Goal: Task Accomplishment & Management: Use online tool/utility

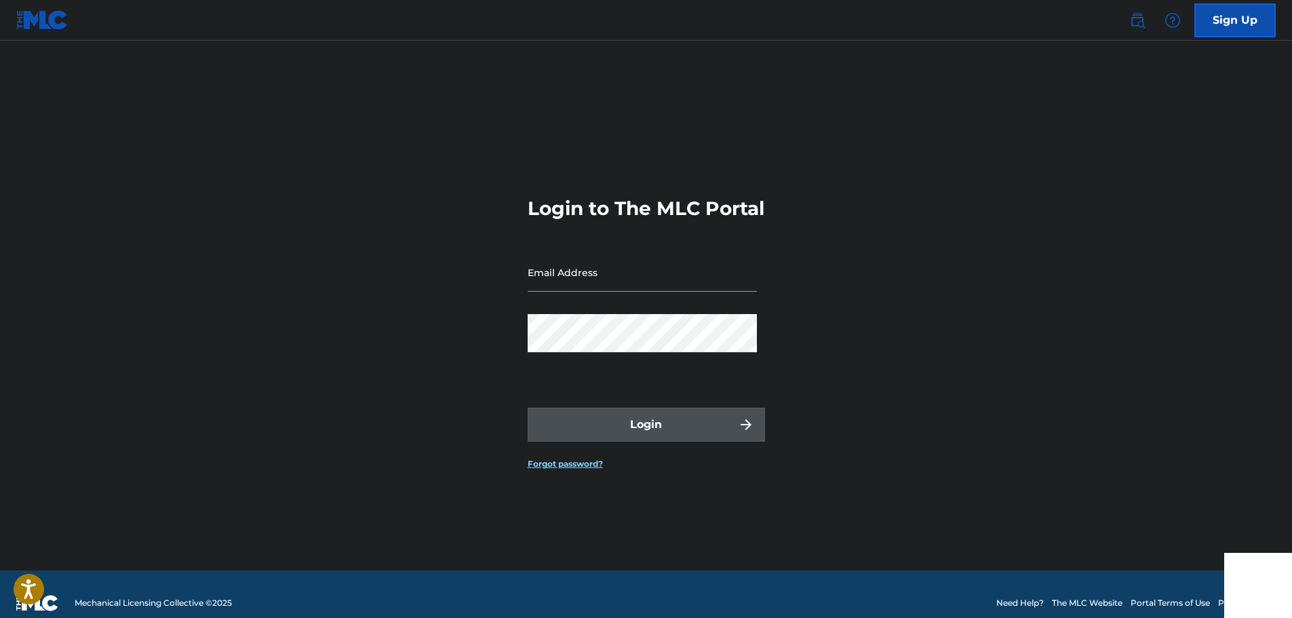
click at [601, 285] on input "Email Address" at bounding box center [642, 272] width 229 height 39
type input "[EMAIL_ADDRESS][DOMAIN_NAME]"
click at [630, 441] on div "Login" at bounding box center [646, 425] width 237 height 34
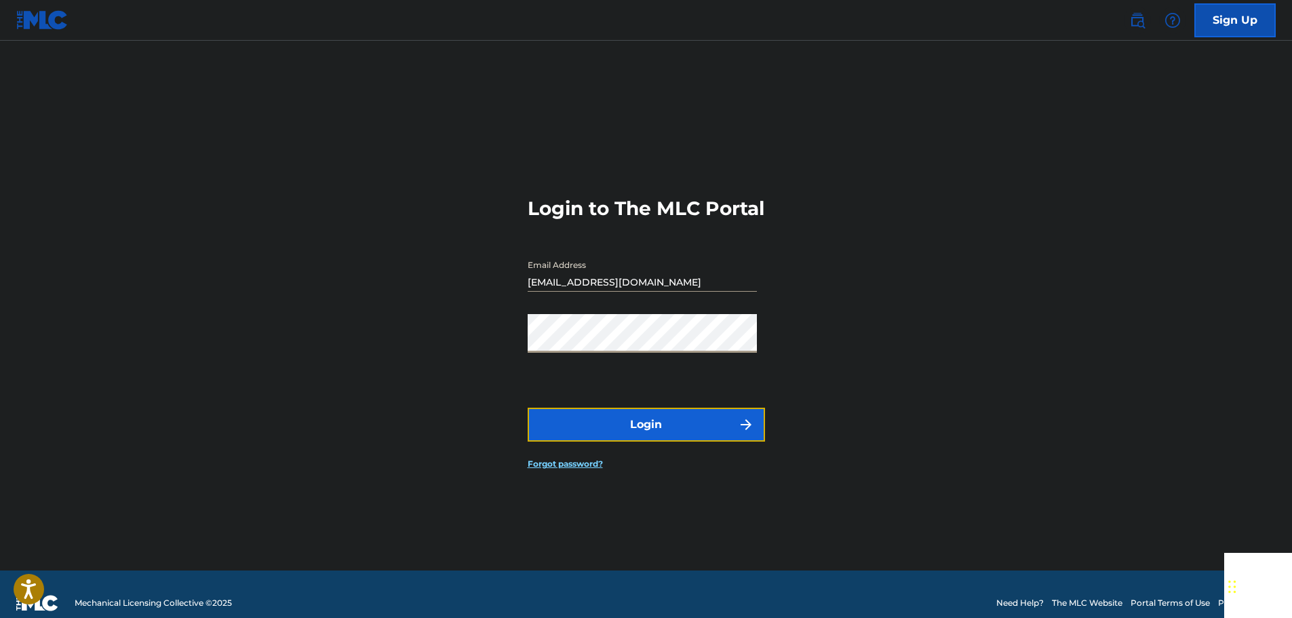
click at [630, 441] on button "Login" at bounding box center [646, 425] width 237 height 34
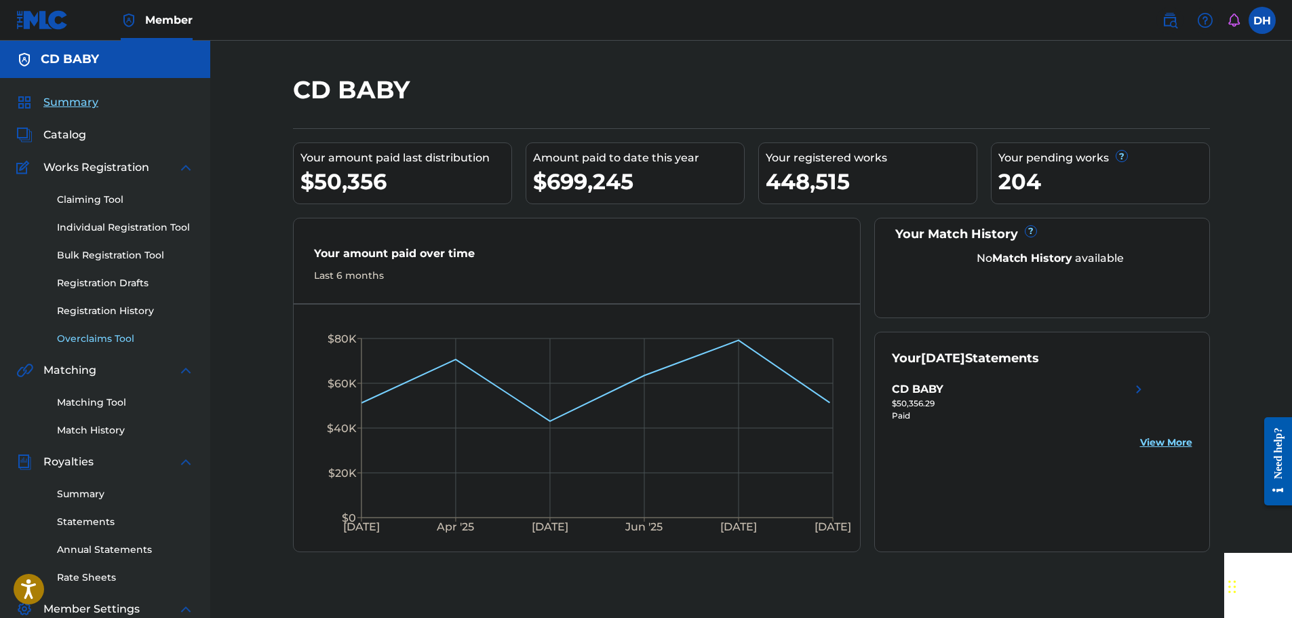
click at [98, 338] on link "Overclaims Tool" at bounding box center [125, 339] width 137 height 14
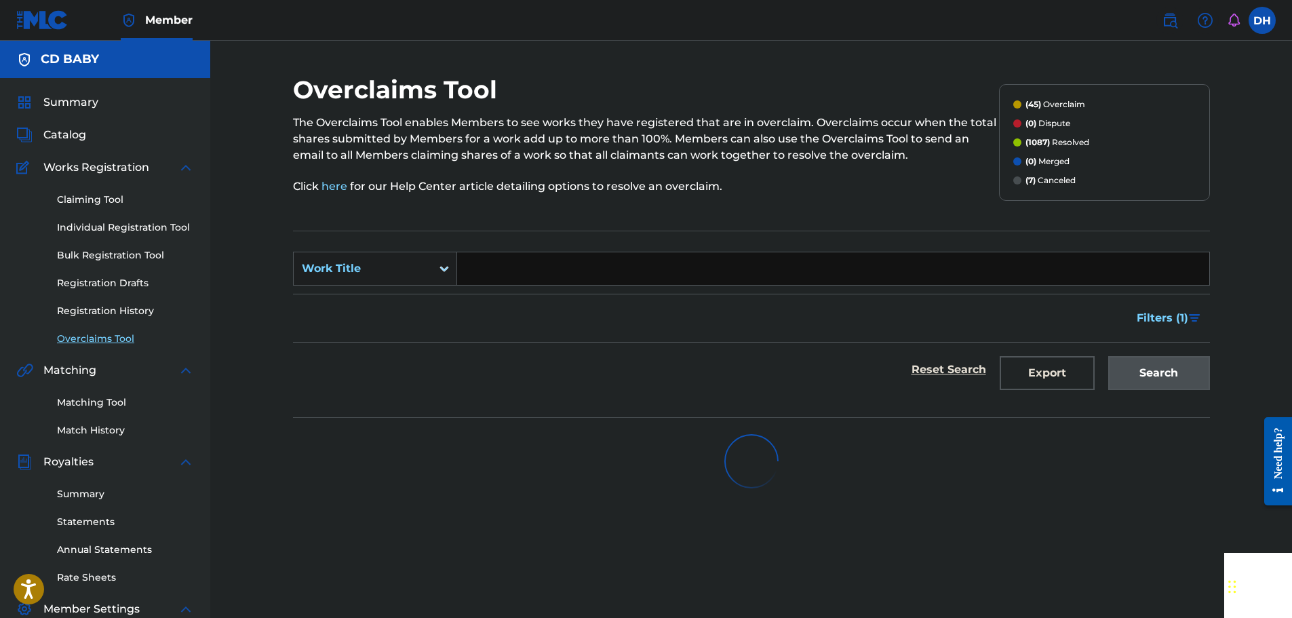
click at [483, 273] on input "Search Form" at bounding box center [833, 268] width 752 height 33
paste input "THE WIZARD PRINCE"
type input "THE WIZARD PRINCE"
click at [1141, 375] on div "Search" at bounding box center [1155, 369] width 108 height 54
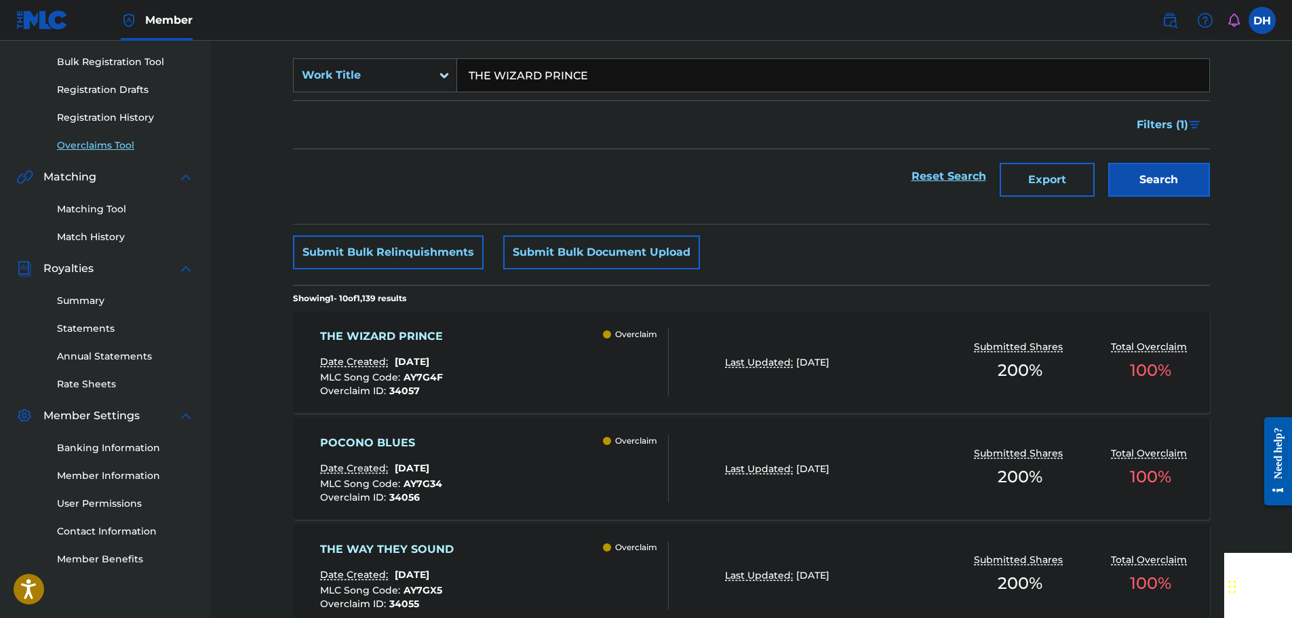
scroll to position [203, 0]
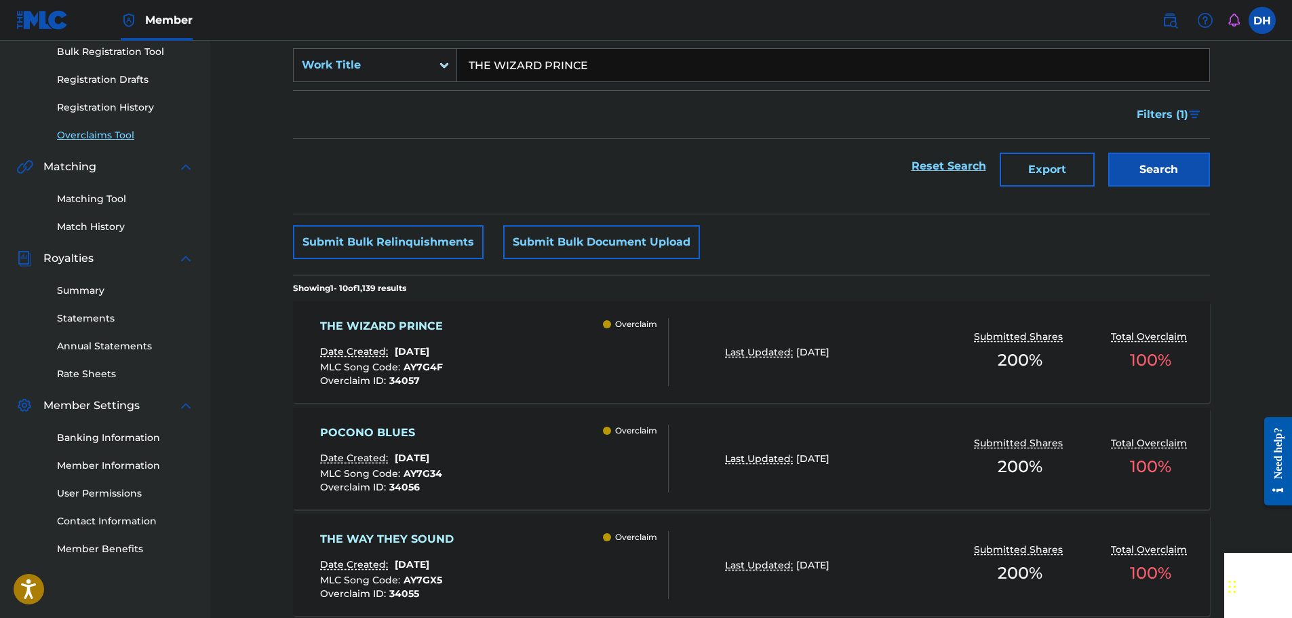
click at [593, 367] on div "THE WIZARD PRINCE Date Created: August 26, 2025 MLC Song Code : AY7G4F Overclai…" at bounding box center [494, 352] width 349 height 68
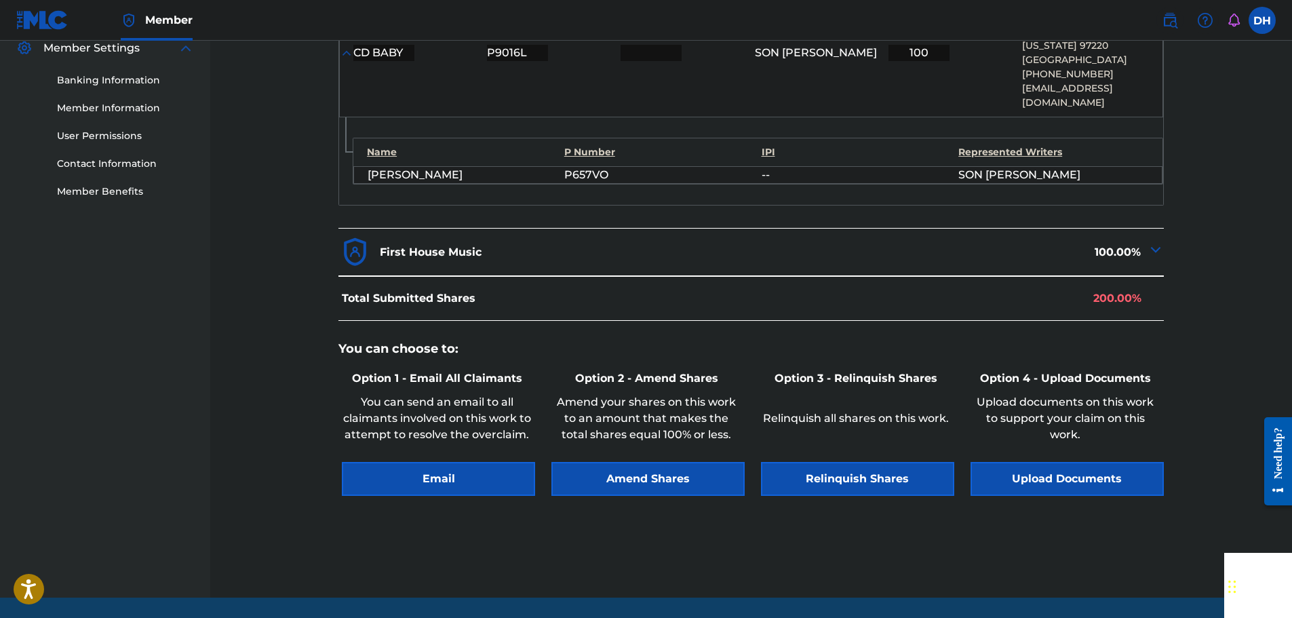
scroll to position [591, 0]
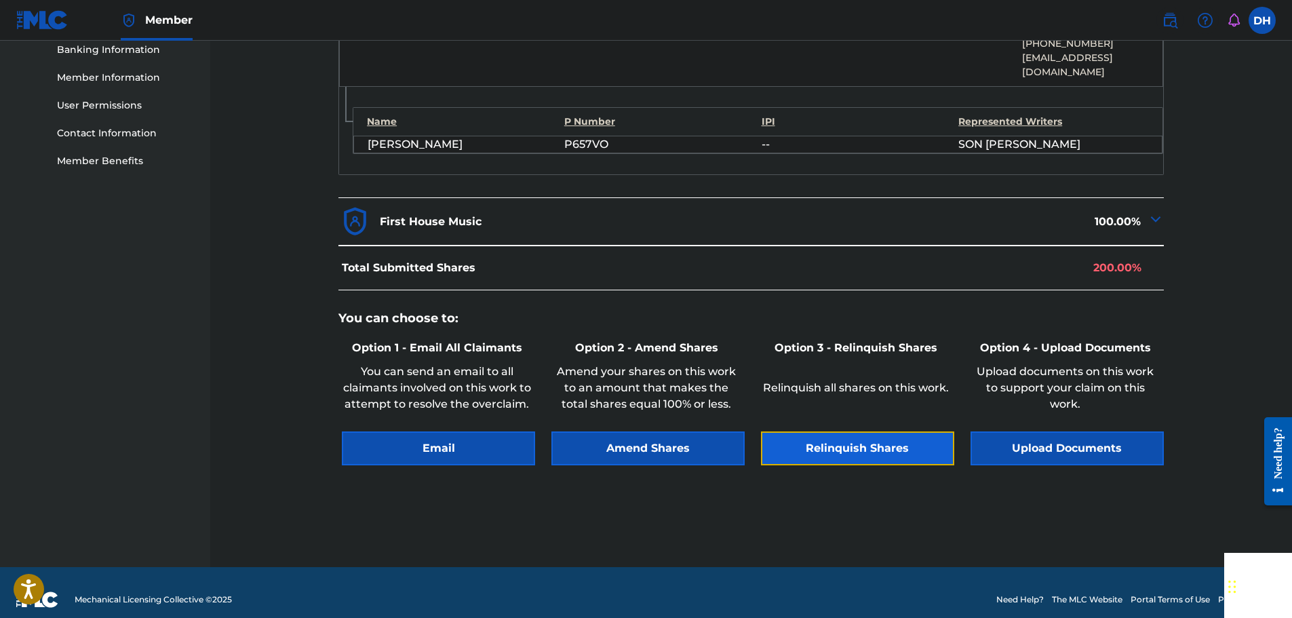
click at [885, 434] on button "Relinquish Shares" at bounding box center [857, 448] width 193 height 34
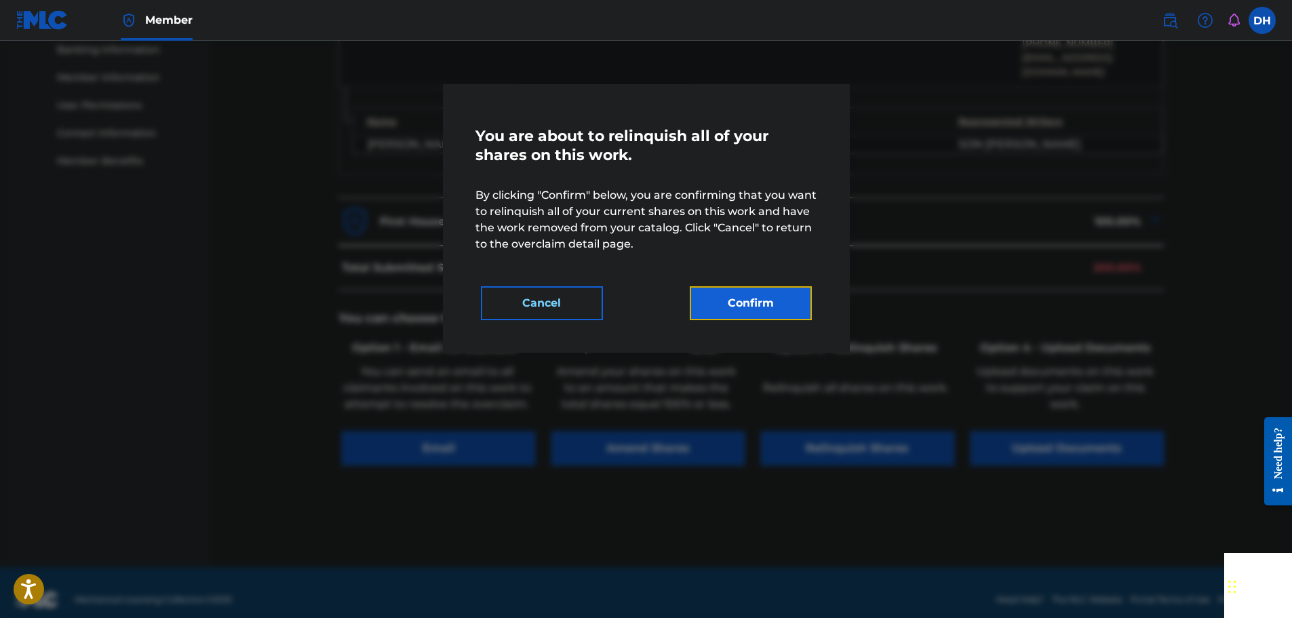
click at [781, 313] on button "Confirm" at bounding box center [751, 303] width 122 height 34
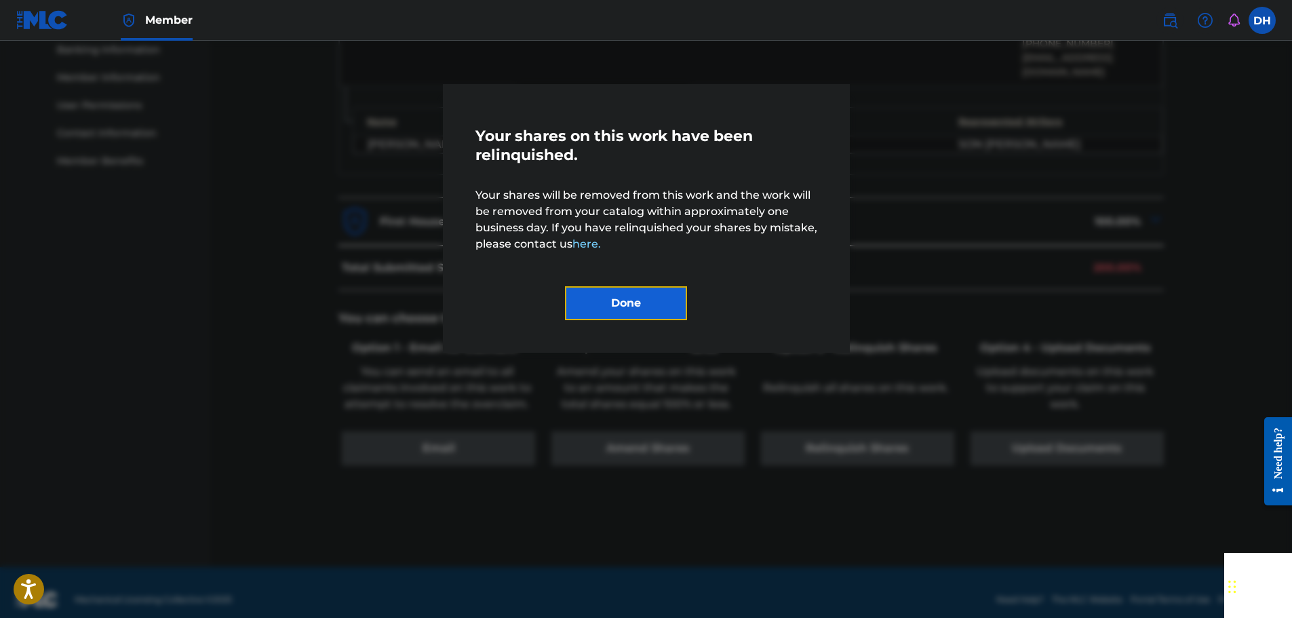
click at [659, 304] on button "Done" at bounding box center [626, 303] width 122 height 34
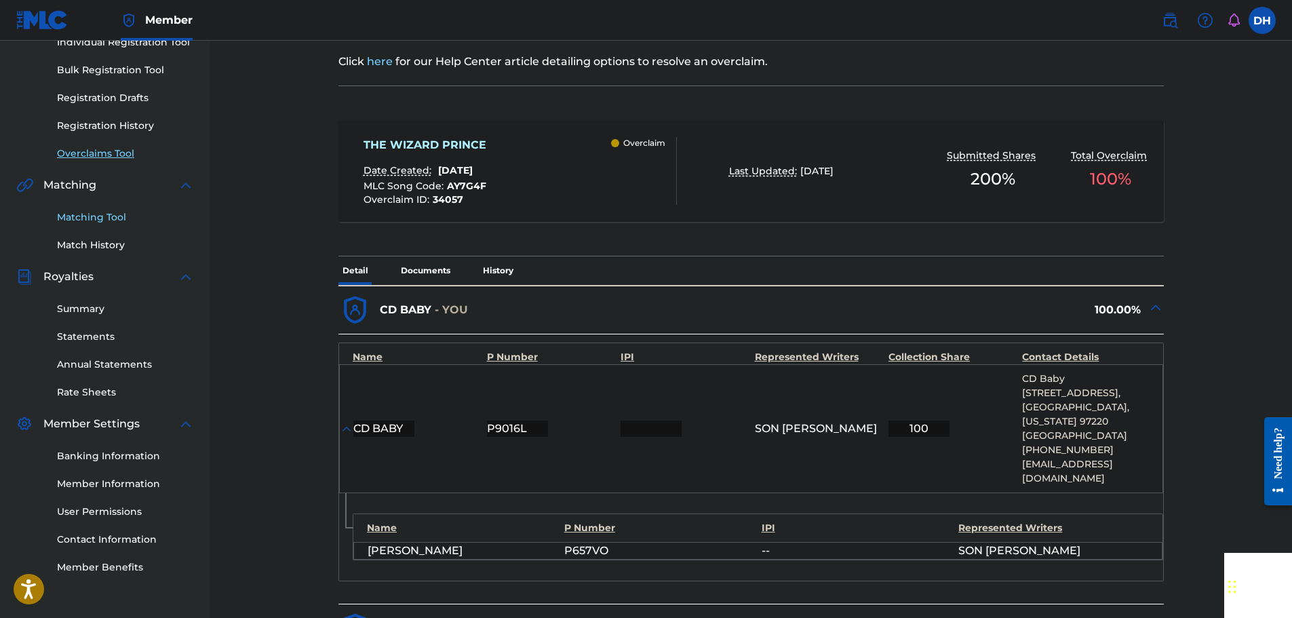
scroll to position [184, 0]
click at [96, 157] on link "Overclaims Tool" at bounding box center [125, 154] width 137 height 14
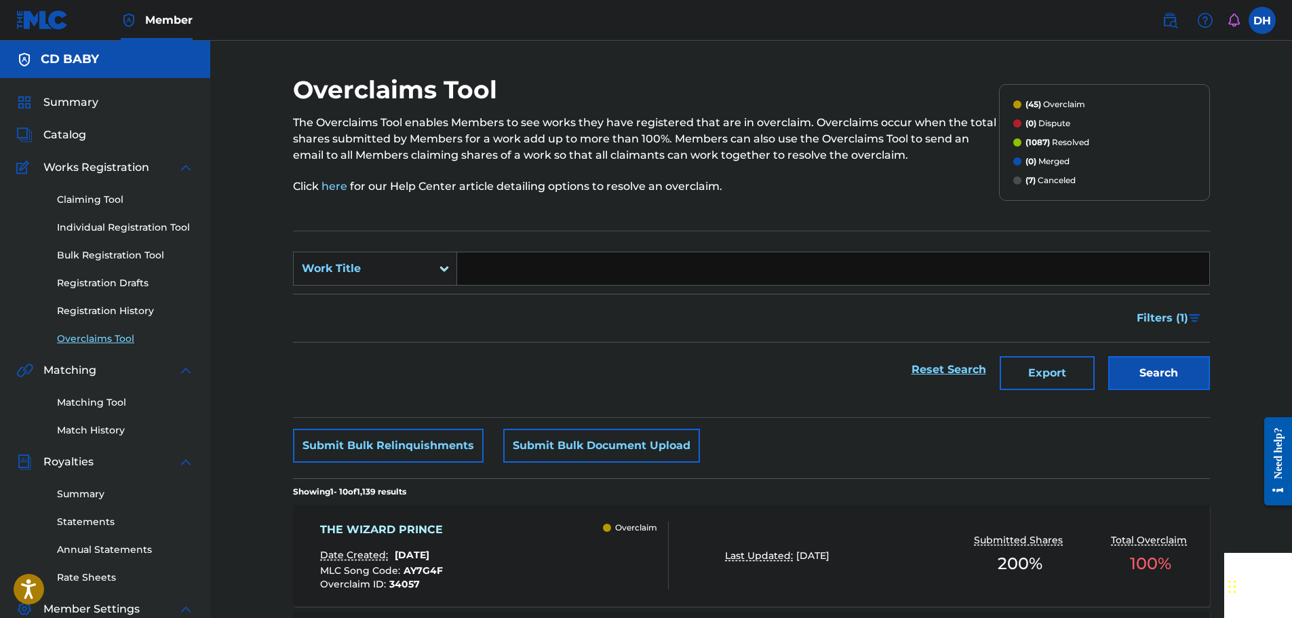
click at [505, 273] on input "Search Form" at bounding box center [833, 268] width 752 height 33
paste input "DRIVE YOUR DADDY CRAZY"
type input "DRIVE YOUR DADDY CRAZY"
click at [1125, 366] on button "Search" at bounding box center [1159, 373] width 102 height 34
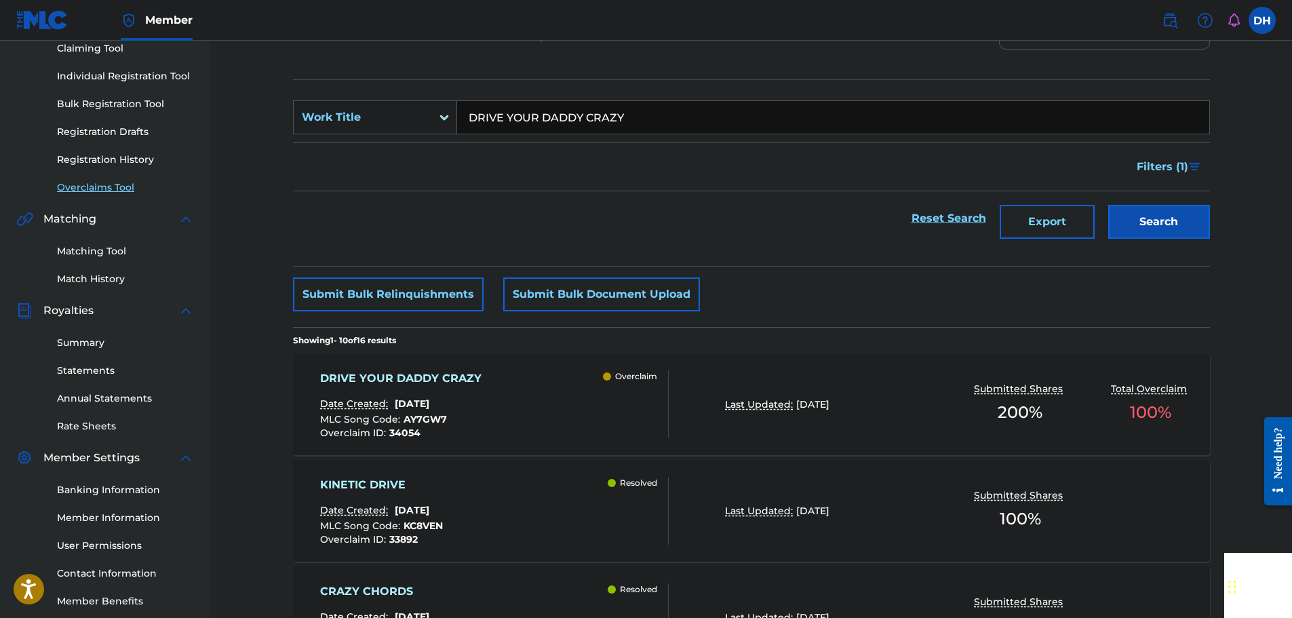
scroll to position [203, 0]
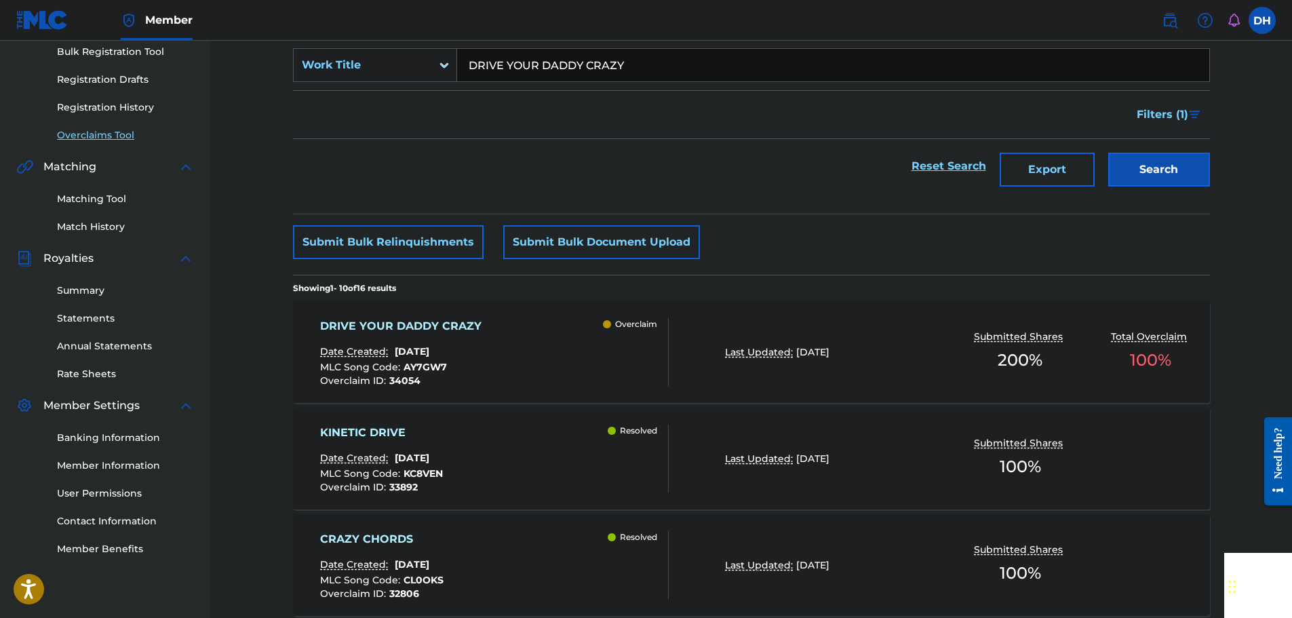
click at [595, 367] on div "DRIVE YOUR DADDY CRAZY Date Created: August 26, 2025 MLC Song Code : AY7GW7 Ove…" at bounding box center [494, 352] width 349 height 68
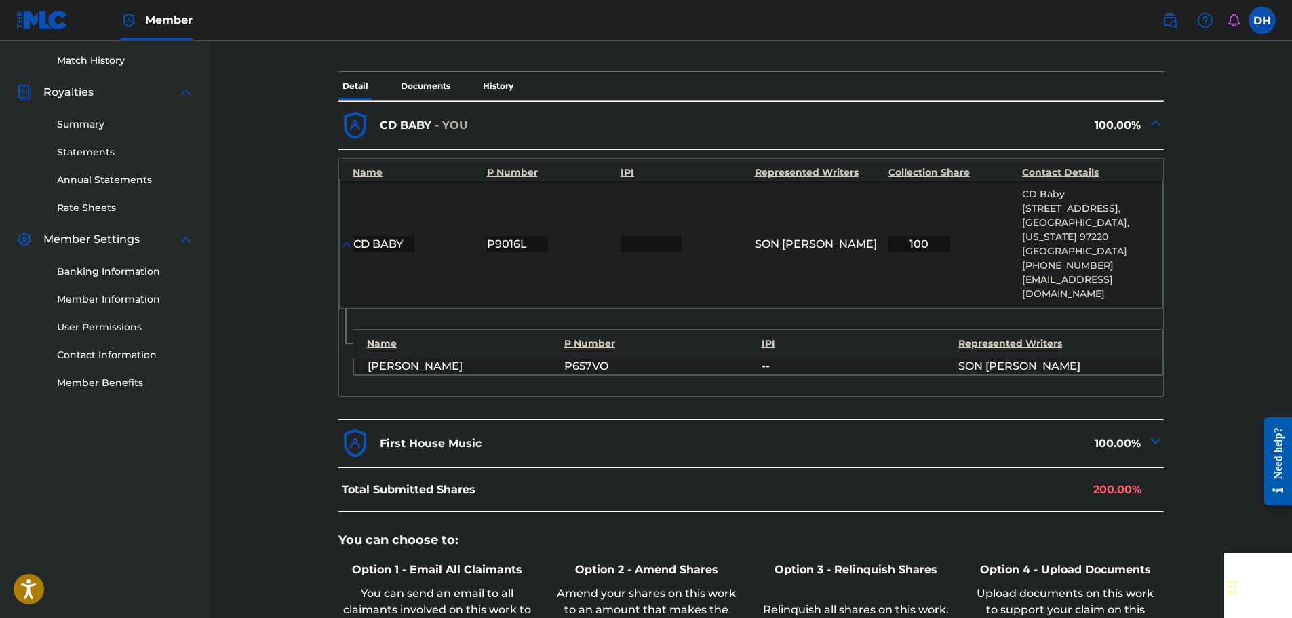
scroll to position [542, 0]
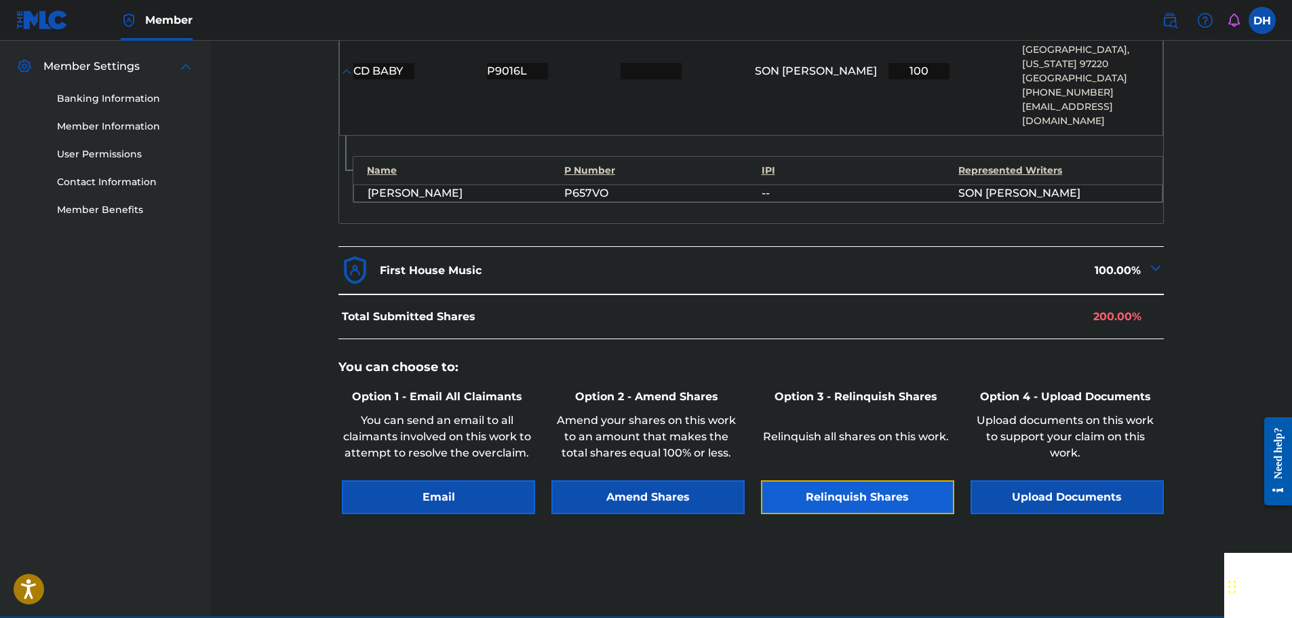
click at [833, 490] on button "Relinquish Shares" at bounding box center [857, 497] width 193 height 34
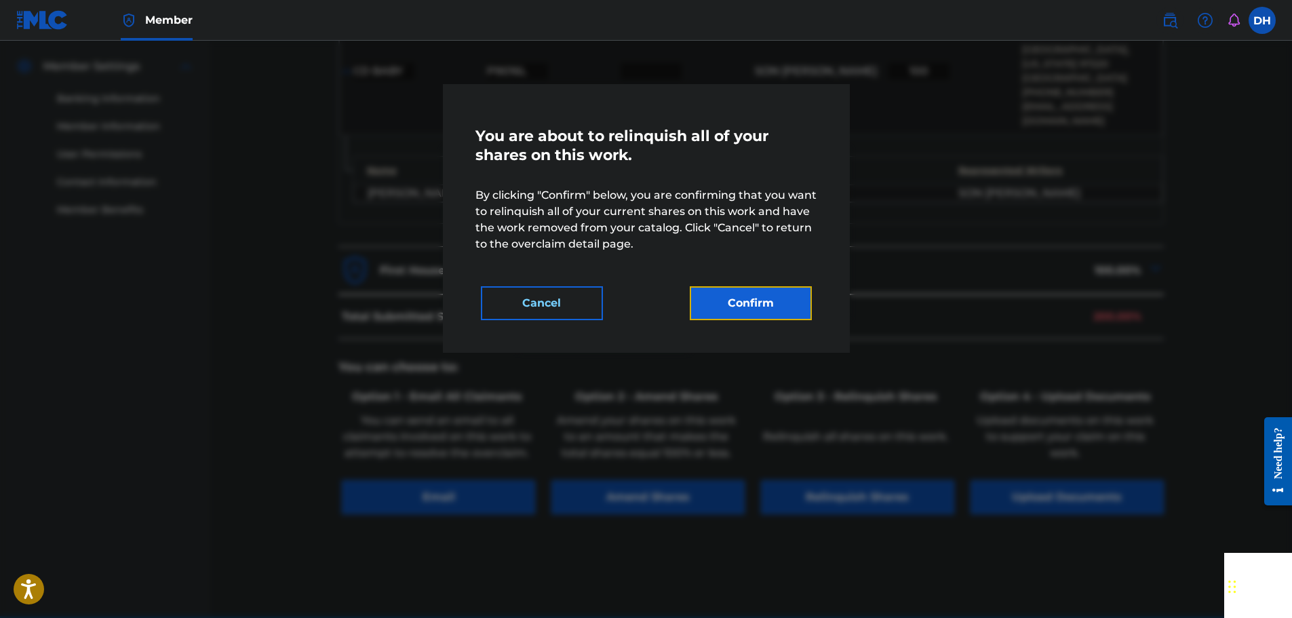
click at [736, 309] on button "Confirm" at bounding box center [751, 303] width 122 height 34
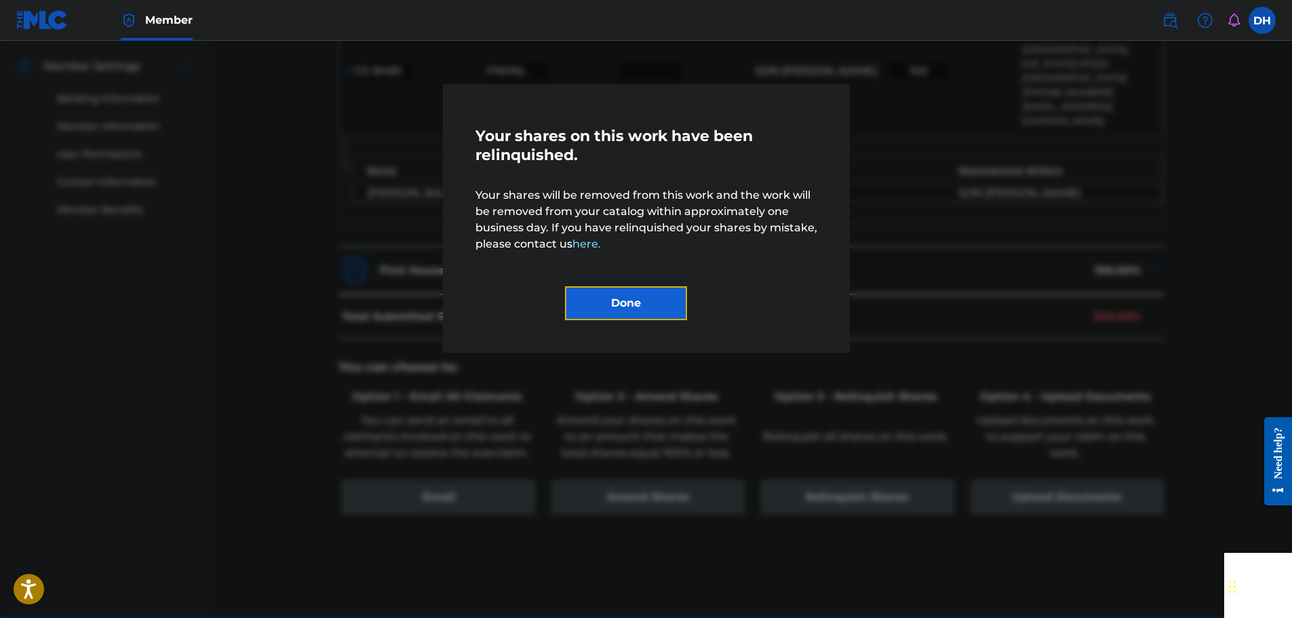
click at [642, 304] on button "Done" at bounding box center [626, 303] width 122 height 34
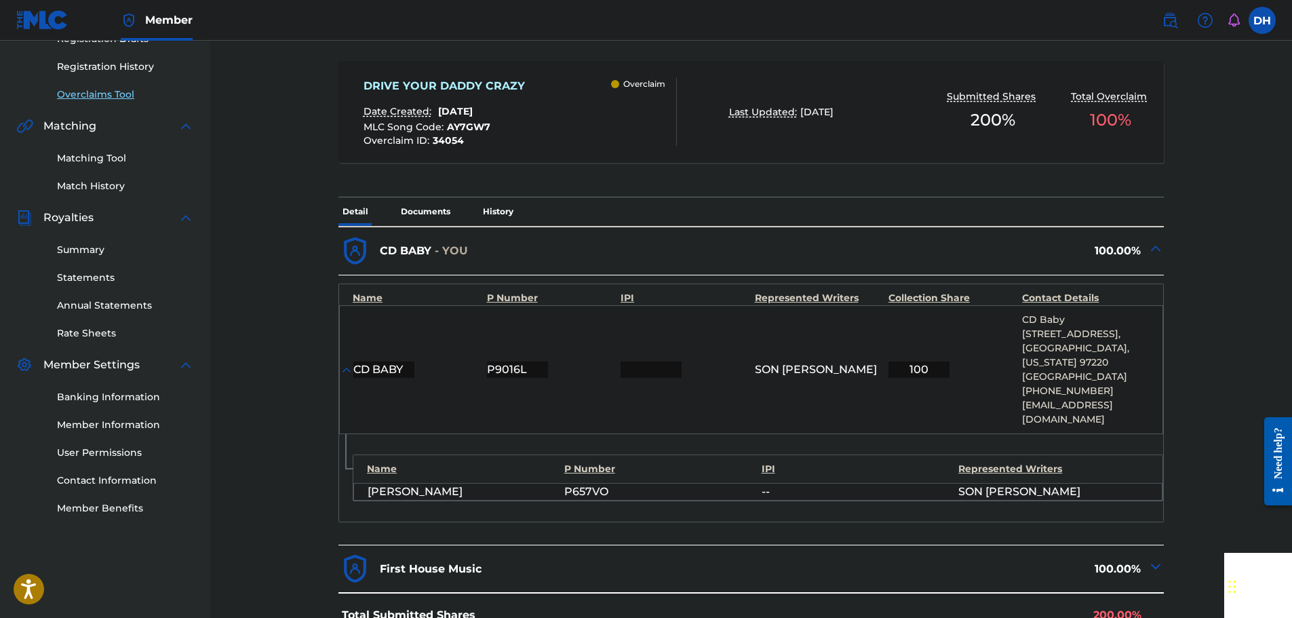
scroll to position [203, 0]
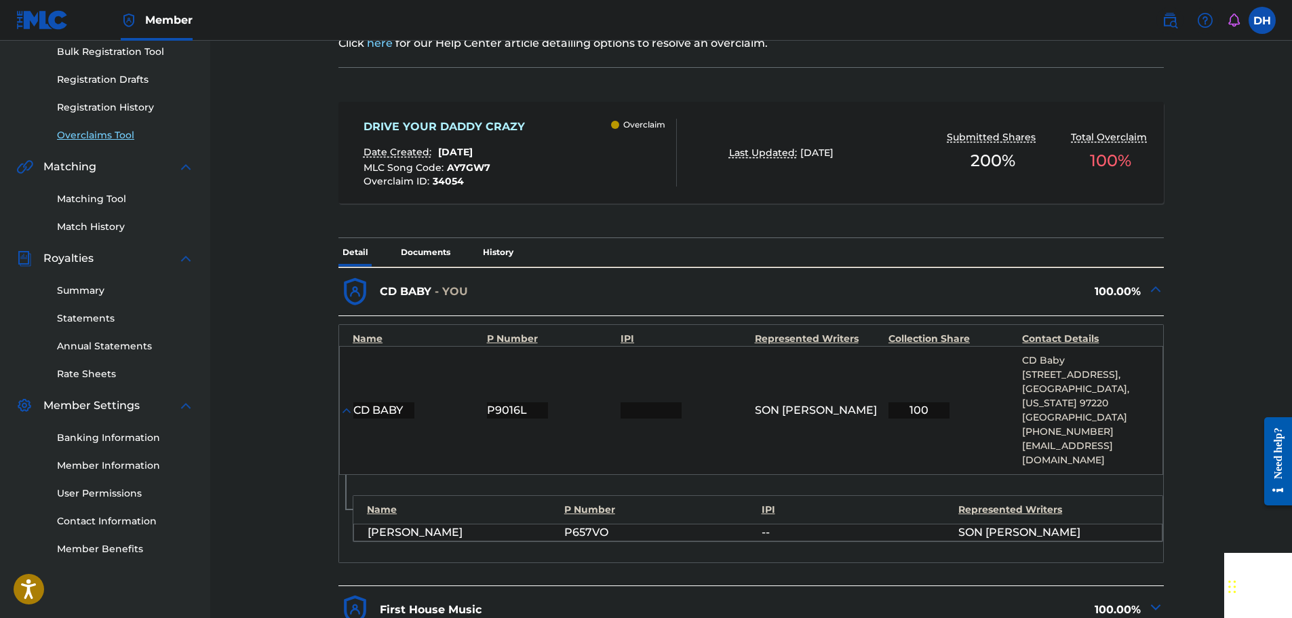
click at [118, 137] on link "Overclaims Tool" at bounding box center [125, 135] width 137 height 14
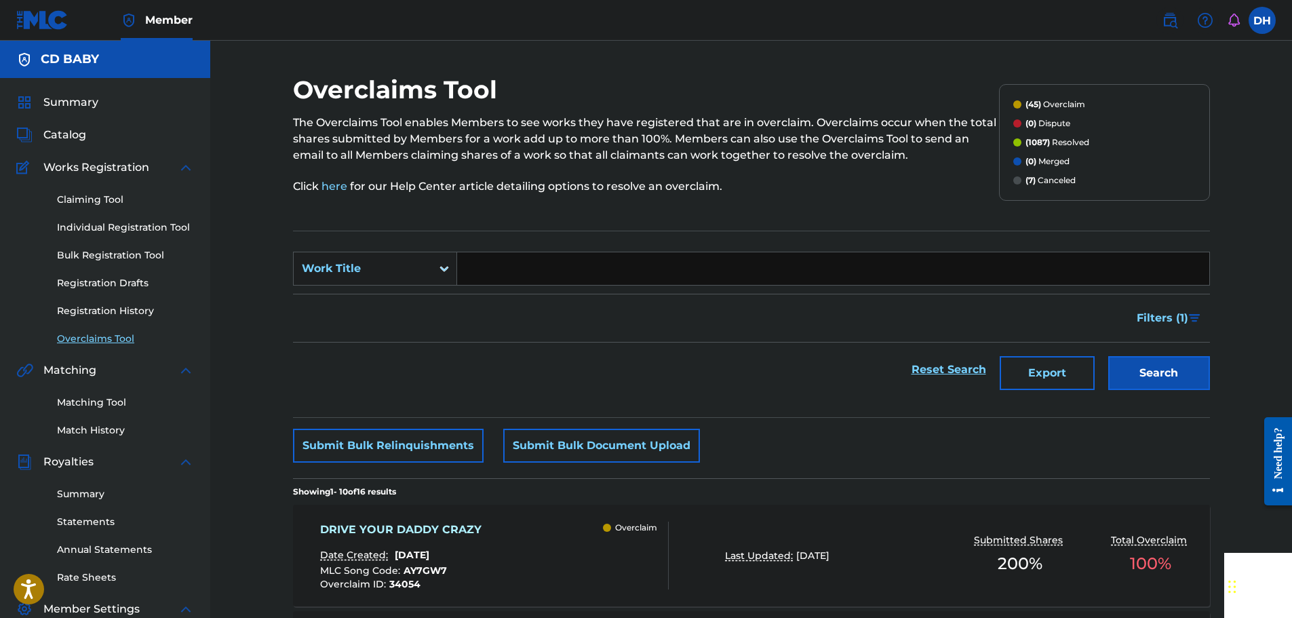
click at [504, 269] on input "Search Form" at bounding box center [833, 268] width 752 height 33
paste input "POCONO BLUES"
type input "POCONO BLUES"
click at [1151, 383] on button "Search" at bounding box center [1159, 373] width 102 height 34
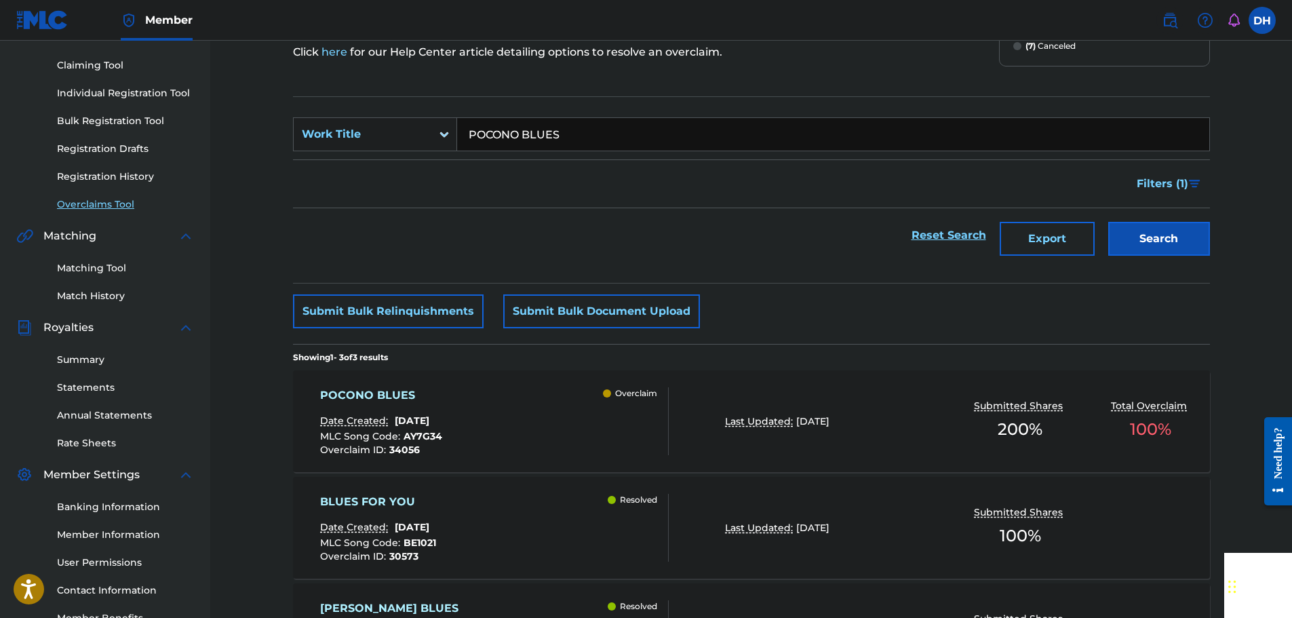
scroll to position [136, 0]
click at [524, 398] on div "POCONO BLUES Date Created: August 26, 2025 MLC Song Code : AY7G34 Overclaim ID …" at bounding box center [494, 420] width 349 height 68
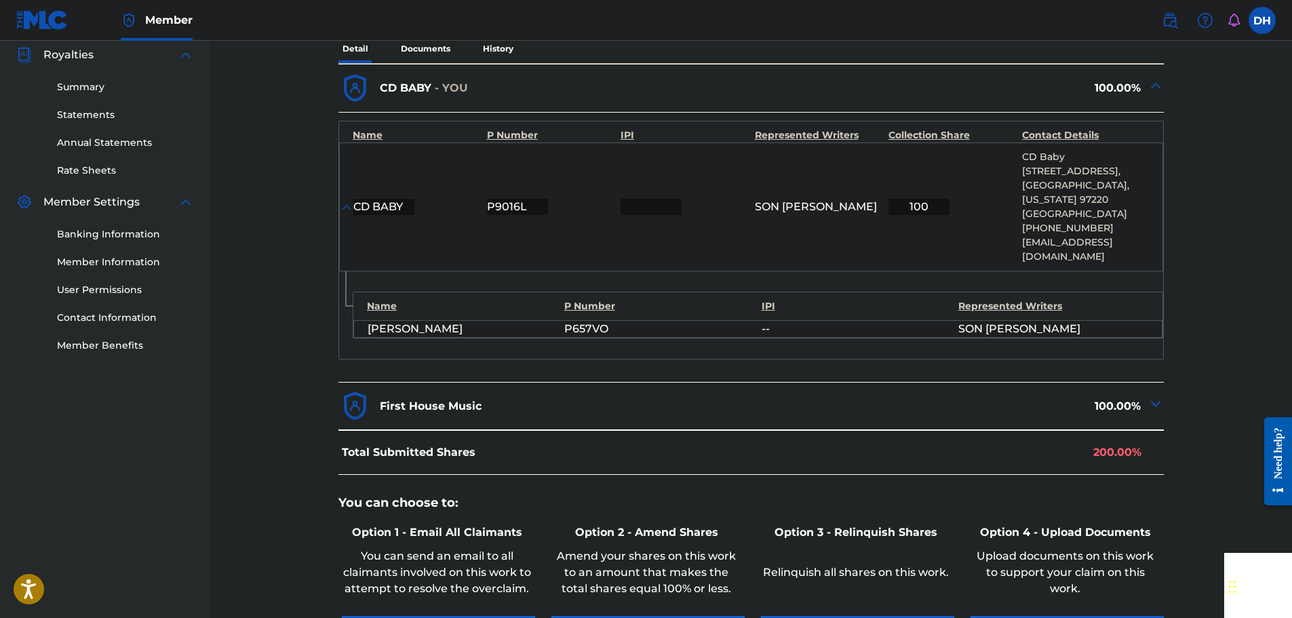
scroll to position [591, 0]
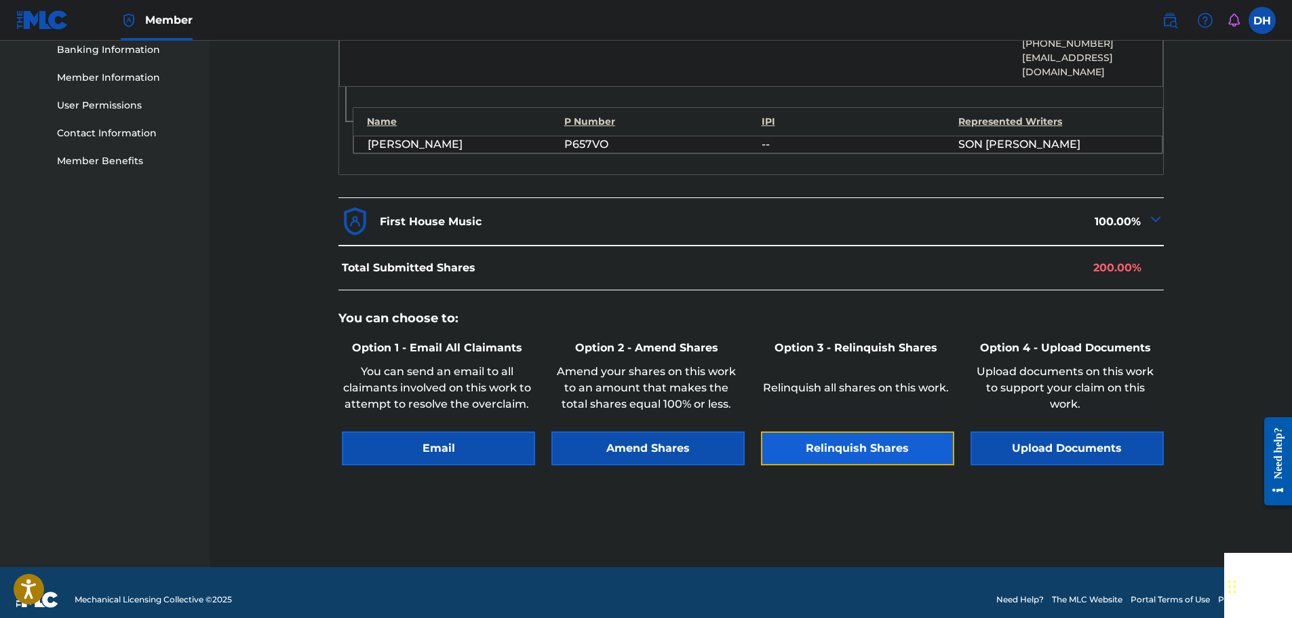
click at [868, 435] on button "Relinquish Shares" at bounding box center [857, 448] width 193 height 34
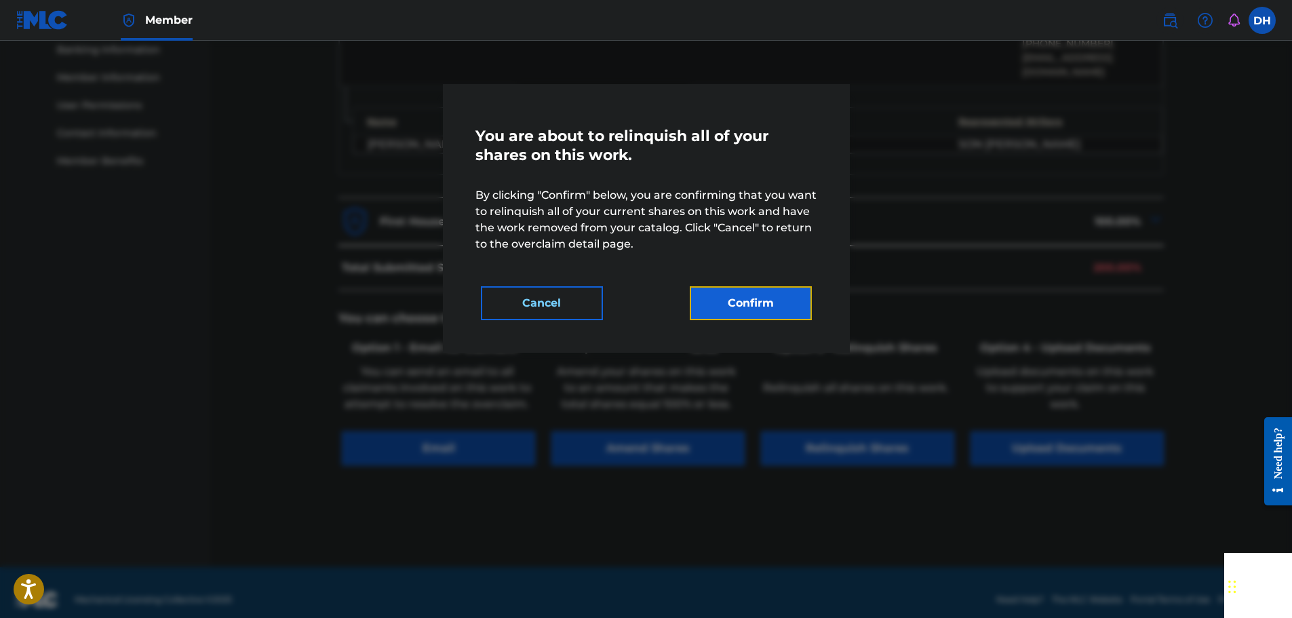
click at [769, 302] on button "Confirm" at bounding box center [751, 303] width 122 height 34
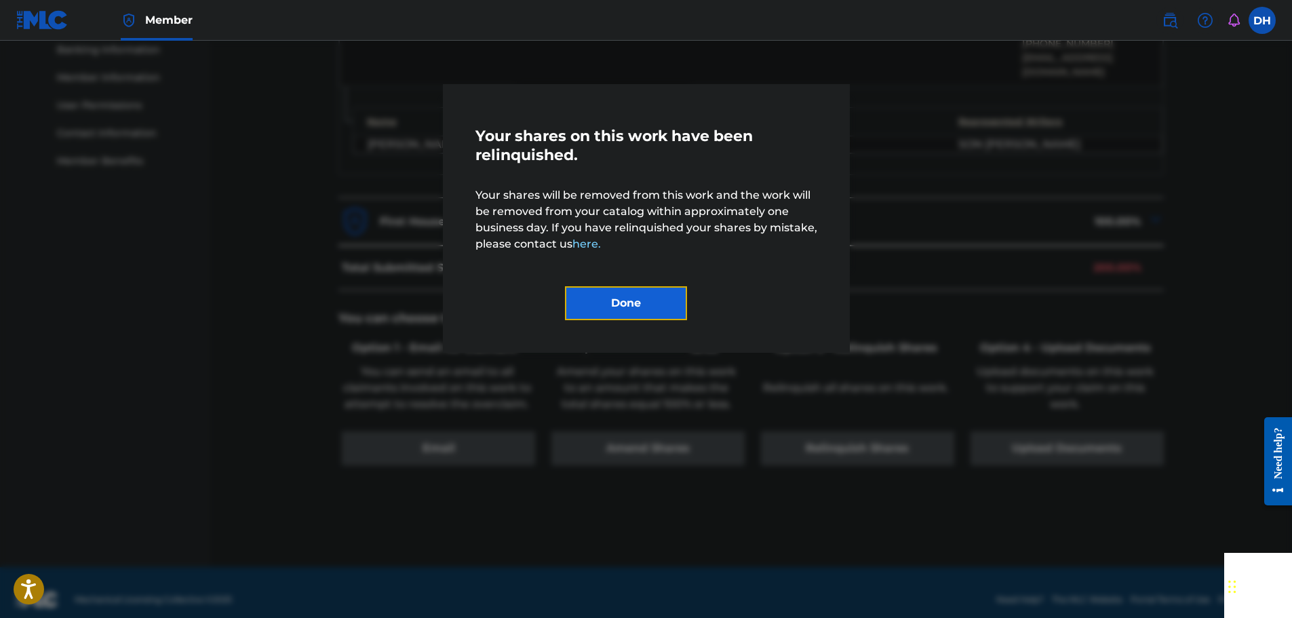
click at [646, 301] on button "Done" at bounding box center [626, 303] width 122 height 34
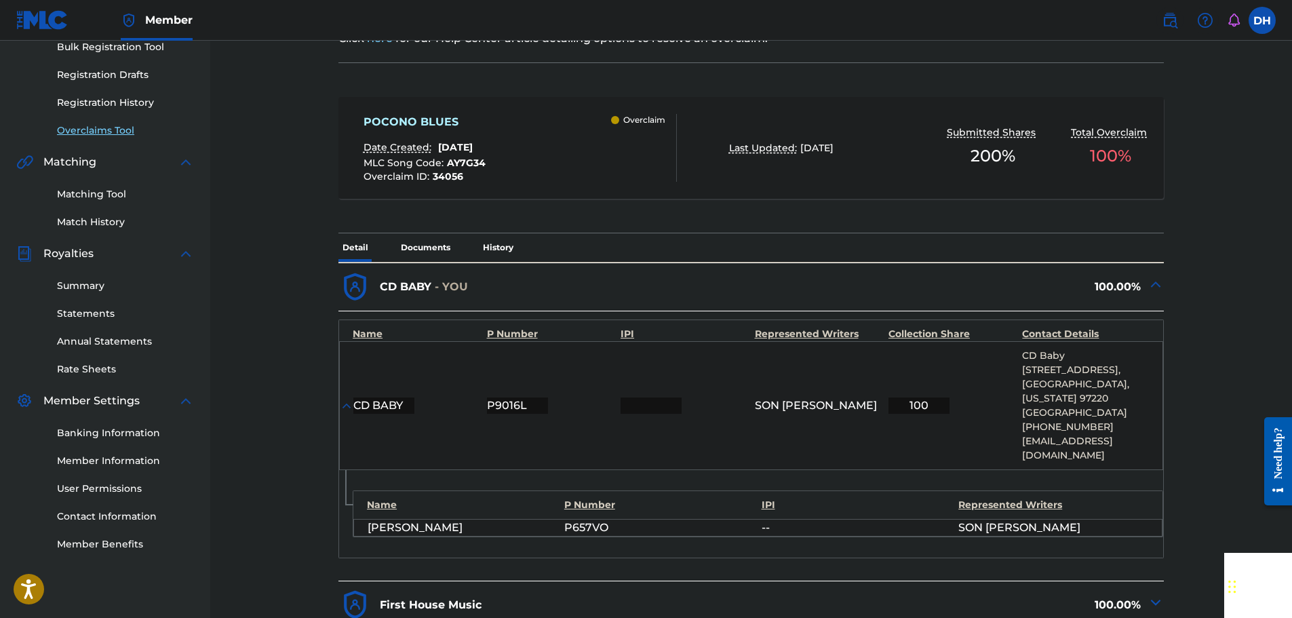
scroll to position [184, 0]
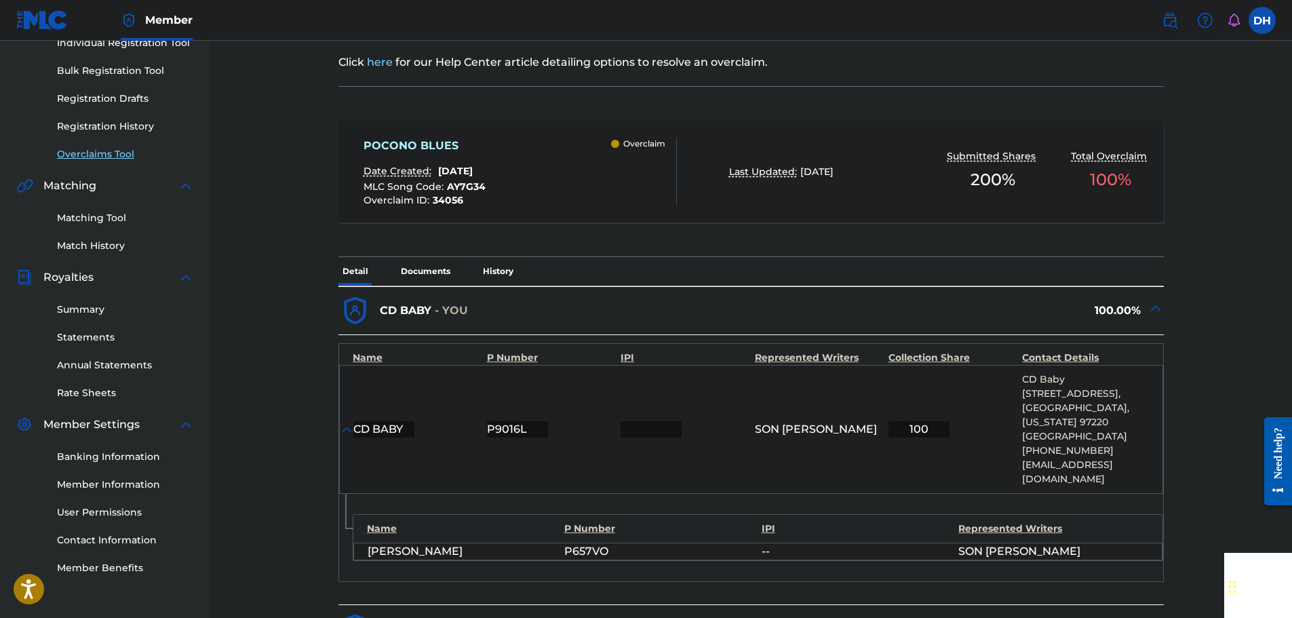
click at [90, 149] on link "Overclaims Tool" at bounding box center [125, 154] width 137 height 14
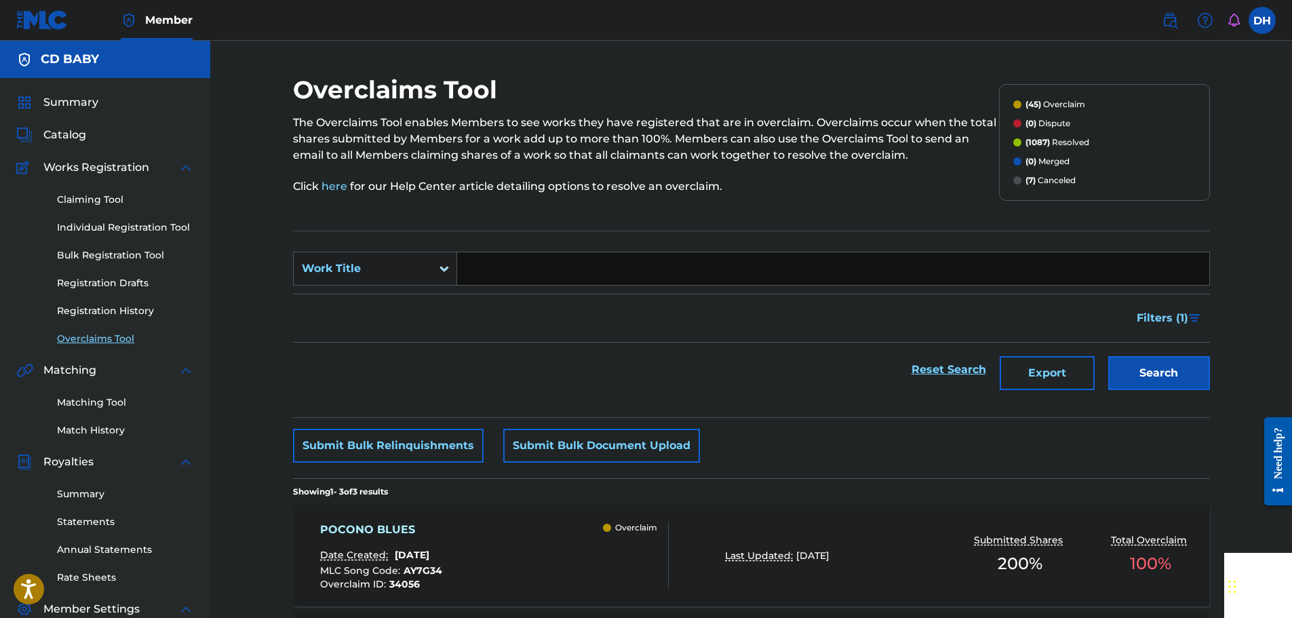
click at [486, 273] on input "Search Form" at bounding box center [833, 268] width 752 height 33
paste input "AURORA"
type input "AURORA"
click at [1172, 383] on button "Search" at bounding box center [1159, 373] width 102 height 34
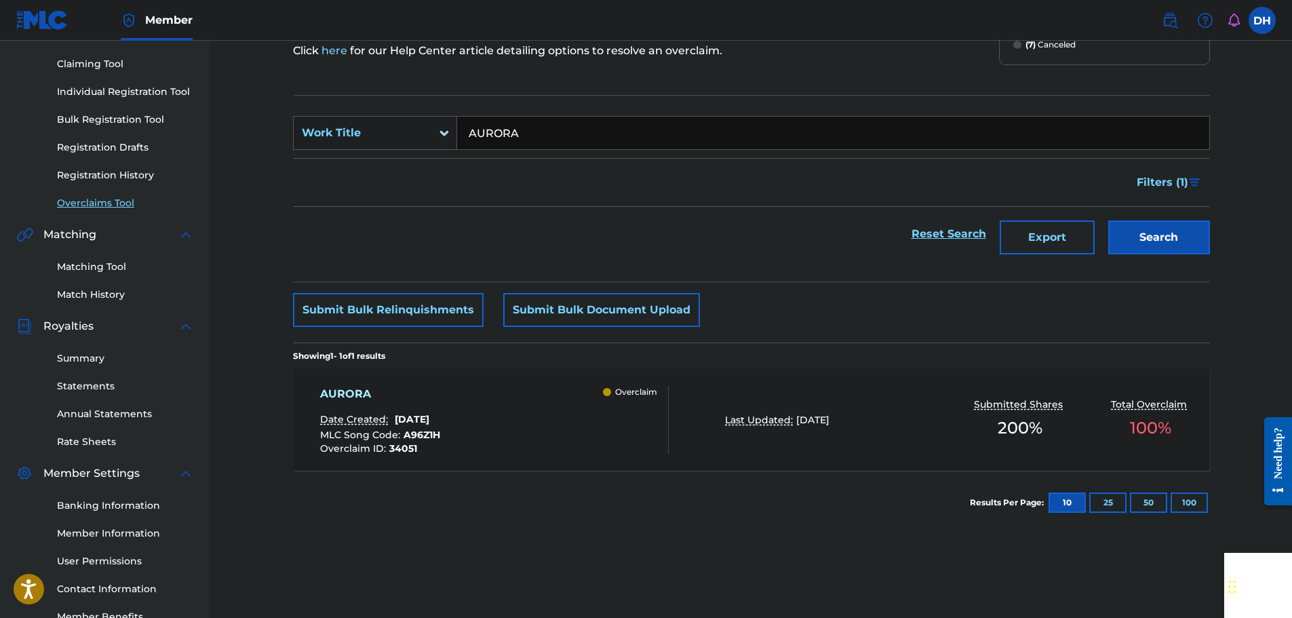
click at [537, 393] on div "AURORA Date Created: August 26, 2025 MLC Song Code : A96Z1H Overclaim ID : 3405…" at bounding box center [494, 420] width 349 height 68
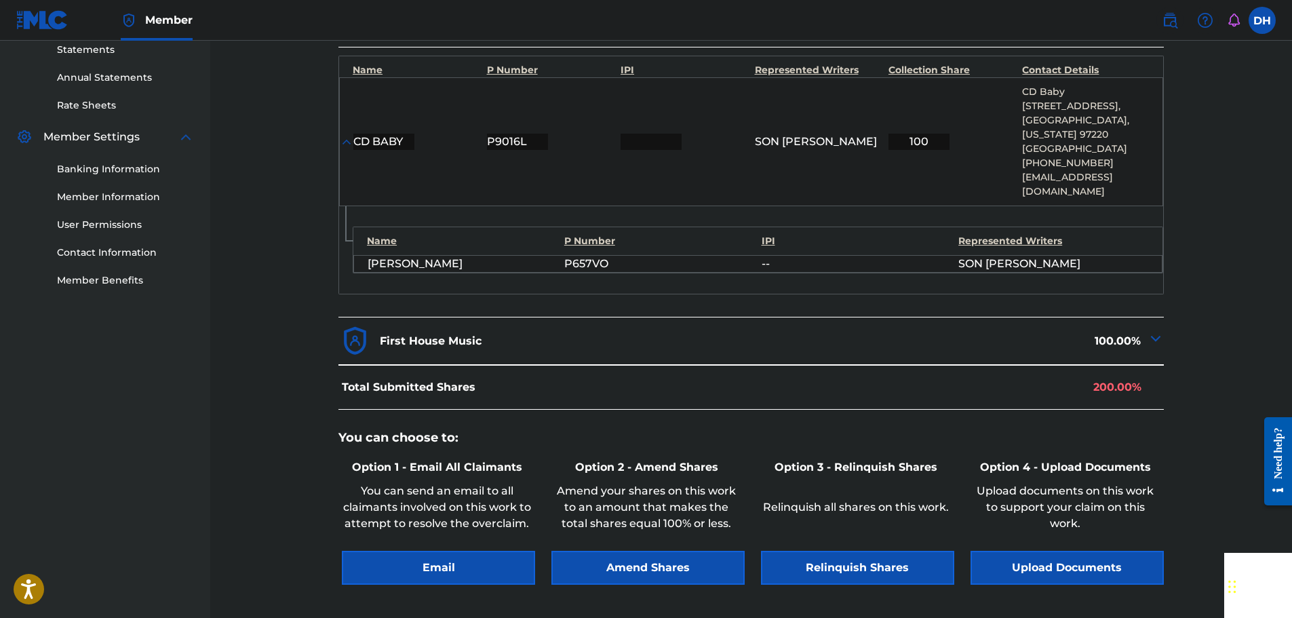
scroll to position [475, 0]
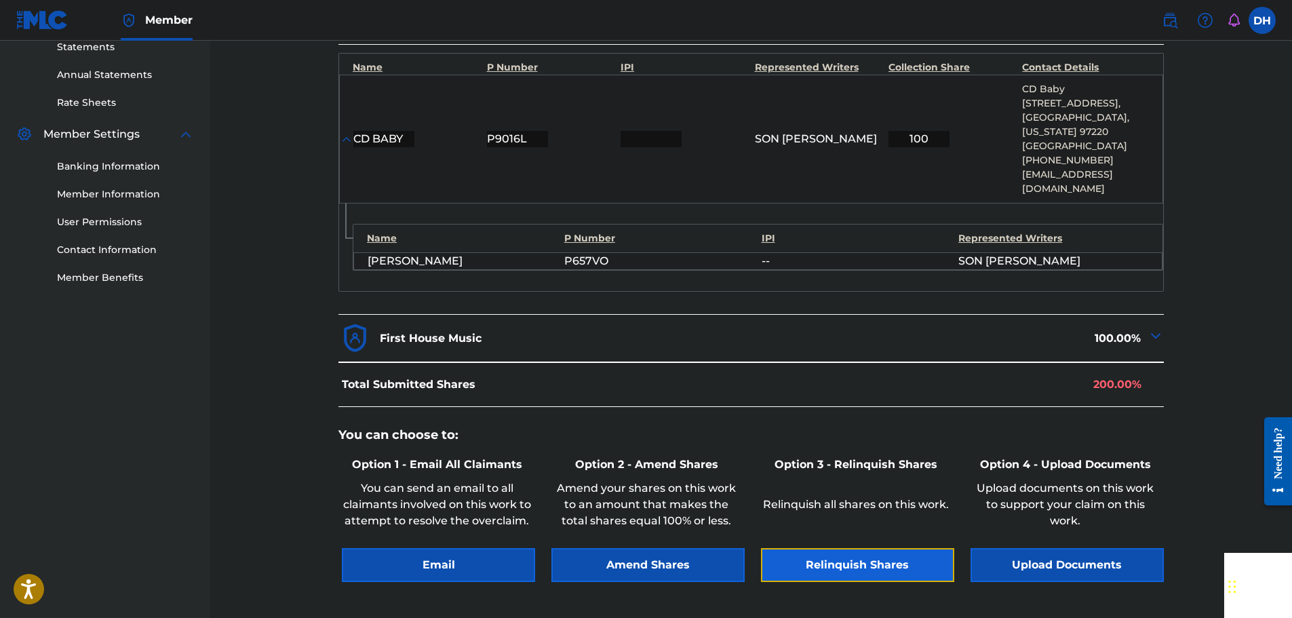
click at [847, 559] on button "Relinquish Shares" at bounding box center [857, 565] width 193 height 34
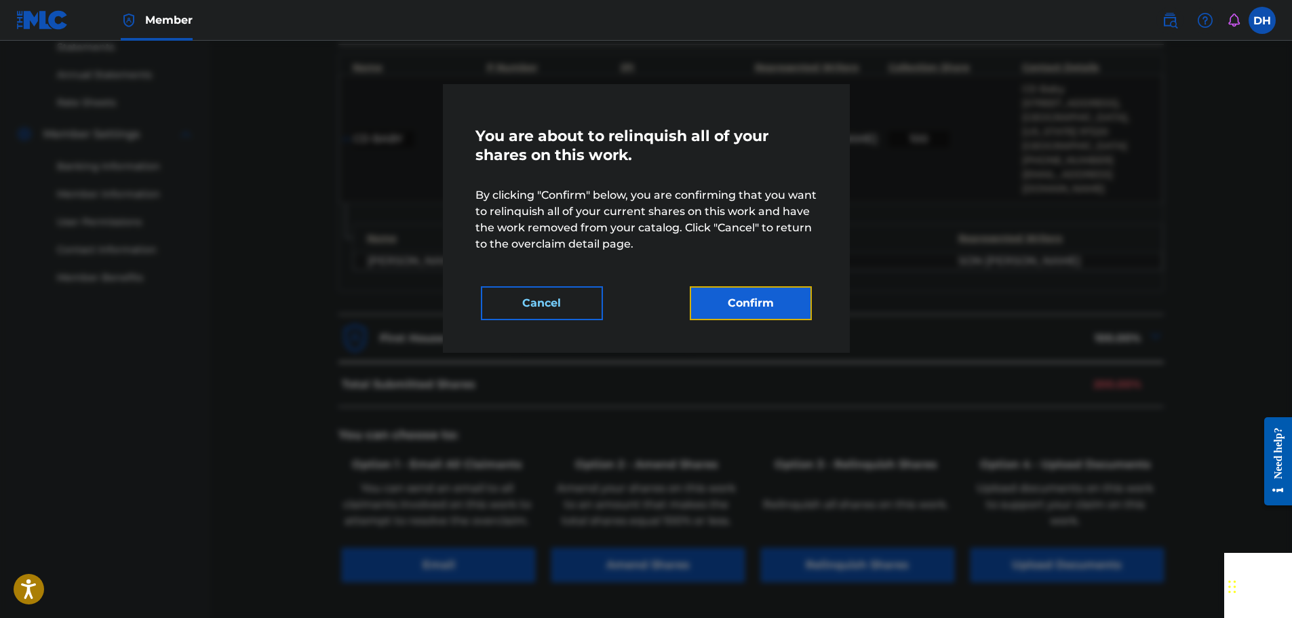
click at [764, 309] on button "Confirm" at bounding box center [751, 303] width 122 height 34
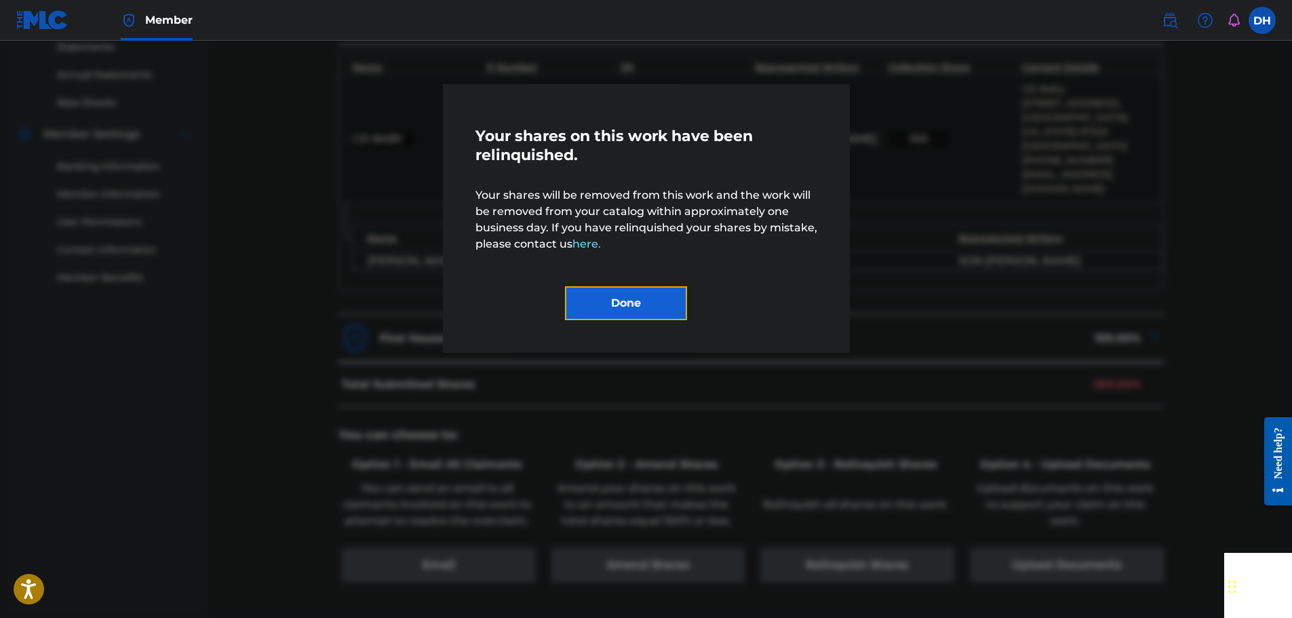
click at [639, 306] on button "Done" at bounding box center [626, 303] width 122 height 34
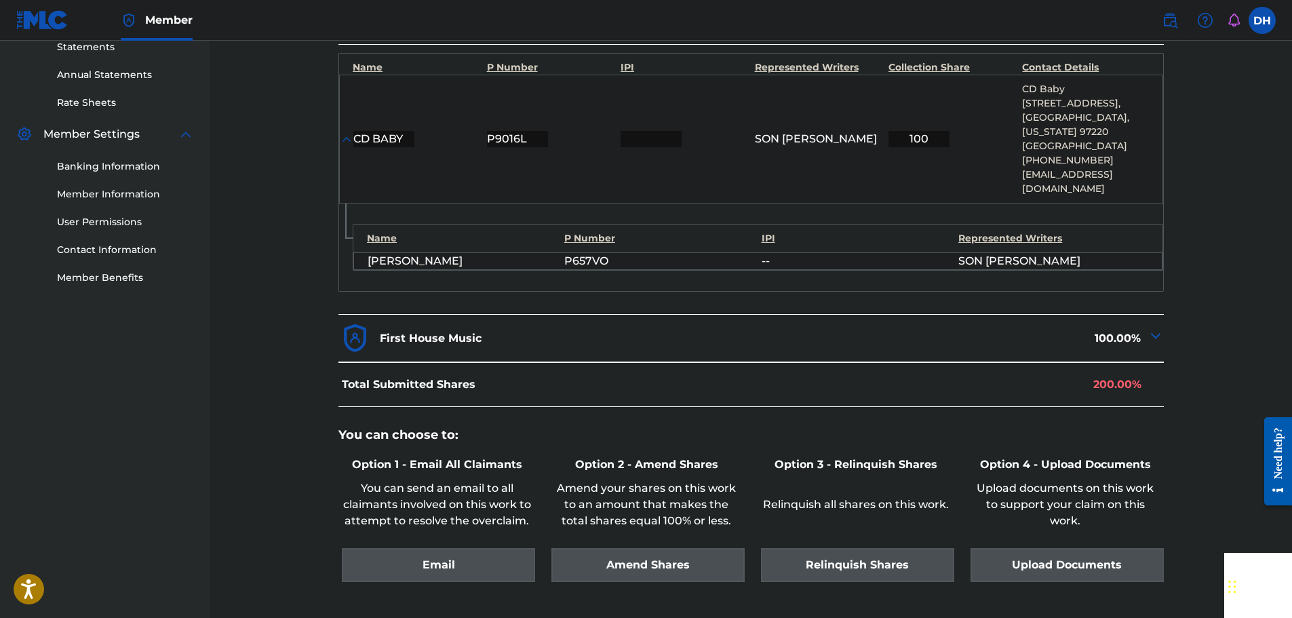
scroll to position [68, 0]
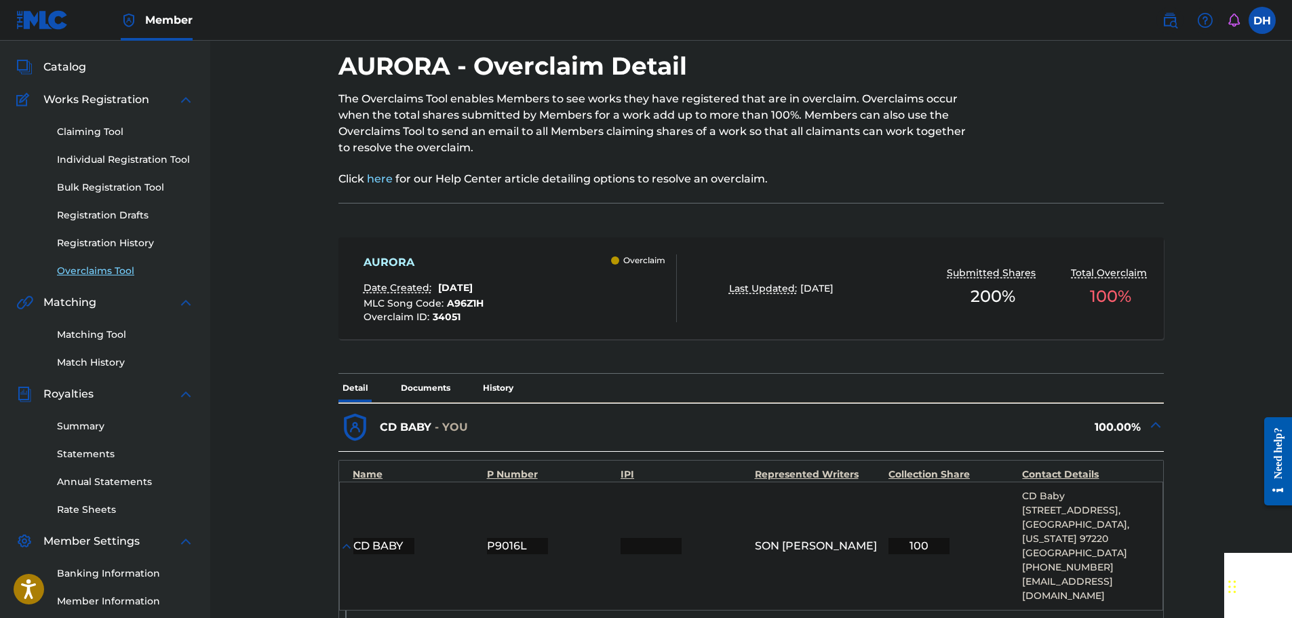
click at [110, 271] on link "Overclaims Tool" at bounding box center [125, 271] width 137 height 14
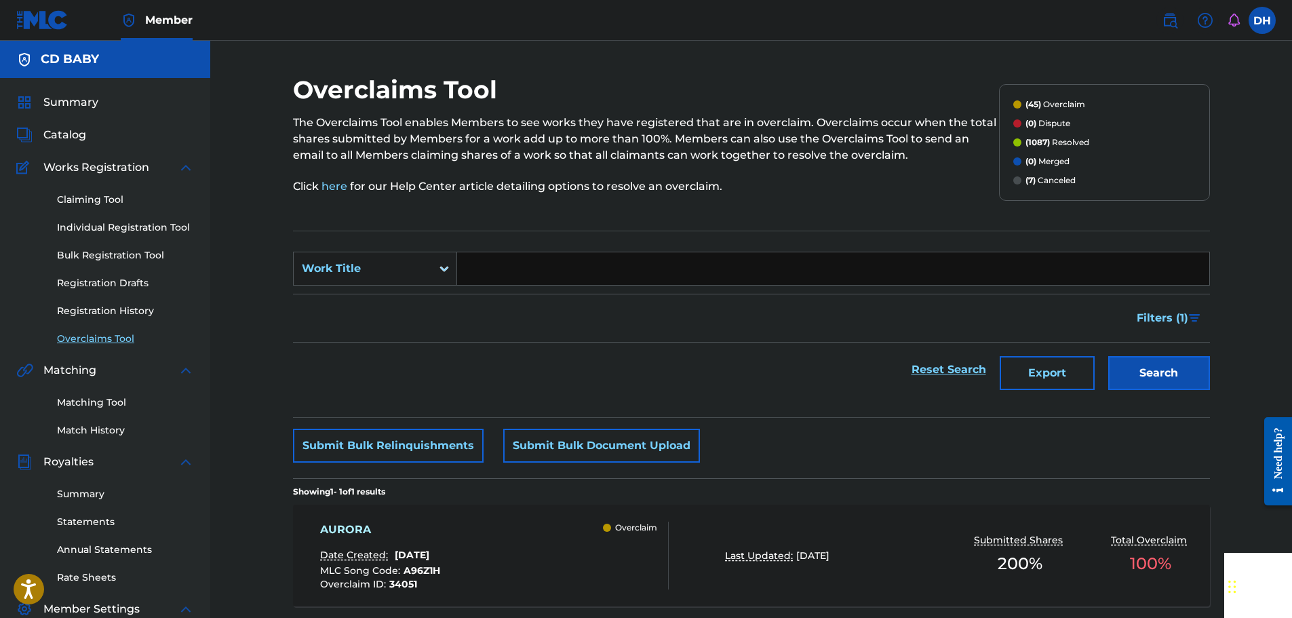
click at [554, 270] on input "Search Form" at bounding box center [833, 268] width 752 height 33
paste input "USE A LITTLE RAIN"
type input "USE A LITTLE RAIN"
click at [1153, 369] on button "Search" at bounding box center [1159, 373] width 102 height 34
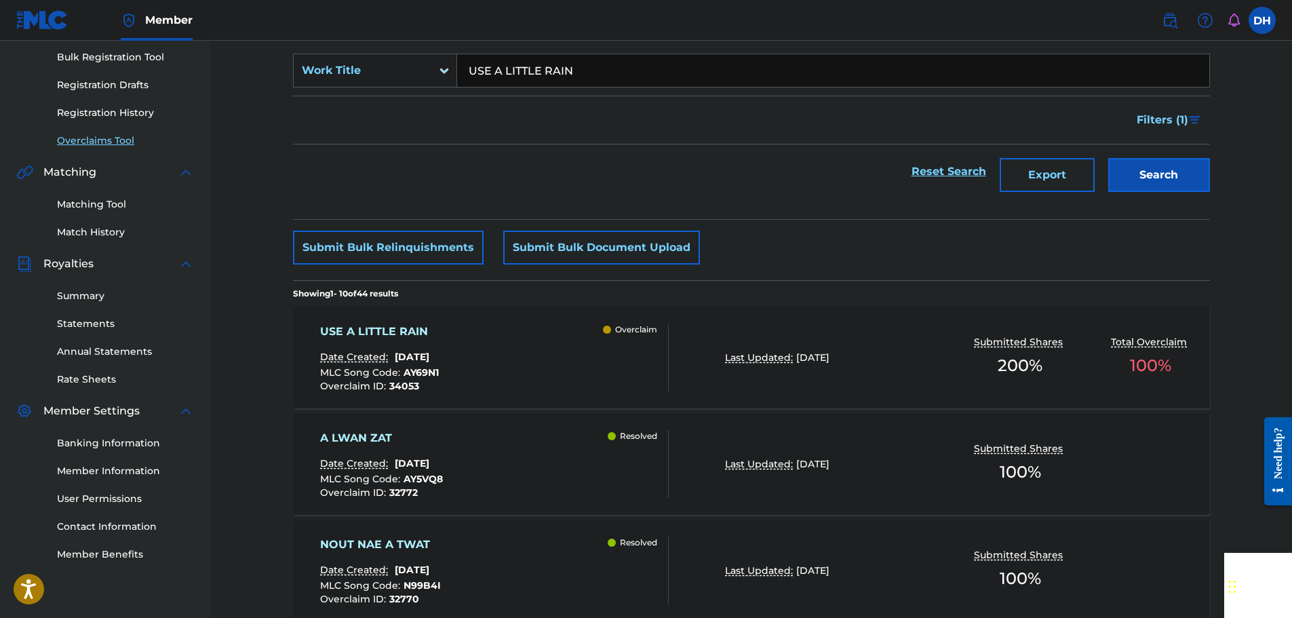
scroll to position [203, 0]
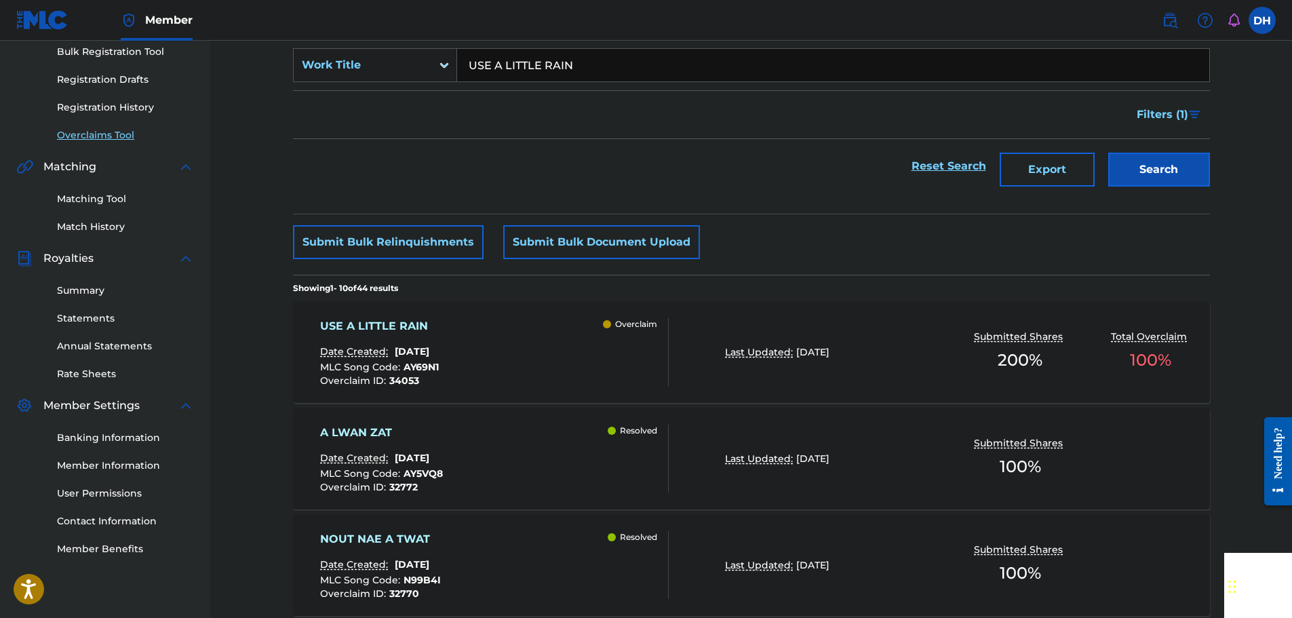
click at [559, 351] on div "USE A LITTLE RAIN Date Created: August 26, 2025 MLC Song Code : AY69N1 Overclai…" at bounding box center [494, 352] width 349 height 68
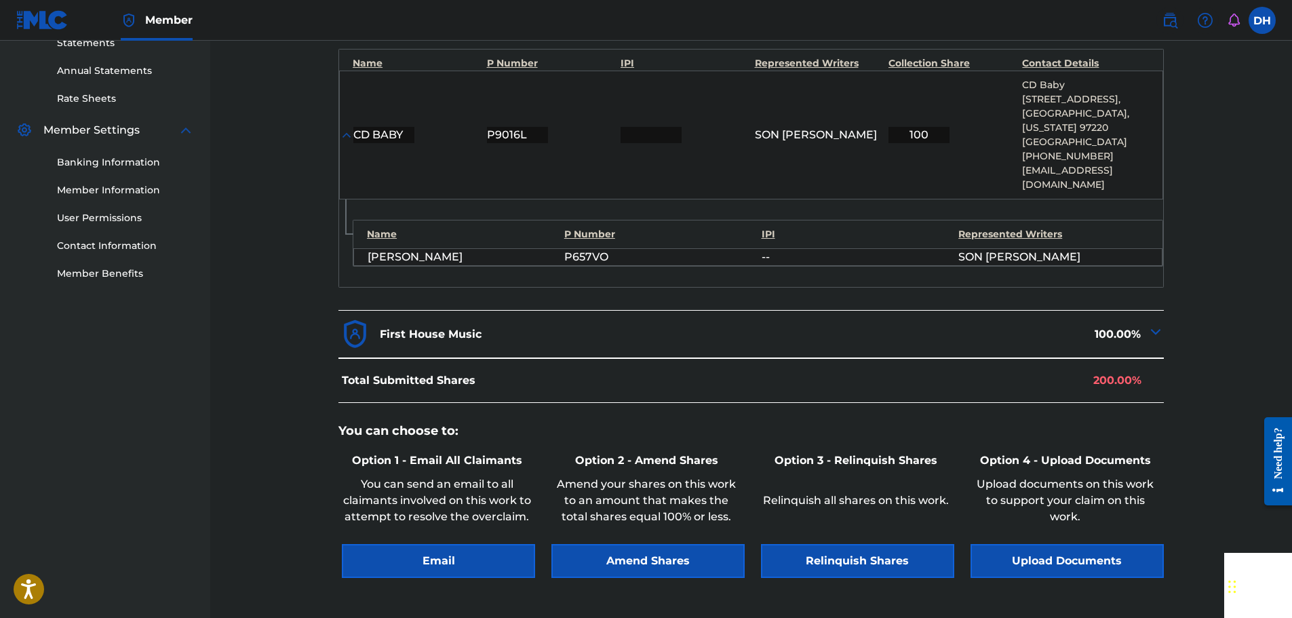
scroll to position [591, 0]
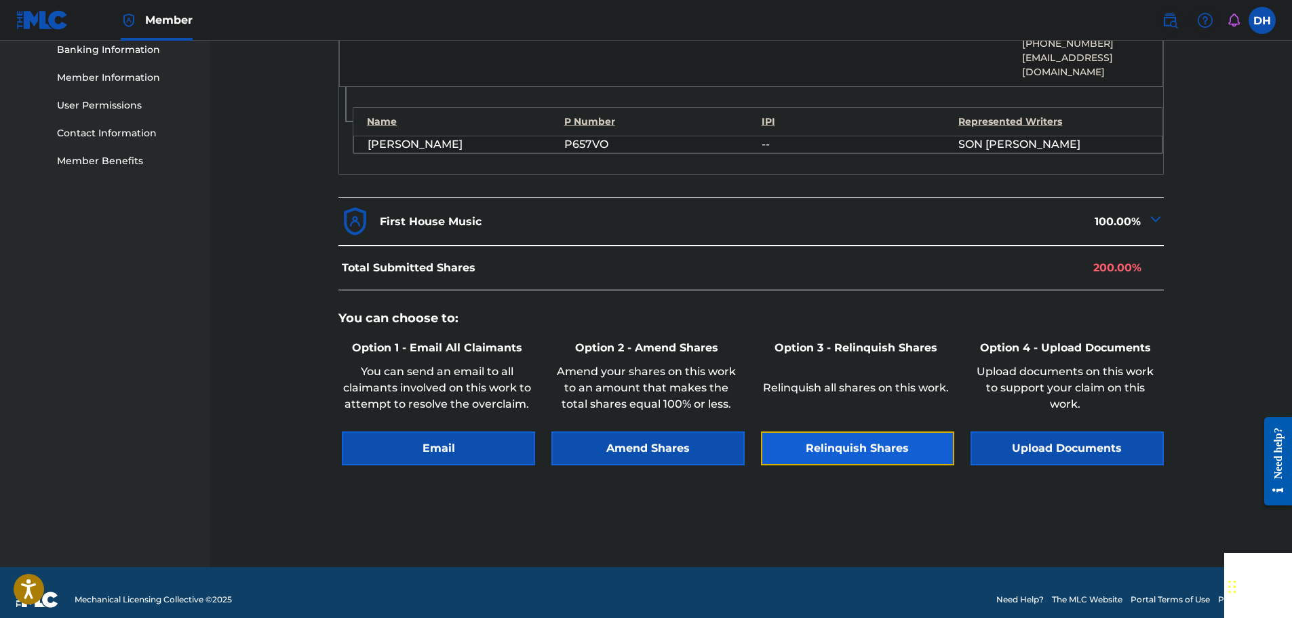
click at [836, 443] on button "Relinquish Shares" at bounding box center [857, 448] width 193 height 34
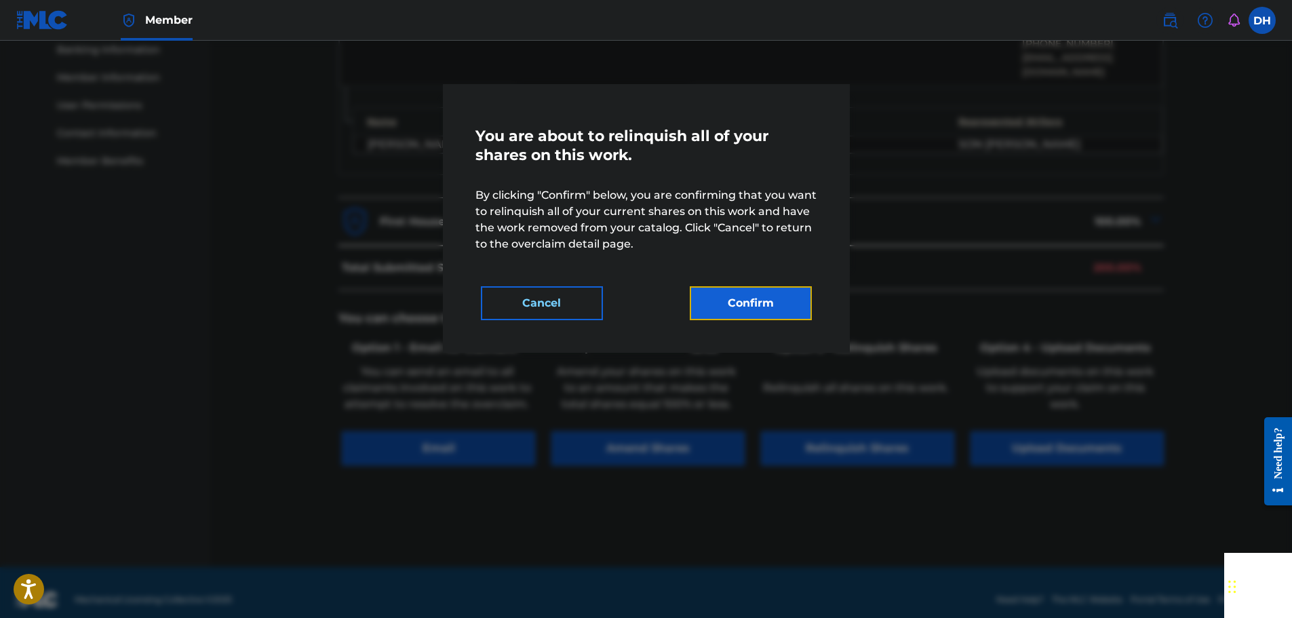
click at [752, 309] on button "Confirm" at bounding box center [751, 303] width 122 height 34
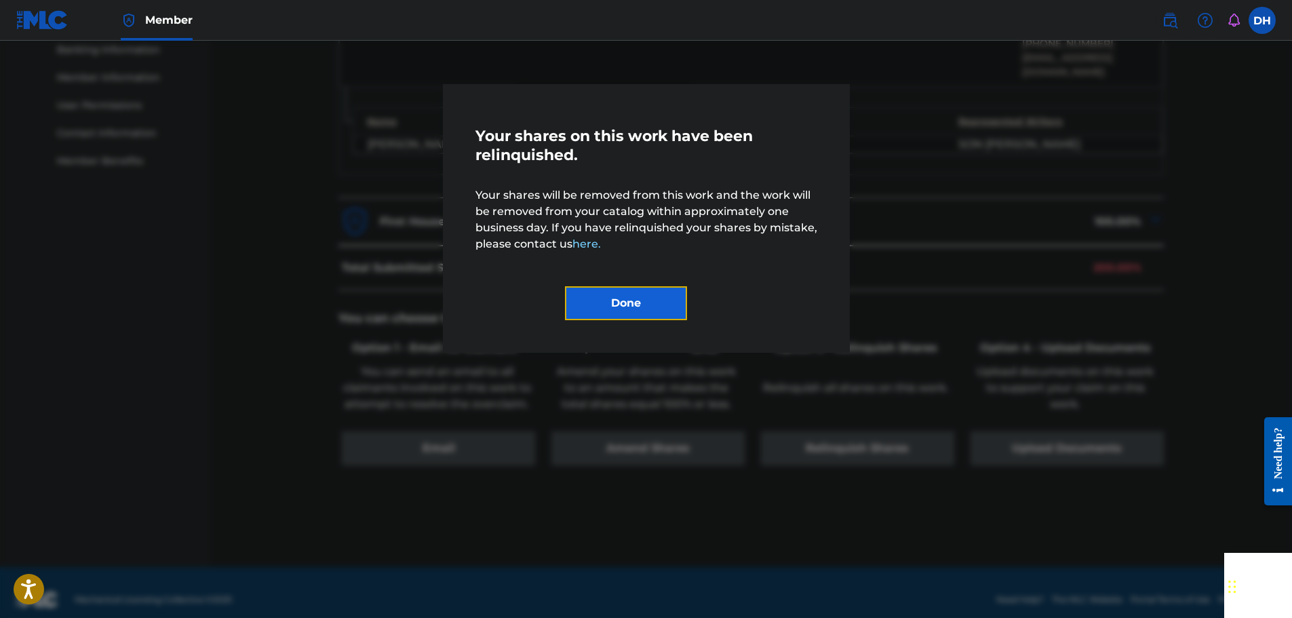
click at [642, 310] on button "Done" at bounding box center [626, 303] width 122 height 34
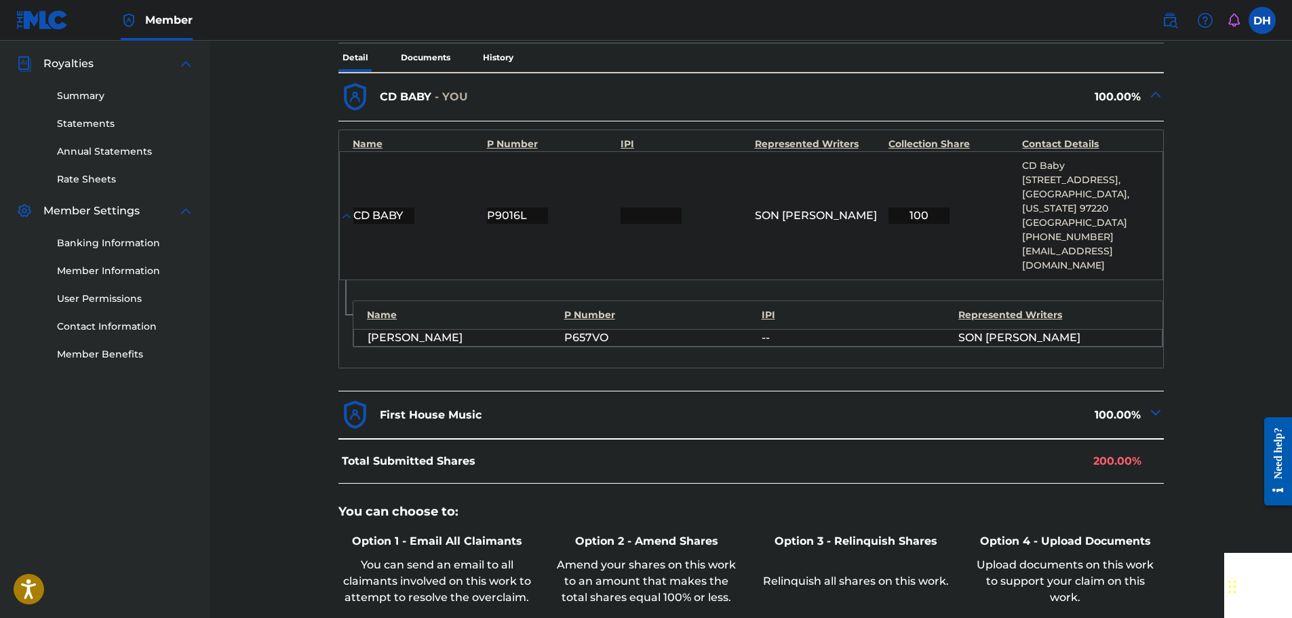
scroll to position [184, 0]
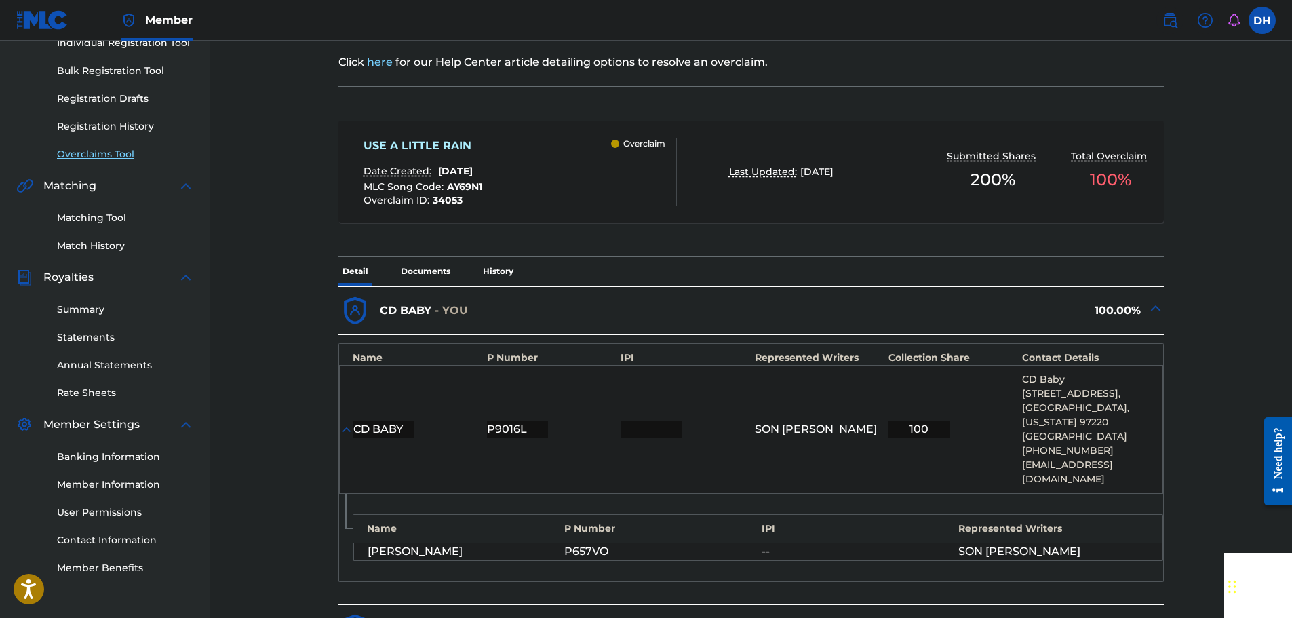
click at [116, 148] on link "Overclaims Tool" at bounding box center [125, 154] width 137 height 14
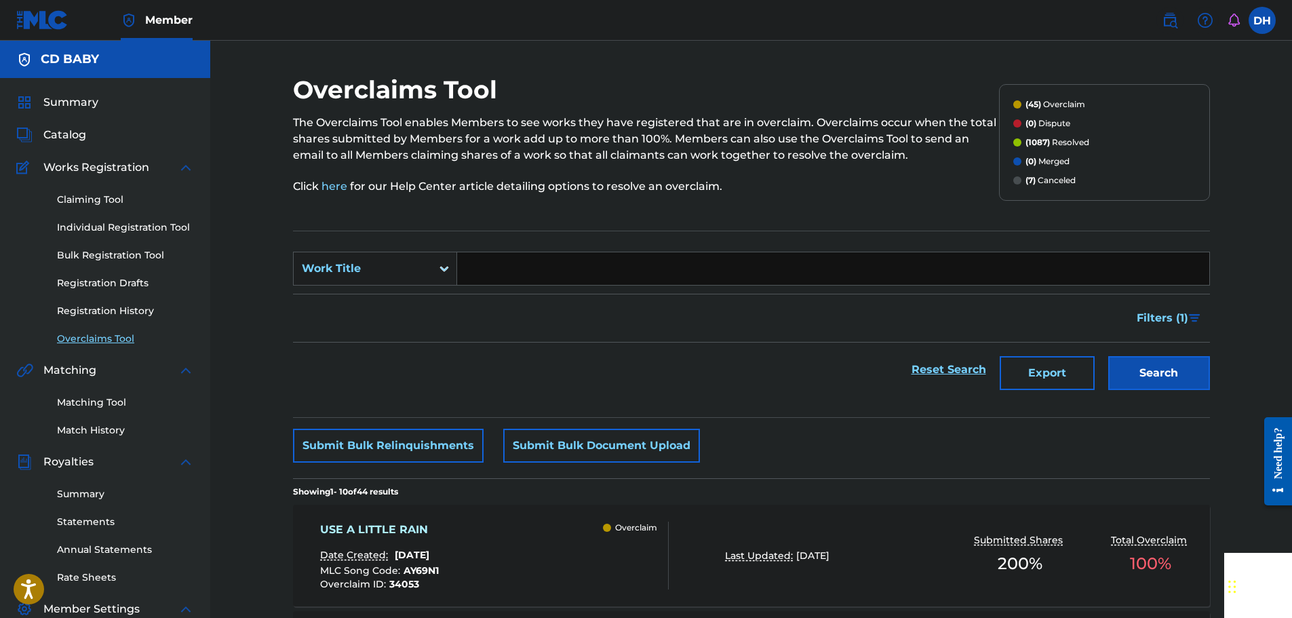
click at [477, 270] on input "Search Form" at bounding box center [833, 268] width 752 height 33
paste input "THE WAY THEY SOUND"
type input "THE WAY THEY SOUND"
click at [1137, 361] on button "Search" at bounding box center [1159, 373] width 102 height 34
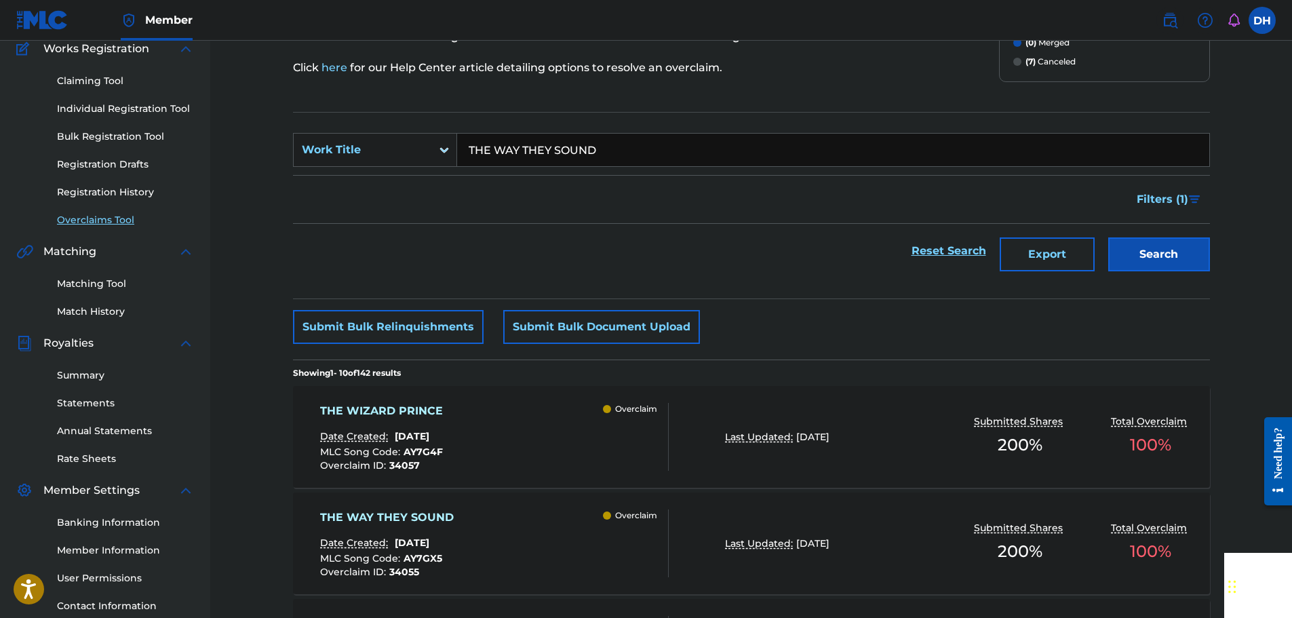
scroll to position [136, 0]
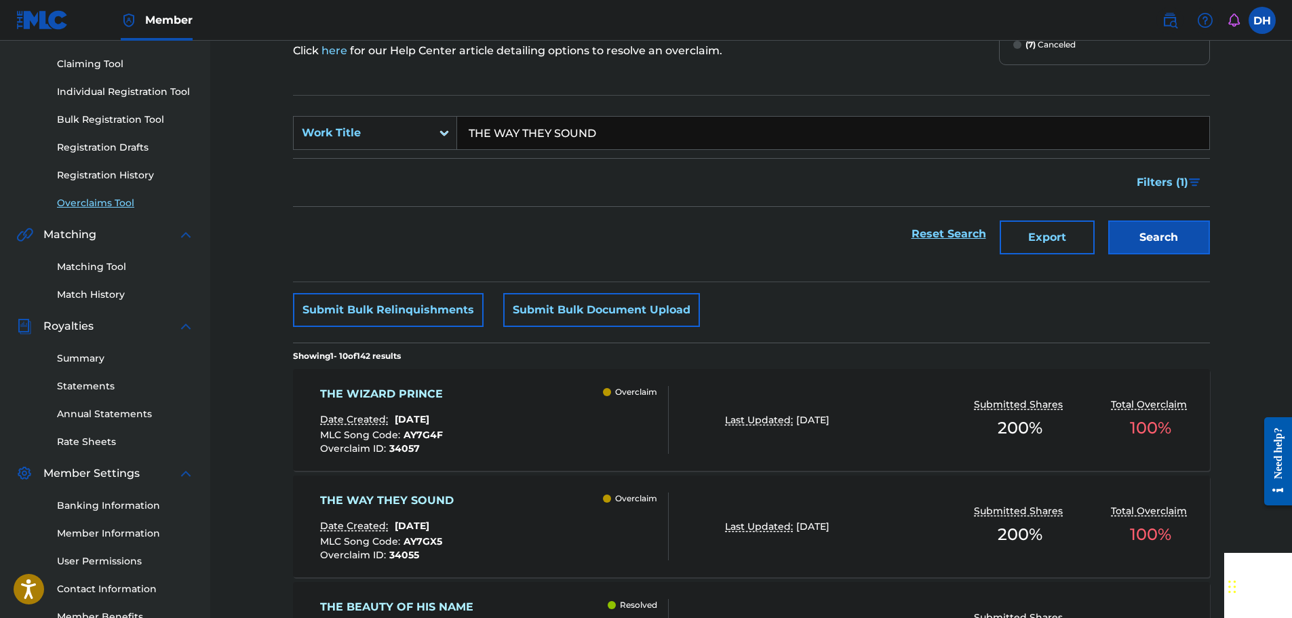
click at [532, 510] on div "THE WAY THEY SOUND Date Created: August 26, 2025 MLC Song Code : AY7GX5 Overcla…" at bounding box center [494, 526] width 349 height 68
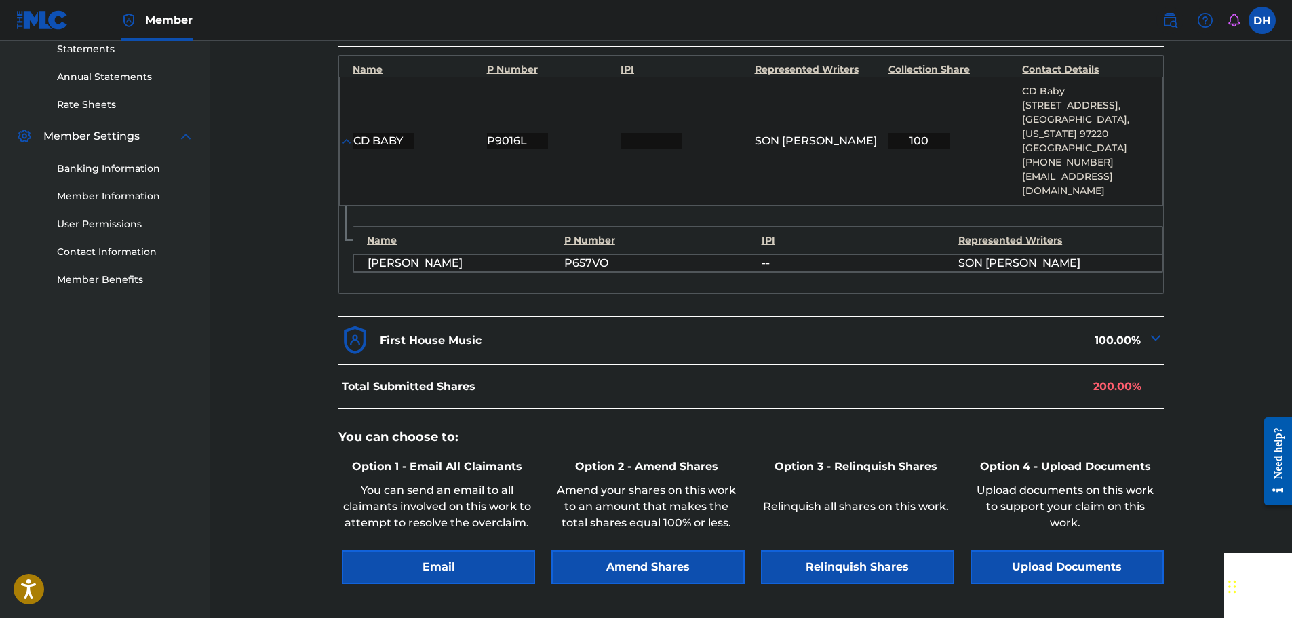
scroll to position [591, 0]
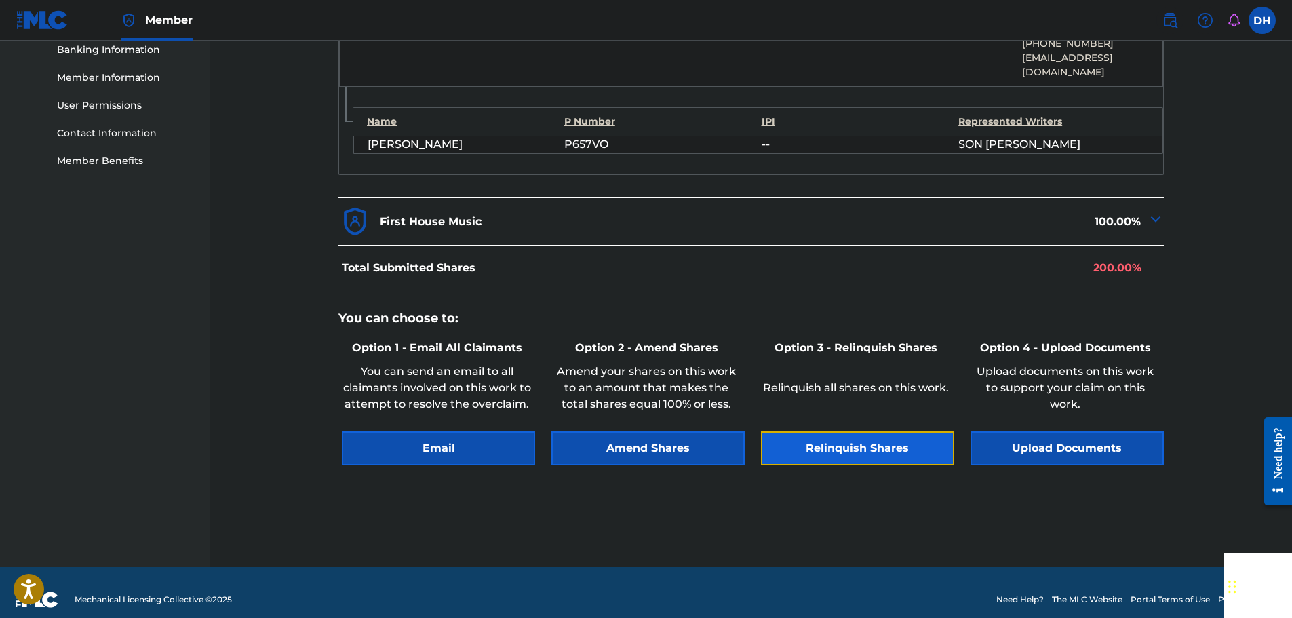
click at [898, 438] on button "Relinquish Shares" at bounding box center [857, 448] width 193 height 34
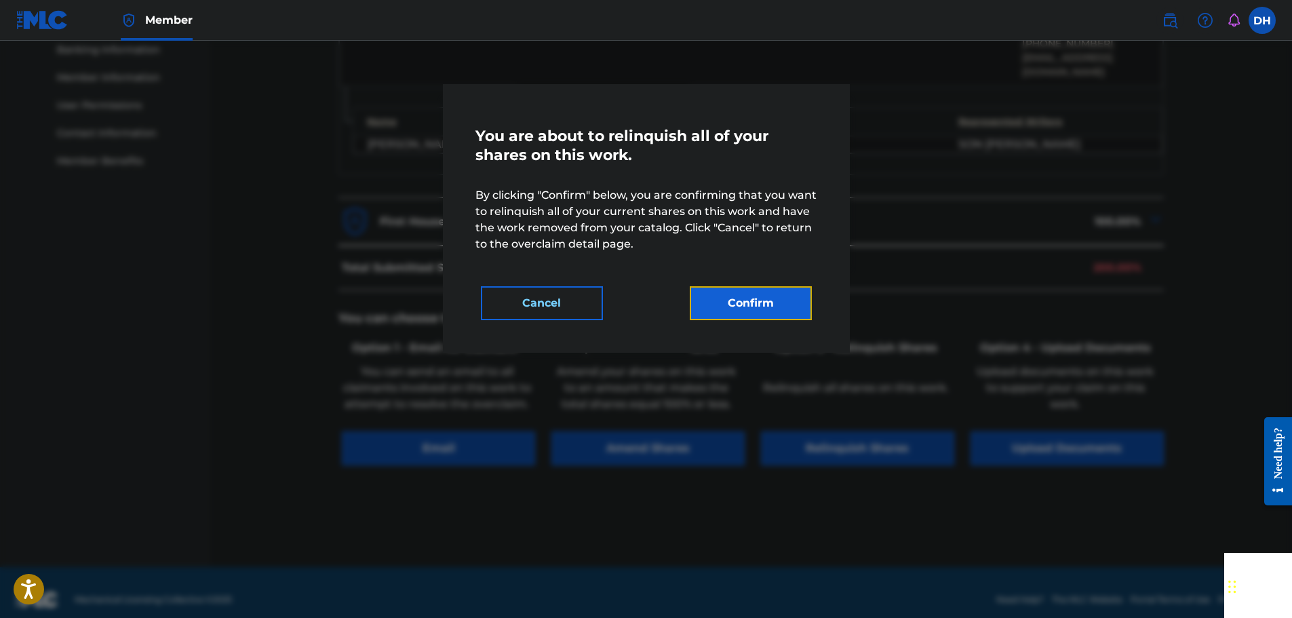
click at [761, 303] on button "Confirm" at bounding box center [751, 303] width 122 height 34
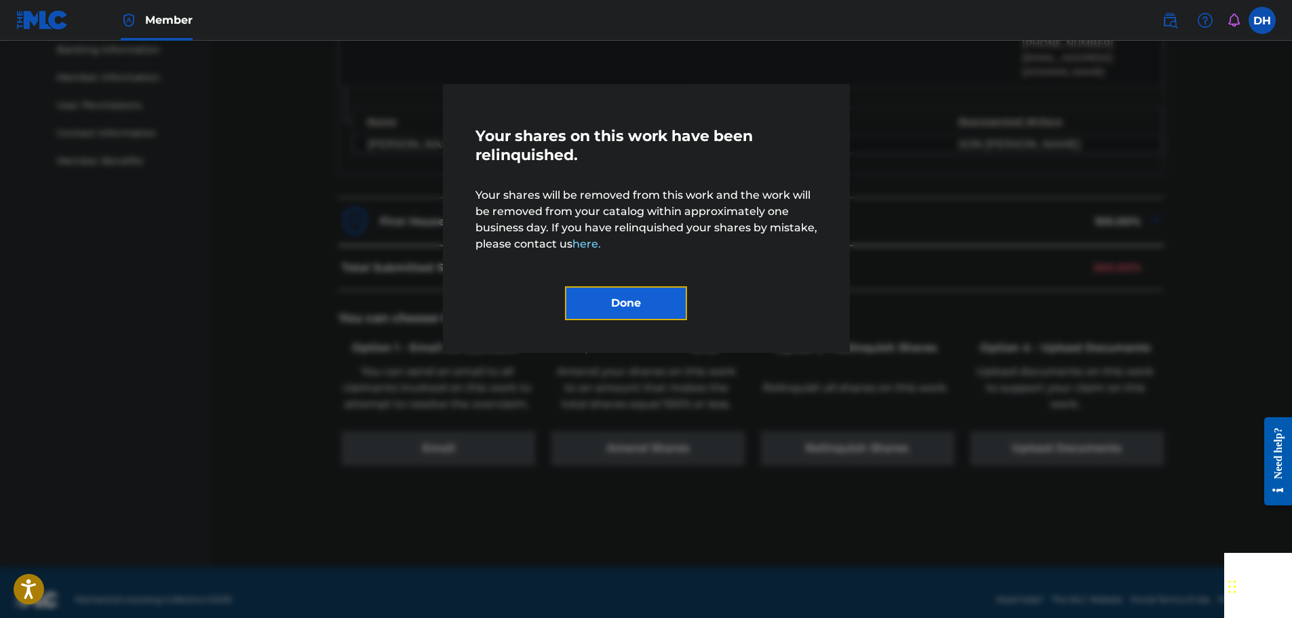
click at [667, 302] on button "Done" at bounding box center [626, 303] width 122 height 34
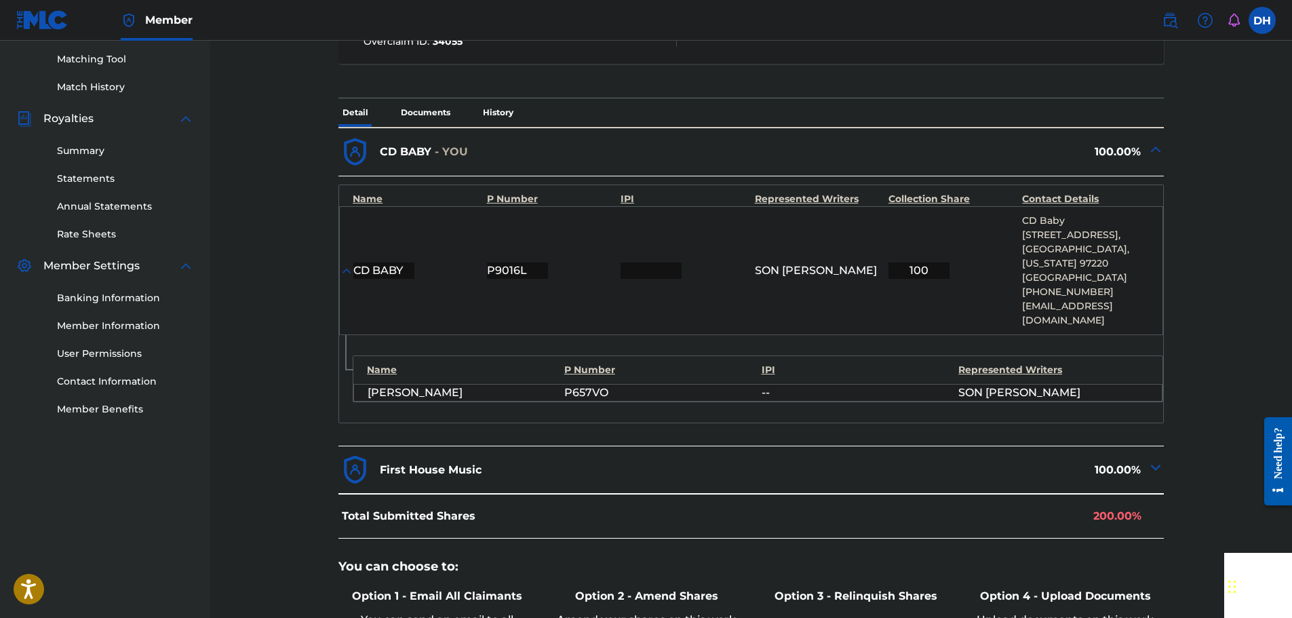
scroll to position [184, 0]
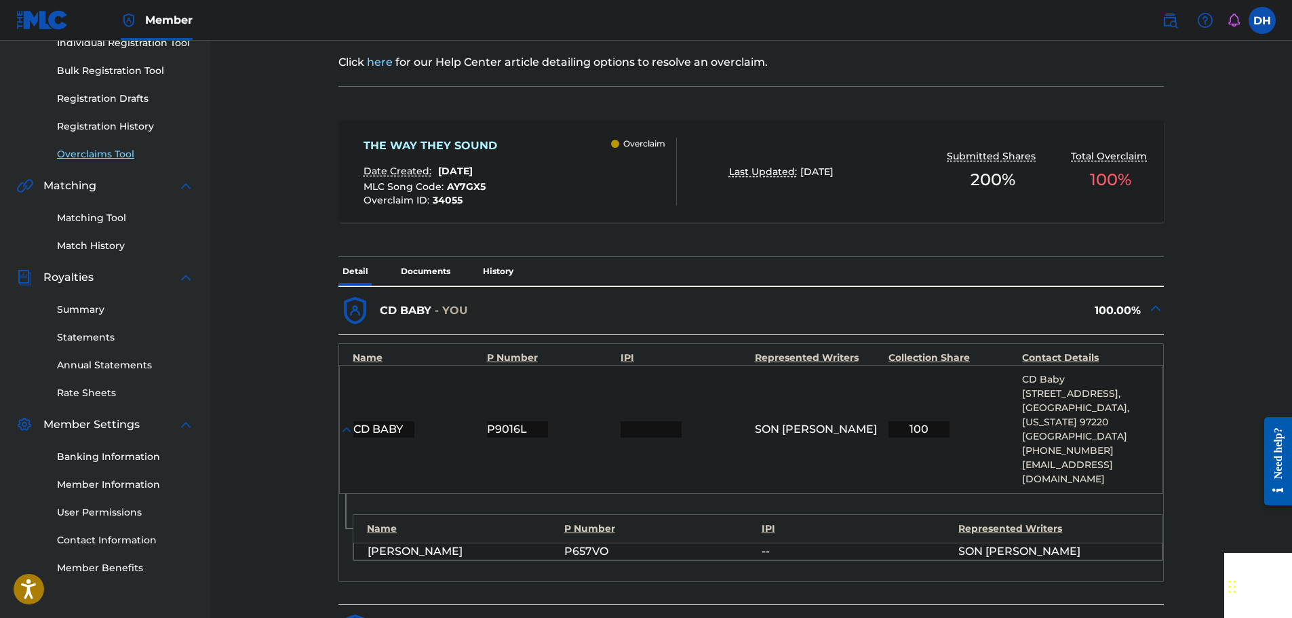
click at [120, 157] on link "Overclaims Tool" at bounding box center [125, 154] width 137 height 14
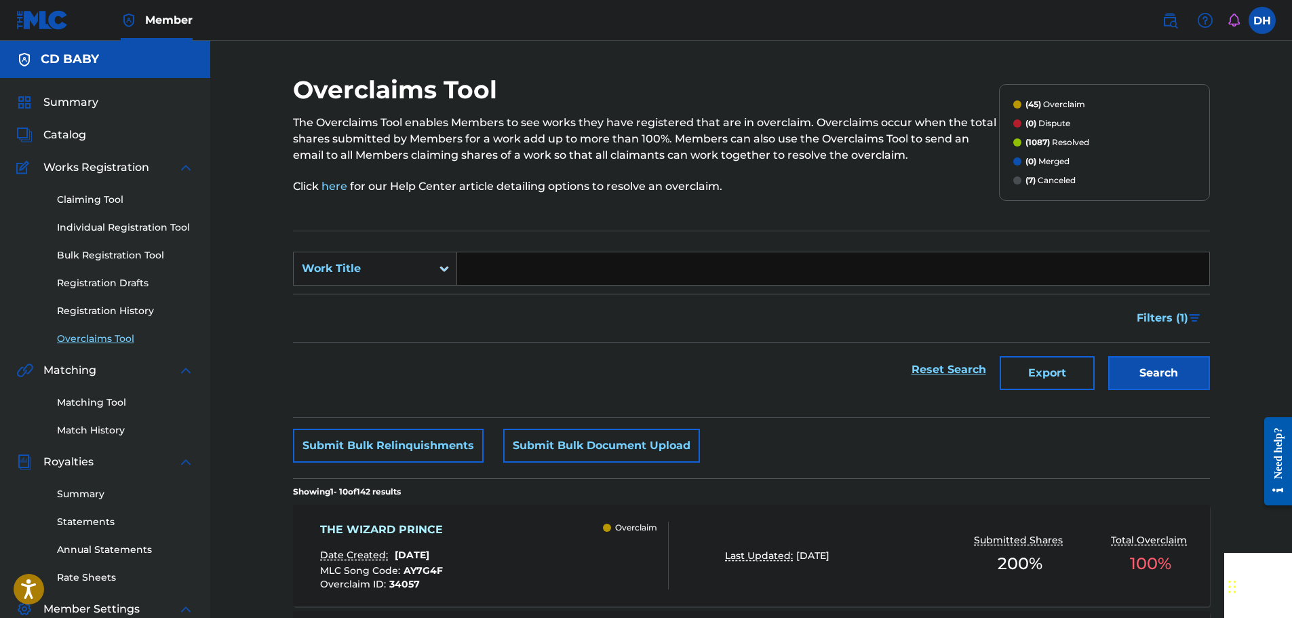
click at [505, 270] on input "Search Form" at bounding box center [833, 268] width 752 height 33
paste input "ON SIGHT"
type input "ON SIGHT"
click at [1161, 370] on button "Search" at bounding box center [1159, 373] width 102 height 34
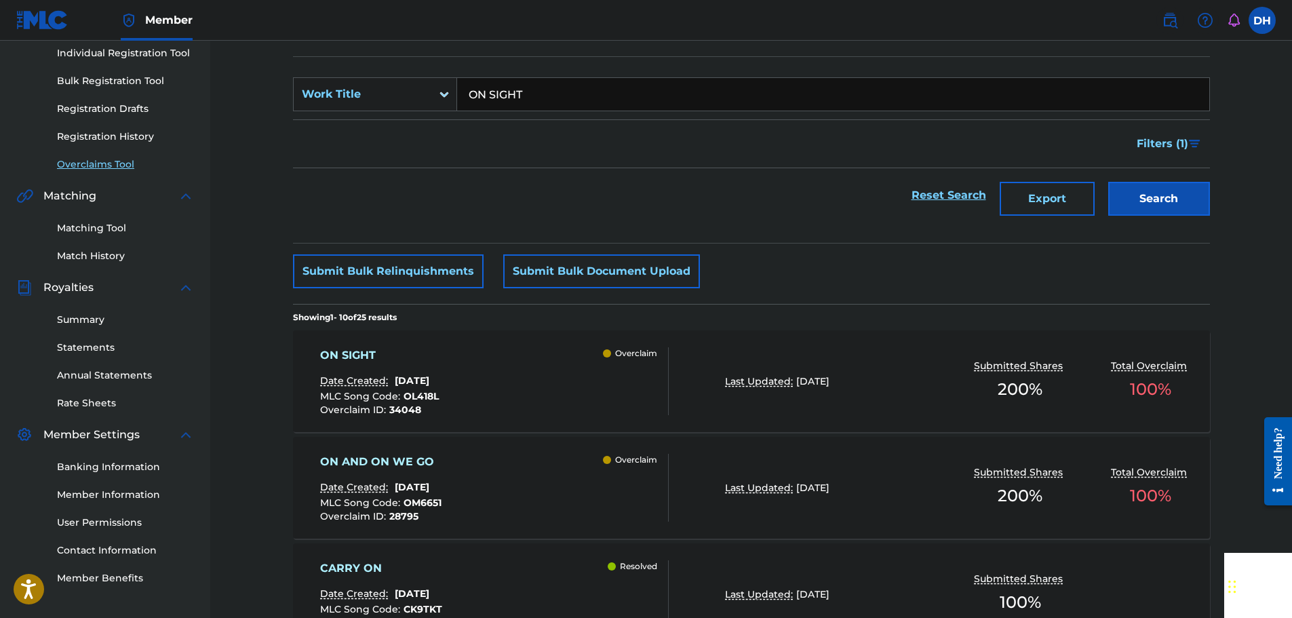
scroll to position [203, 0]
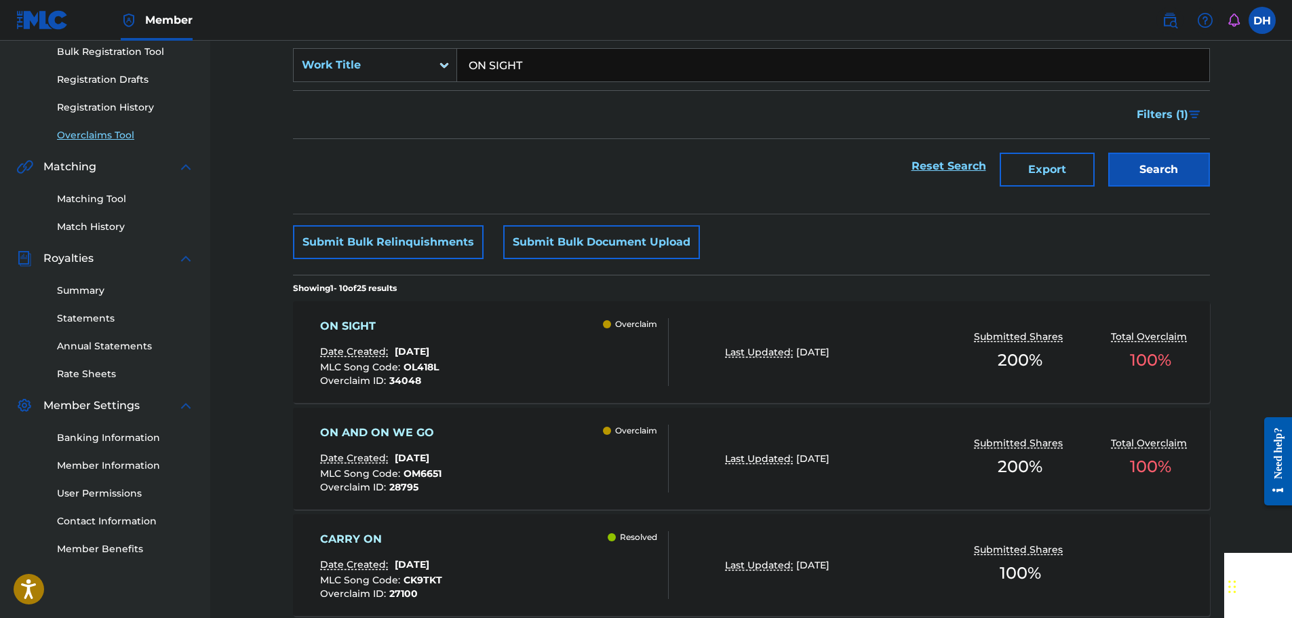
click at [568, 366] on div "ON SIGHT Date Created: August 26, 2025 MLC Song Code : OL418L Overclaim ID : 34…" at bounding box center [494, 352] width 349 height 68
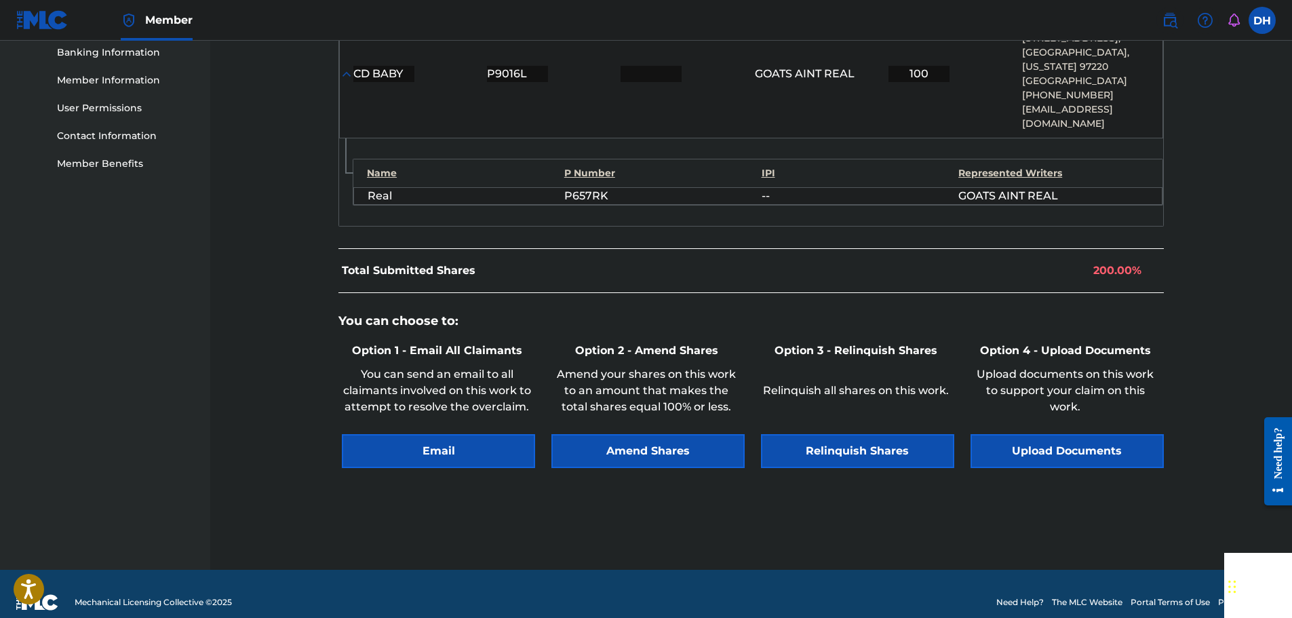
scroll to position [591, 0]
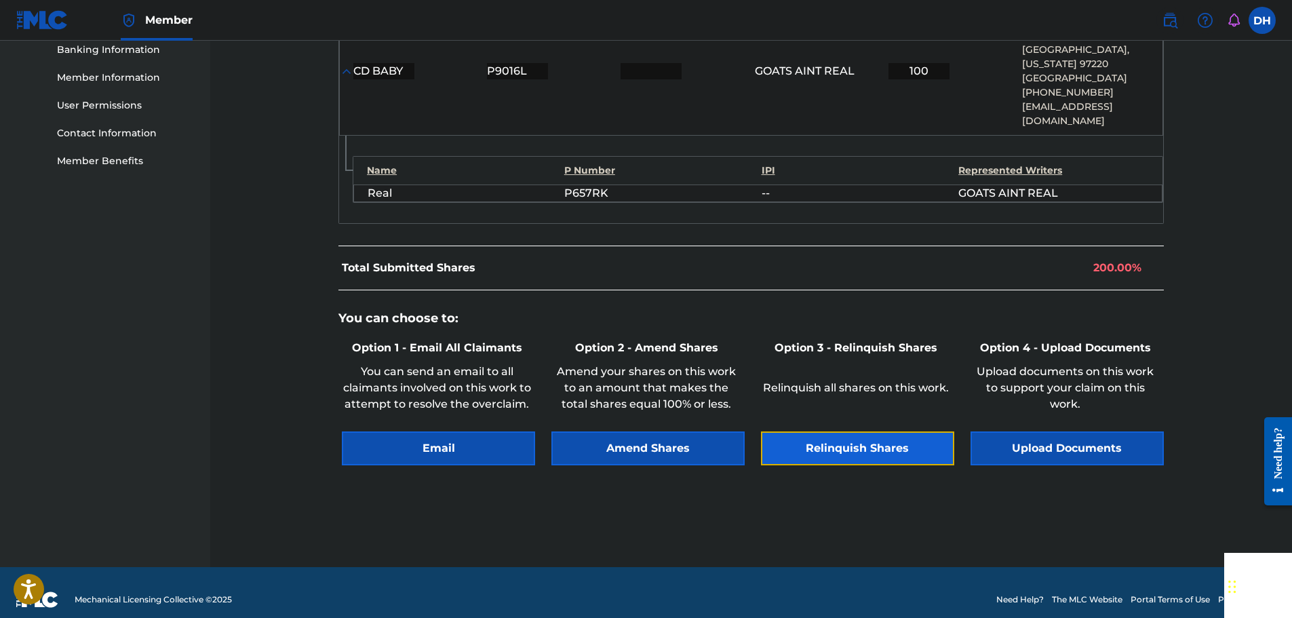
click at [863, 433] on button "Relinquish Shares" at bounding box center [857, 448] width 193 height 34
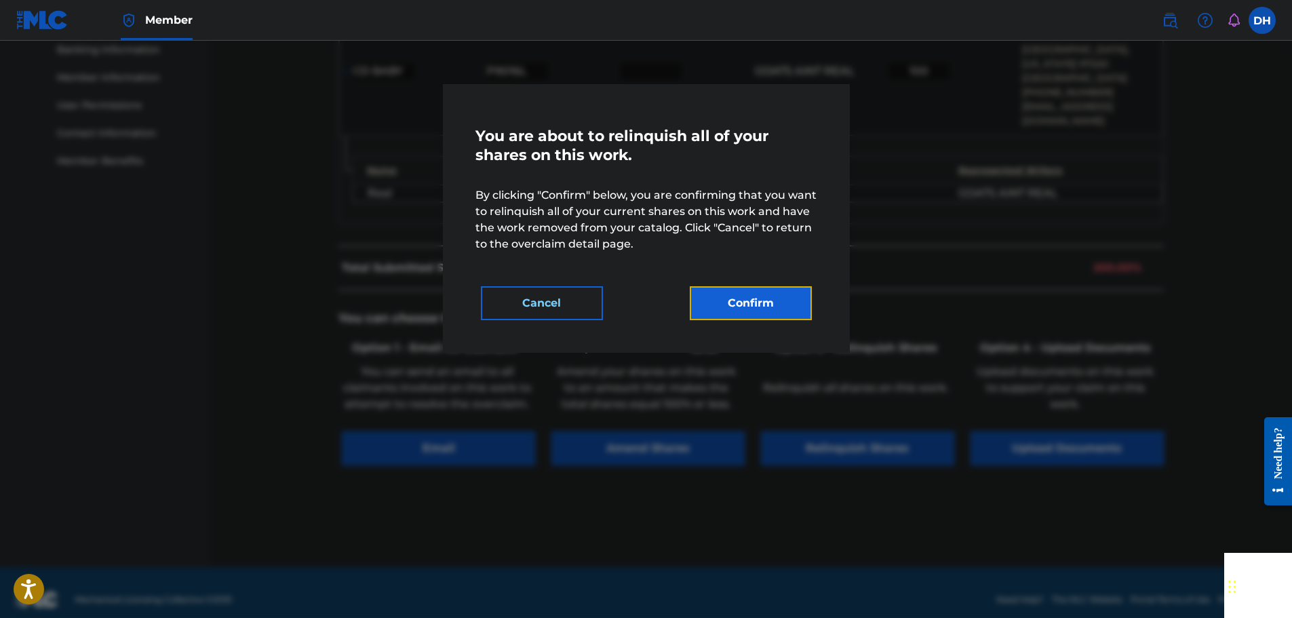
click at [774, 300] on button "Confirm" at bounding box center [751, 303] width 122 height 34
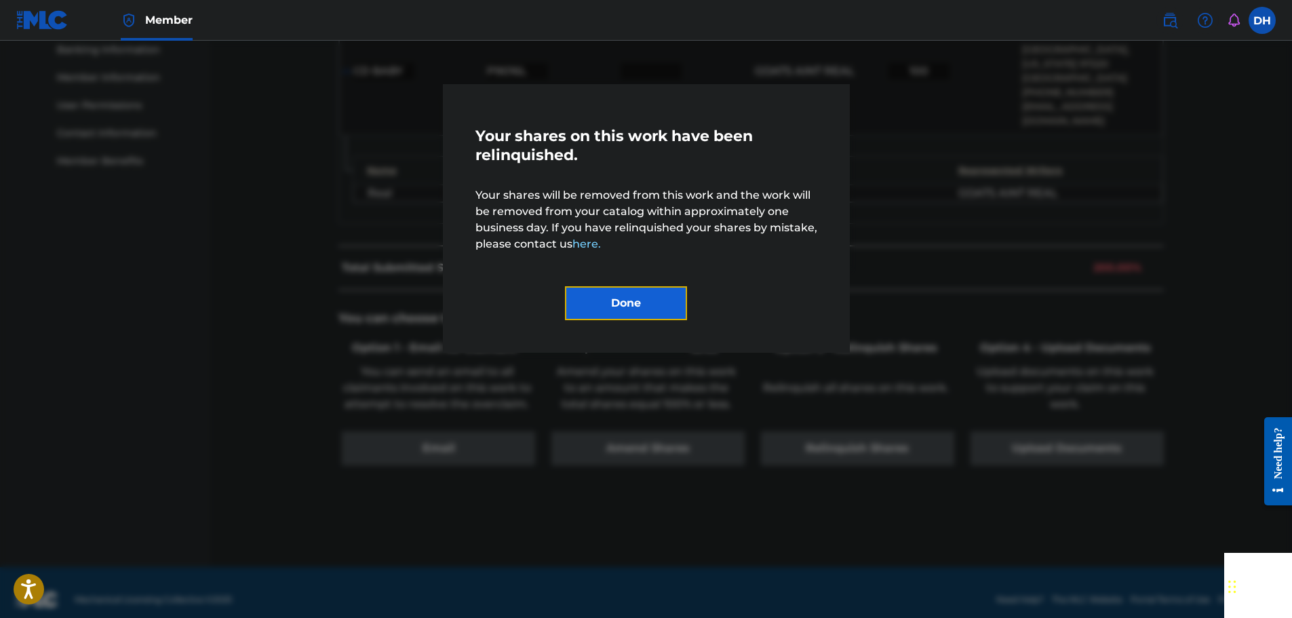
click at [664, 301] on button "Done" at bounding box center [626, 303] width 122 height 34
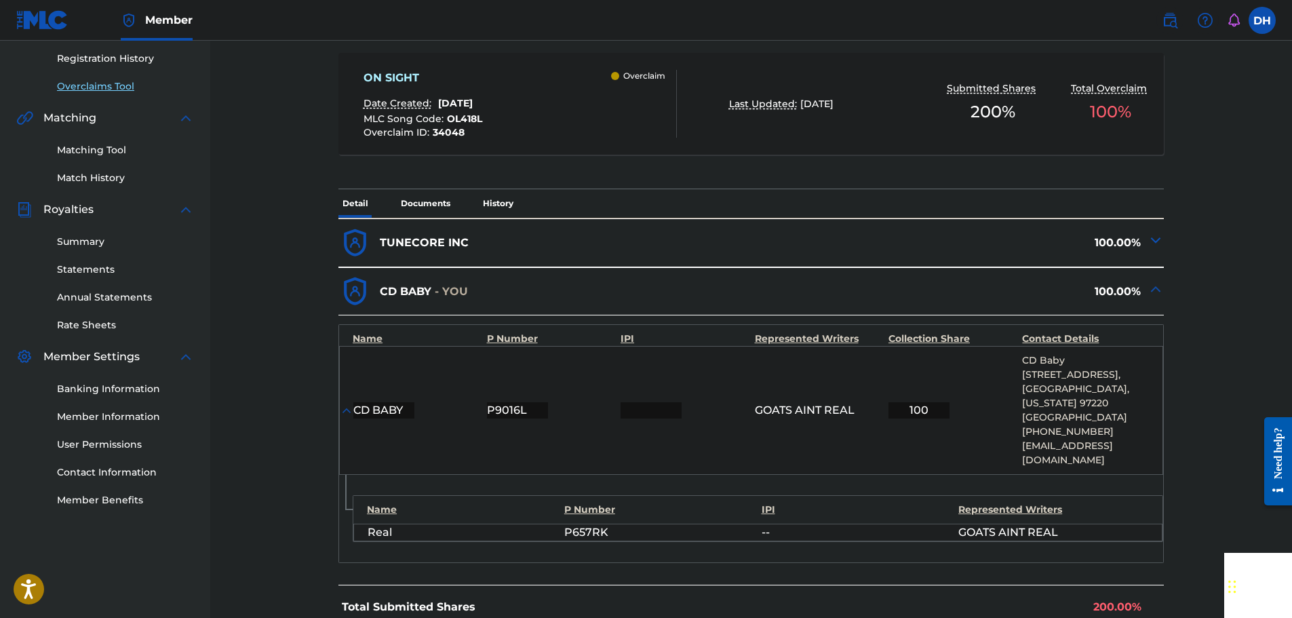
scroll to position [0, 0]
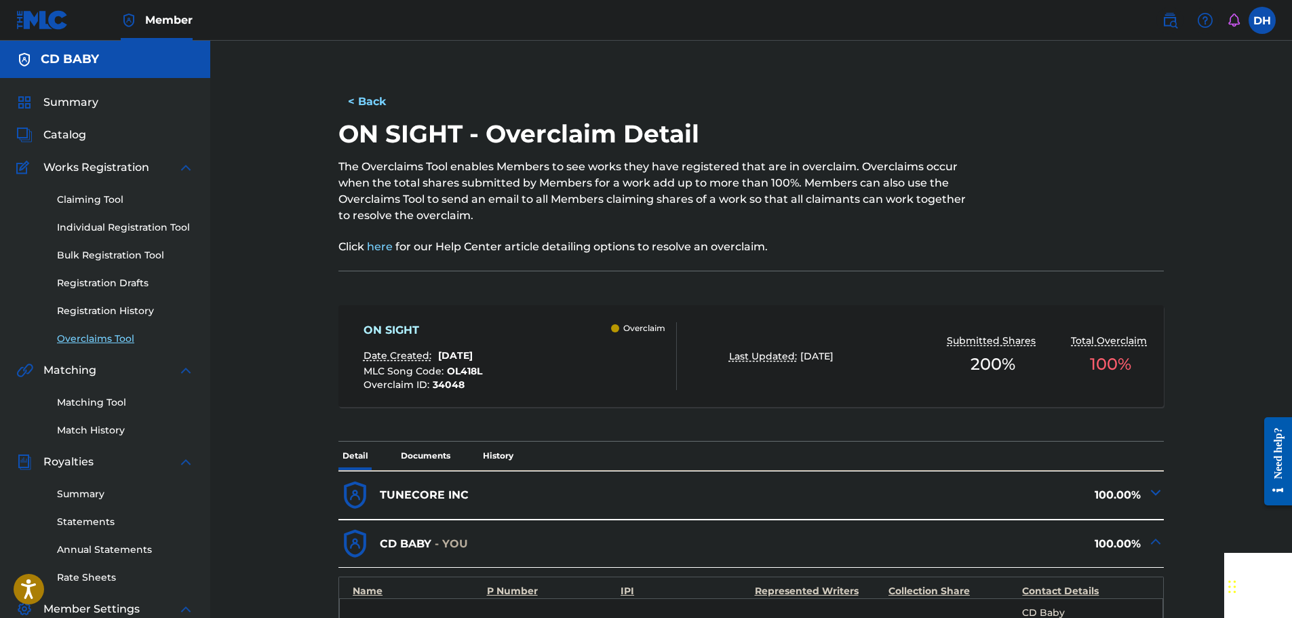
click at [84, 341] on link "Overclaims Tool" at bounding box center [125, 339] width 137 height 14
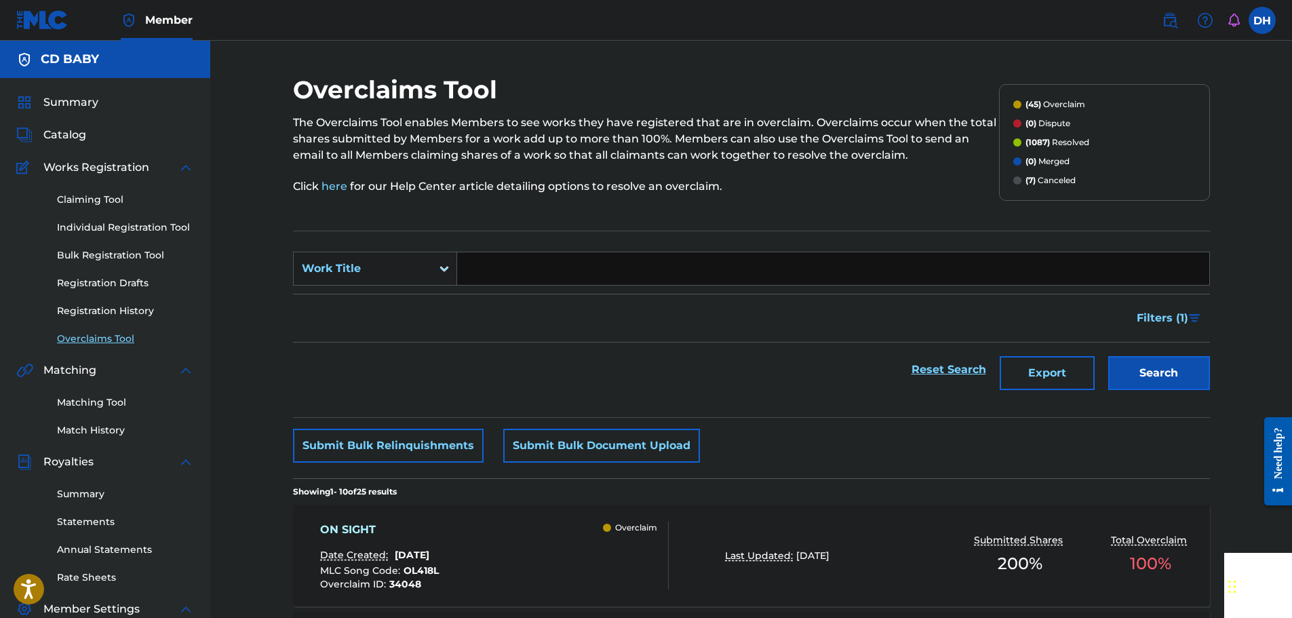
click at [500, 271] on input "Search Form" at bounding box center [833, 268] width 752 height 33
paste input "SLEEP"
type input "SLEEP"
click at [1133, 378] on button "Search" at bounding box center [1159, 373] width 102 height 34
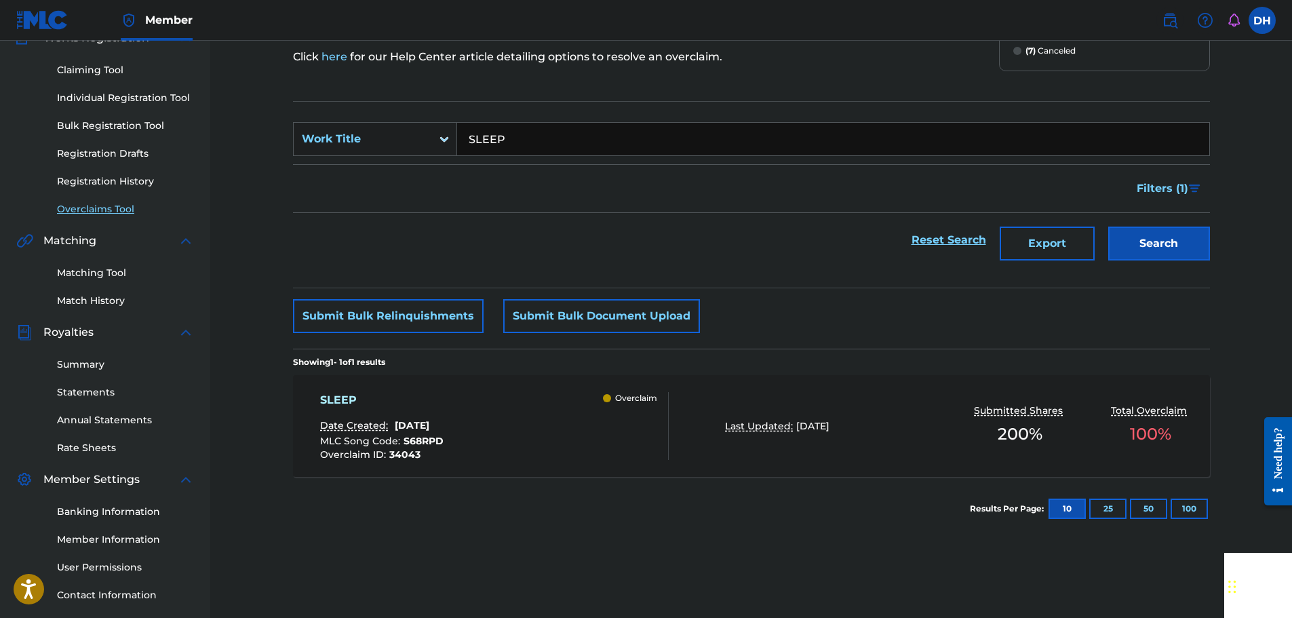
scroll to position [203, 0]
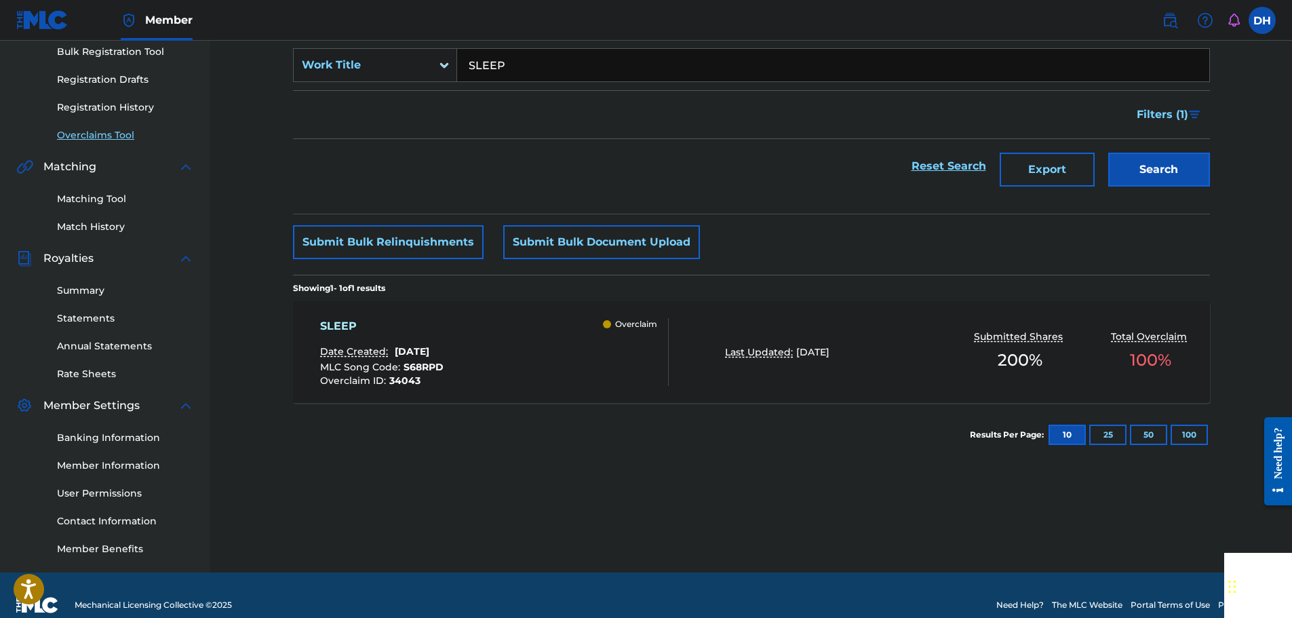
click at [554, 336] on div "SLEEP Date Created: August 26, 2025 MLC Song Code : S68RPD Overclaim ID : 34043…" at bounding box center [494, 352] width 349 height 68
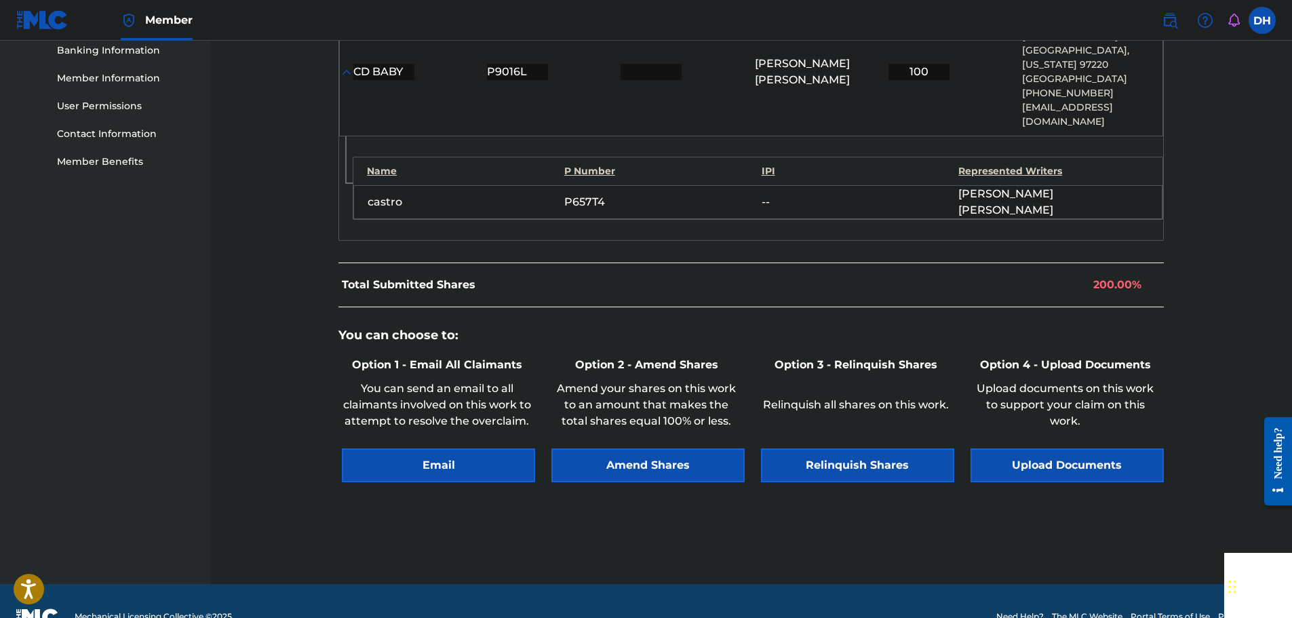
scroll to position [591, 0]
click at [848, 448] on button "Relinquish Shares" at bounding box center [857, 465] width 193 height 34
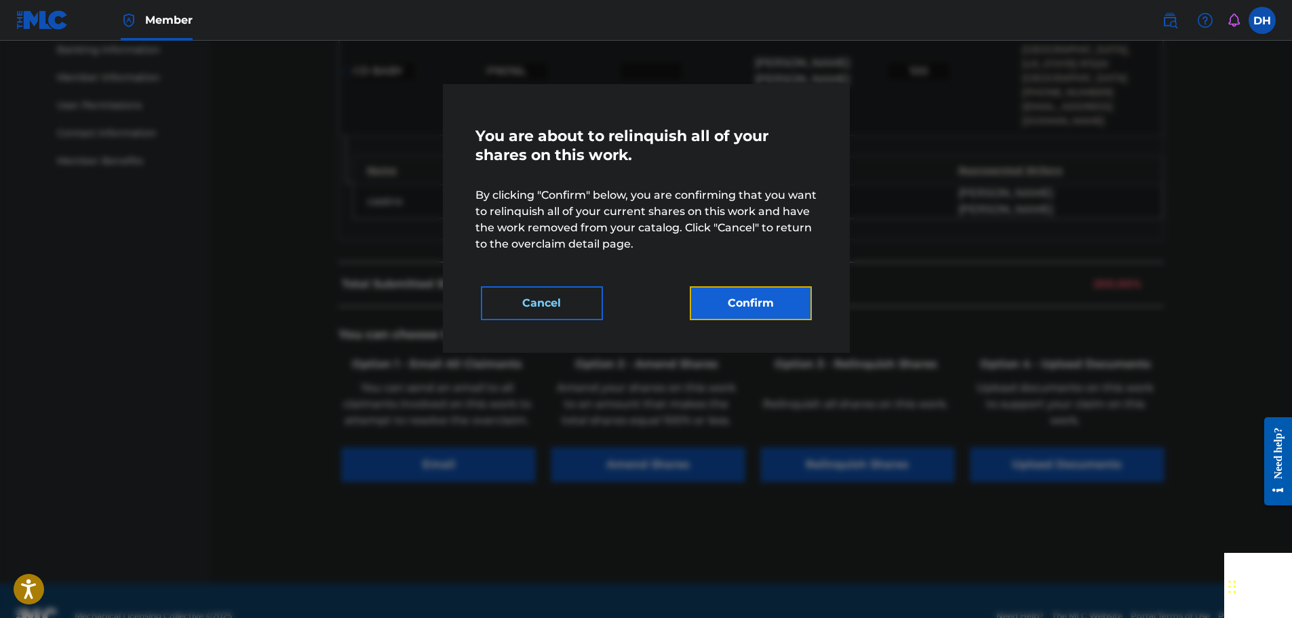
click at [767, 308] on button "Confirm" at bounding box center [751, 303] width 122 height 34
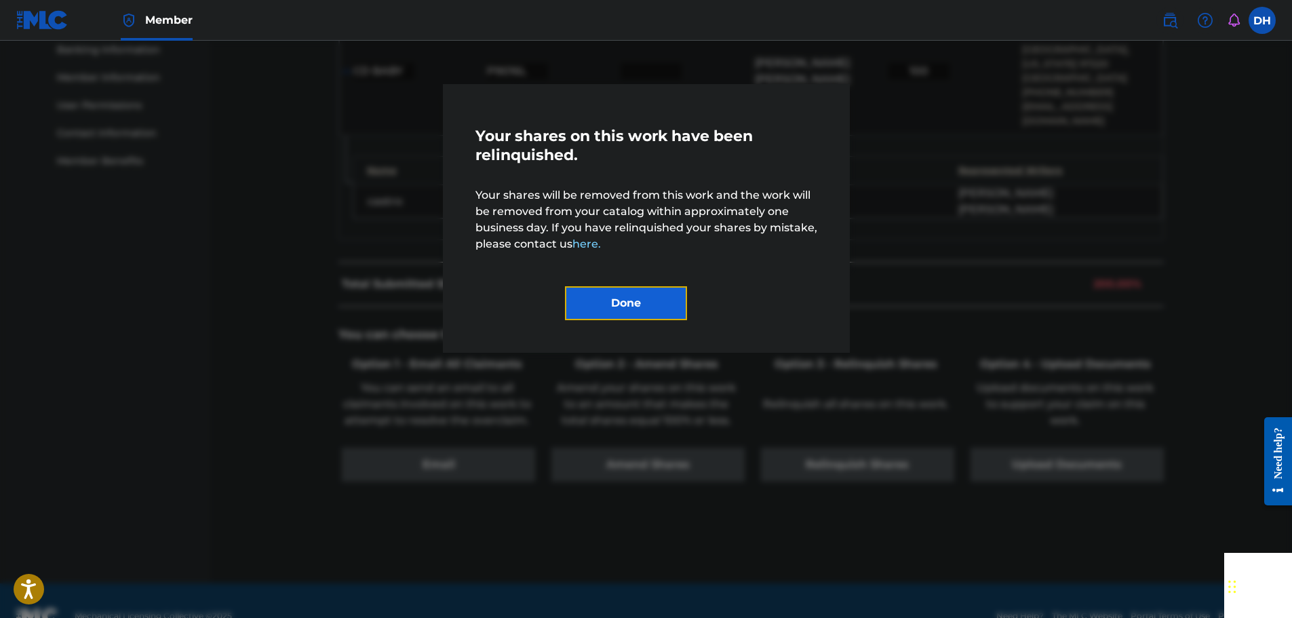
click at [593, 295] on button "Done" at bounding box center [626, 303] width 122 height 34
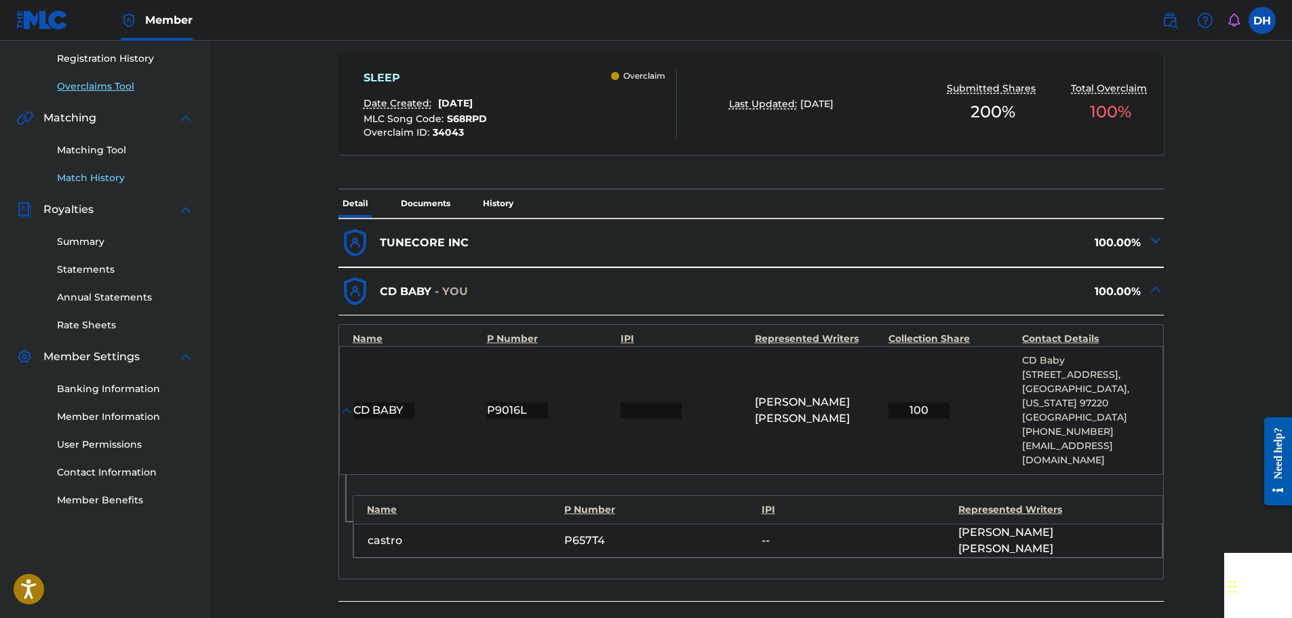
scroll to position [117, 0]
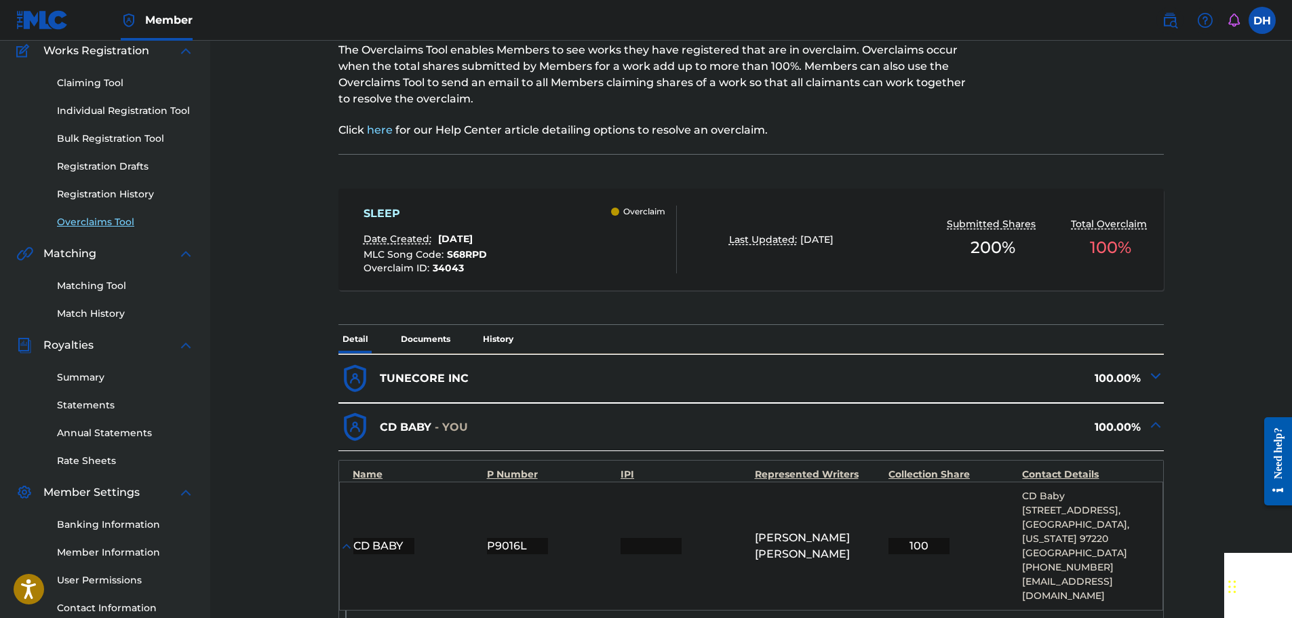
click at [92, 218] on link "Overclaims Tool" at bounding box center [125, 222] width 137 height 14
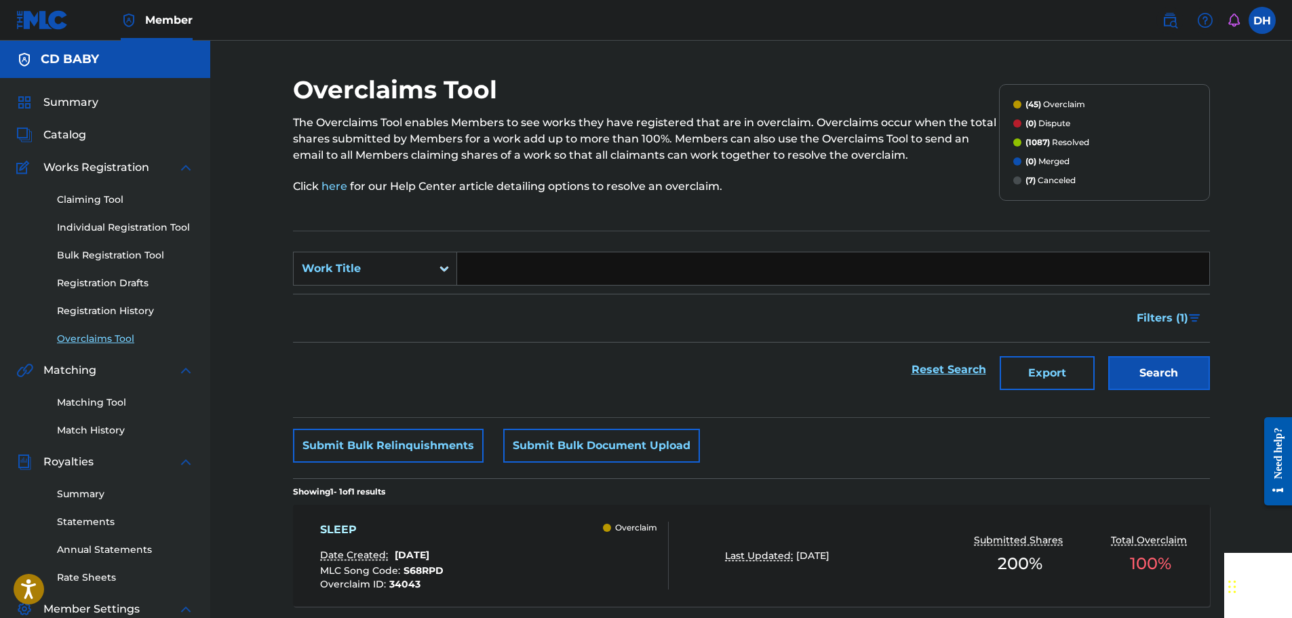
click at [499, 266] on input "Search Form" at bounding box center [833, 268] width 752 height 33
paste input "APART"
type input "APART"
click at [1164, 374] on button "Search" at bounding box center [1159, 373] width 102 height 34
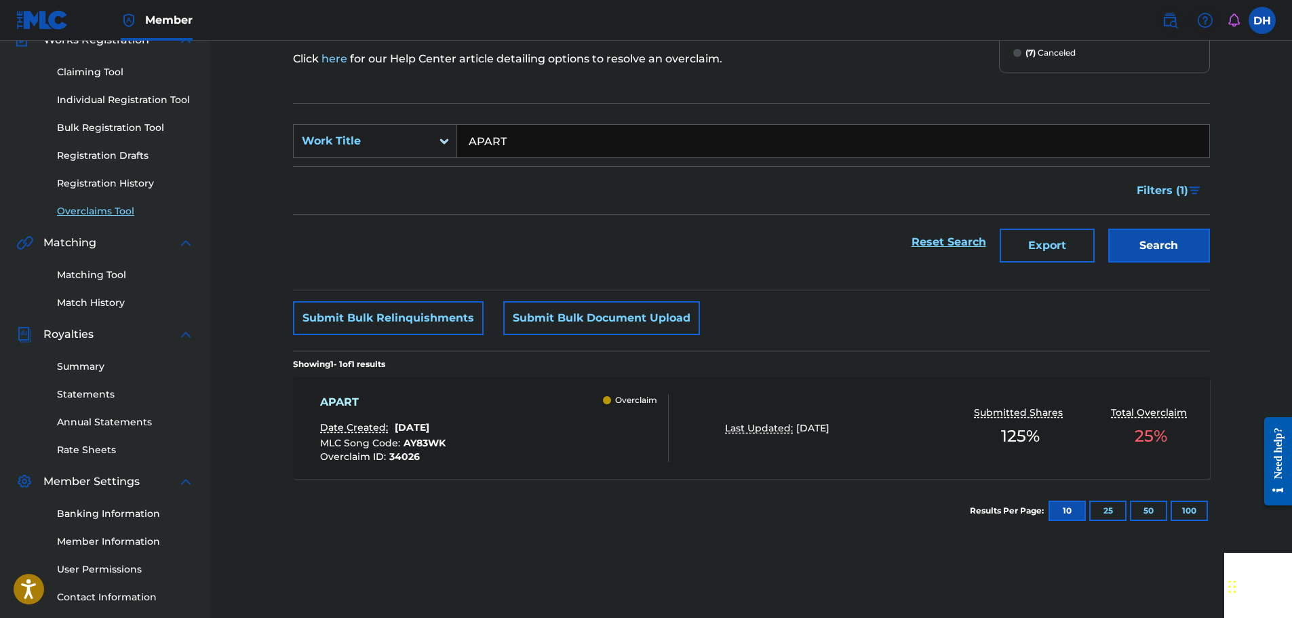
scroll to position [203, 0]
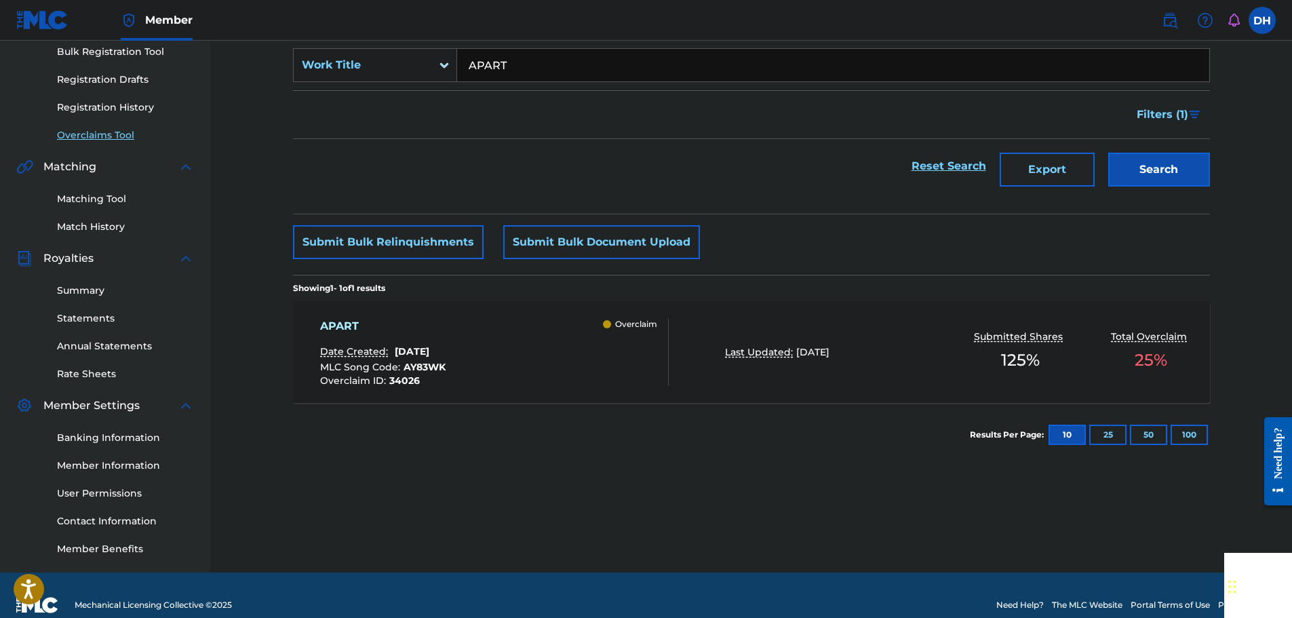
click at [534, 369] on div "APART Date Created: August 26, 2025 MLC Song Code : AY83WK Overclaim ID : 34026…" at bounding box center [494, 352] width 349 height 68
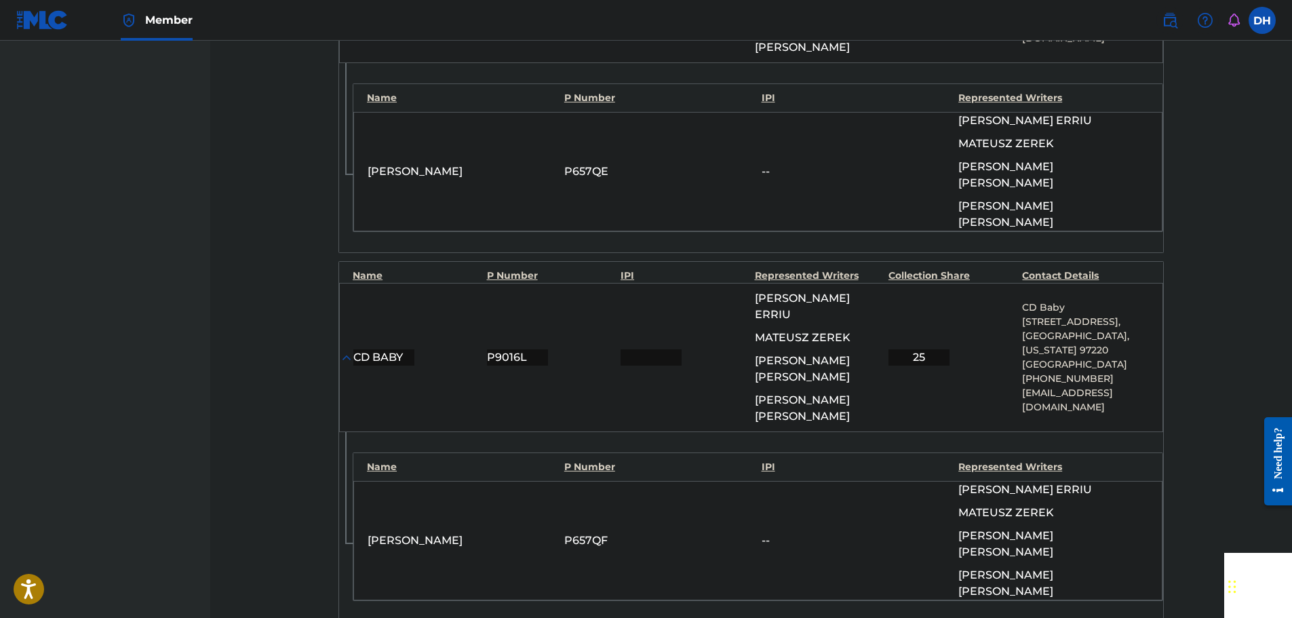
scroll to position [1492, 0]
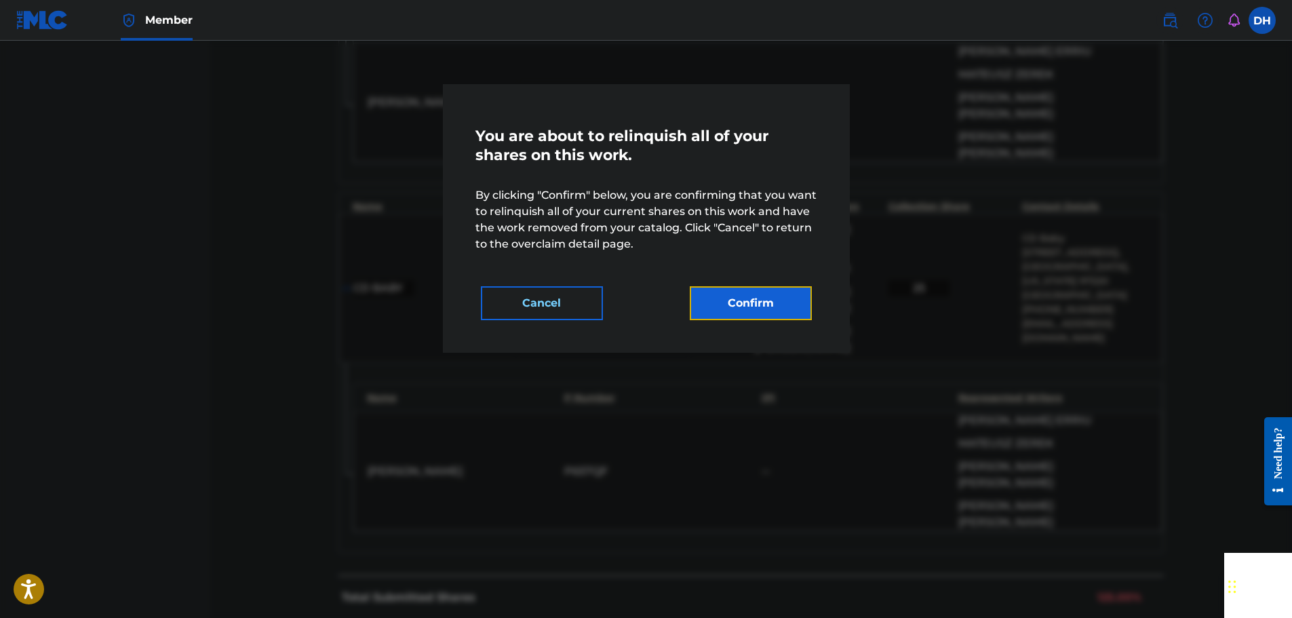
click at [776, 295] on button "Confirm" at bounding box center [751, 303] width 122 height 34
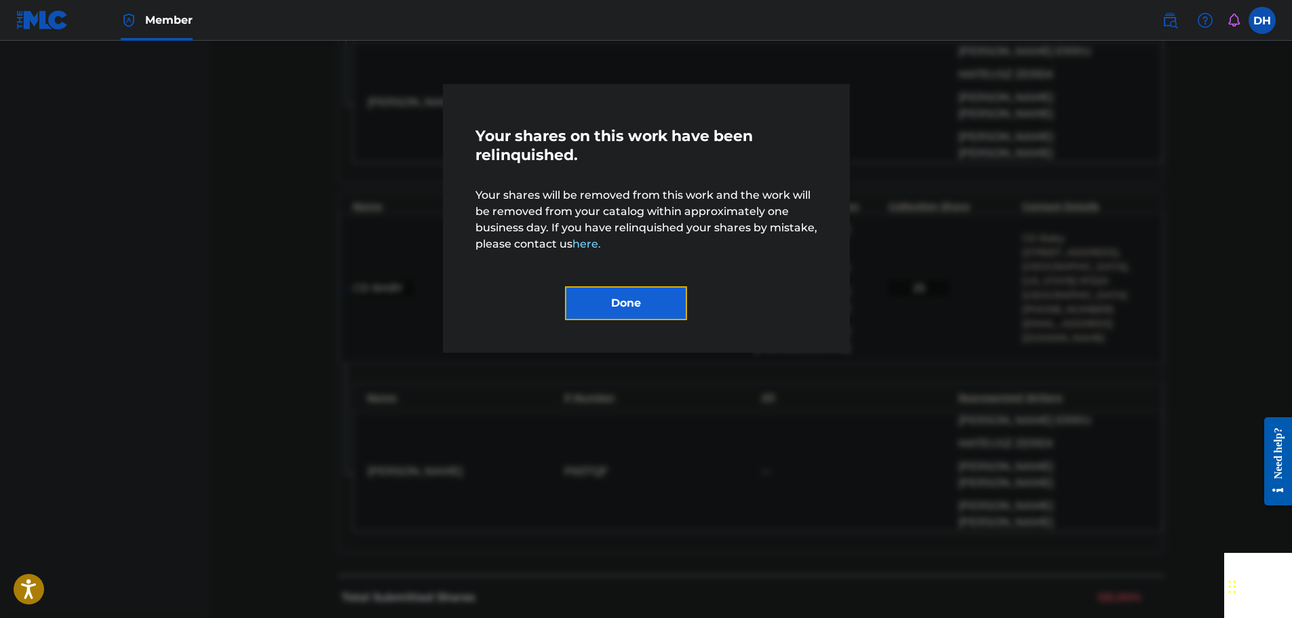
click at [679, 297] on button "Done" at bounding box center [626, 303] width 122 height 34
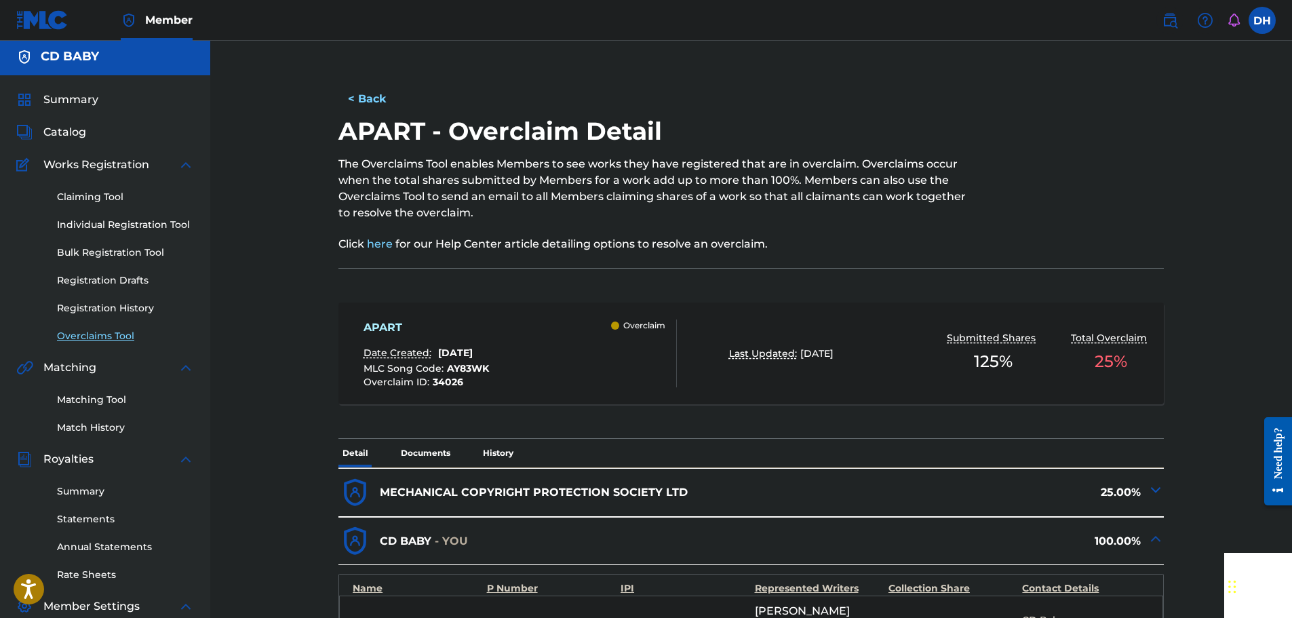
scroll to position [0, 0]
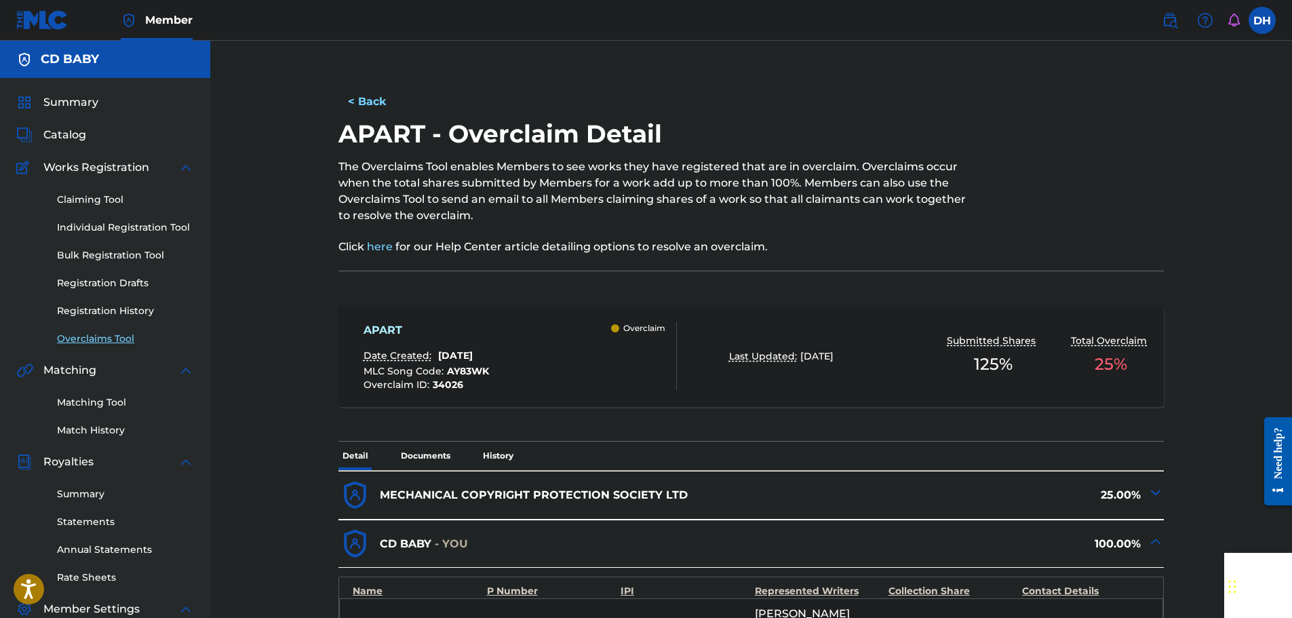
click at [101, 336] on link "Overclaims Tool" at bounding box center [125, 339] width 137 height 14
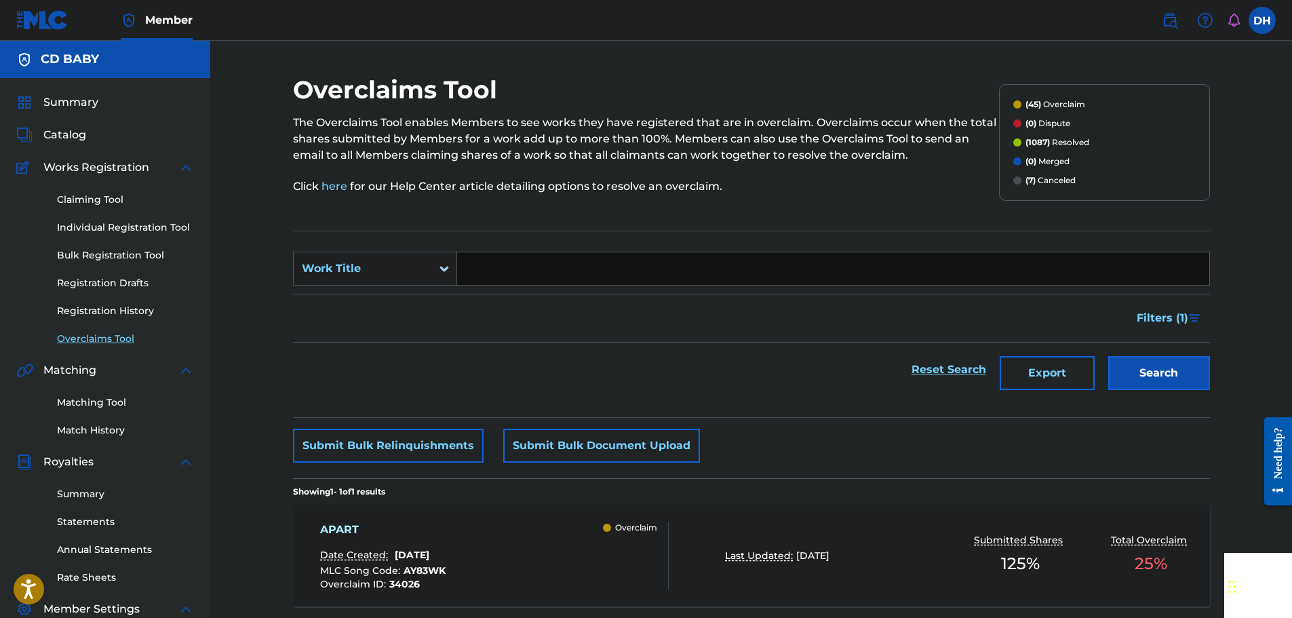
click at [534, 273] on input "Search Form" at bounding box center [833, 268] width 752 height 33
paste input "COLD"
type input "COLD"
click at [1143, 376] on button "Search" at bounding box center [1159, 373] width 102 height 34
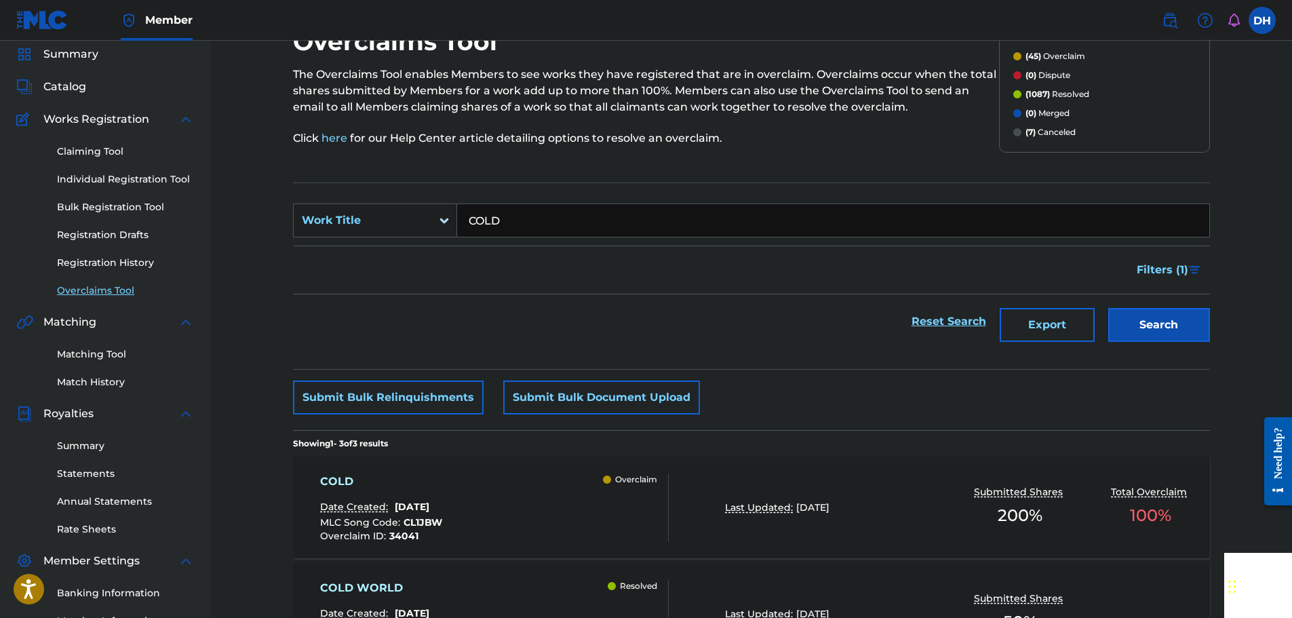
scroll to position [203, 0]
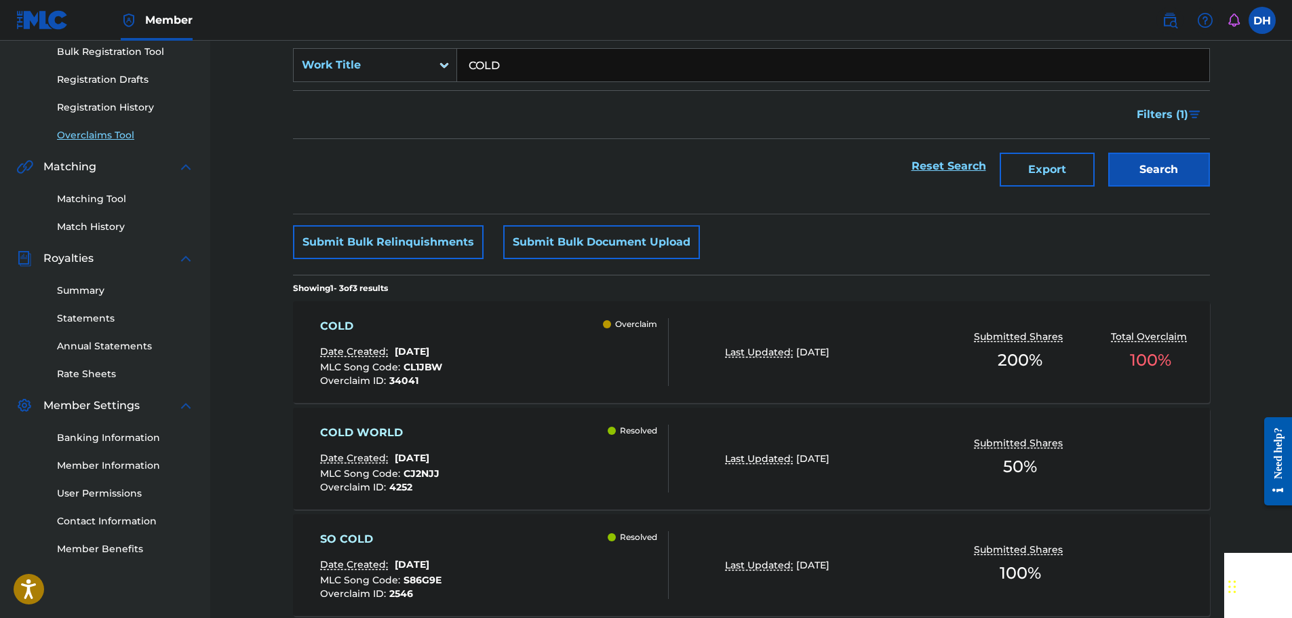
click at [553, 365] on div "COLD Date Created: August 26, 2025 MLC Song Code : CL1JBW Overclaim ID : 34041 …" at bounding box center [494, 352] width 349 height 68
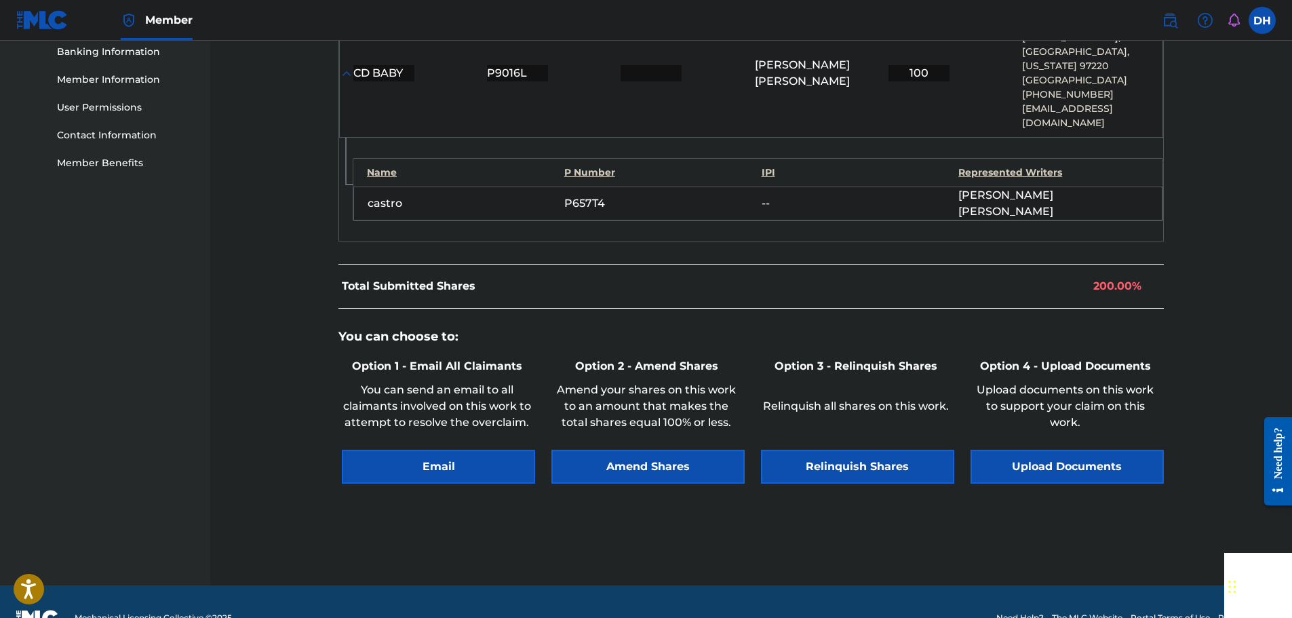
scroll to position [591, 0]
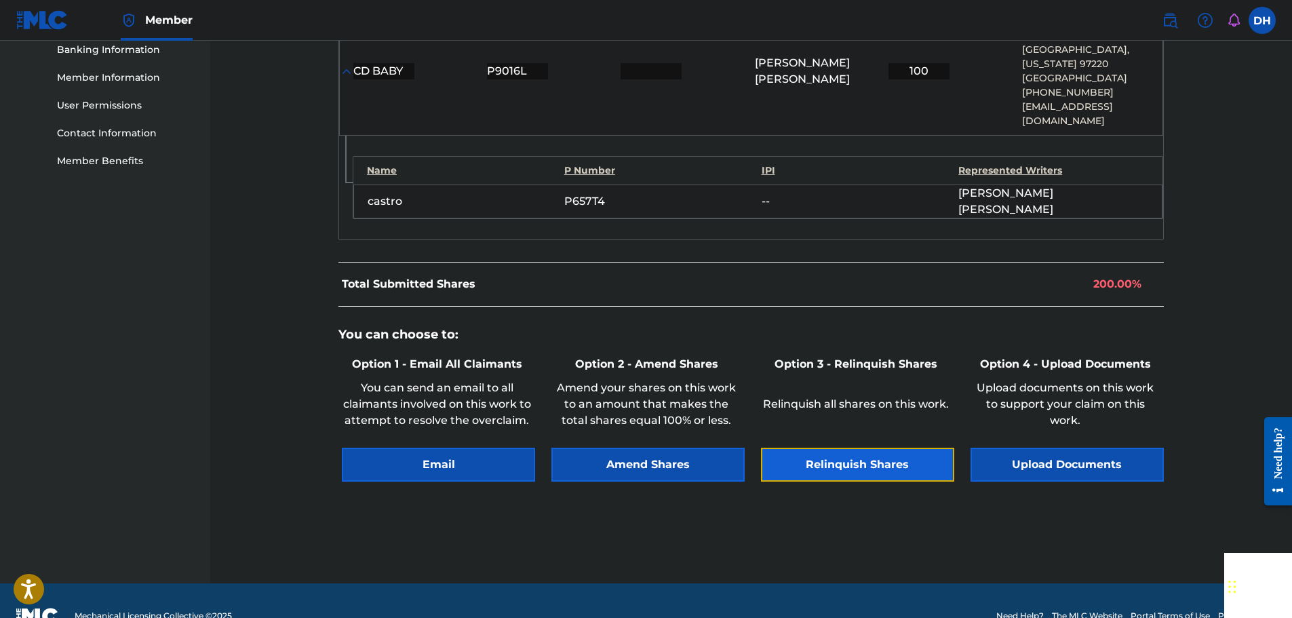
click at [854, 448] on button "Relinquish Shares" at bounding box center [857, 465] width 193 height 34
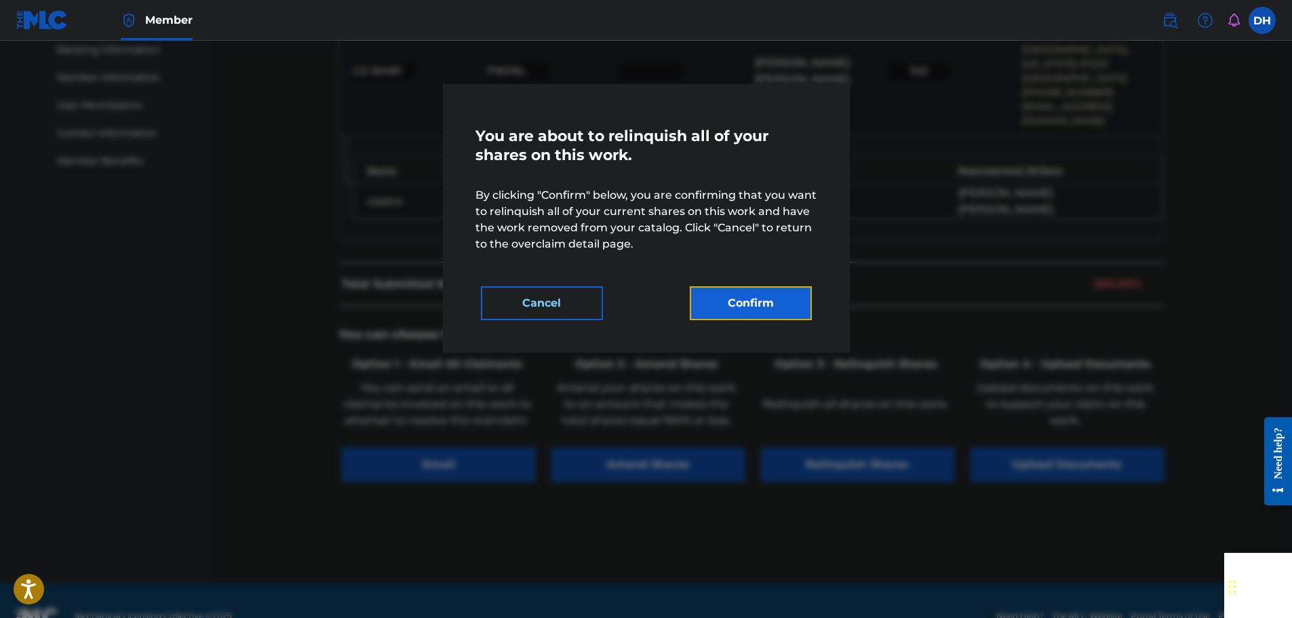
click at [765, 314] on button "Confirm" at bounding box center [751, 303] width 122 height 34
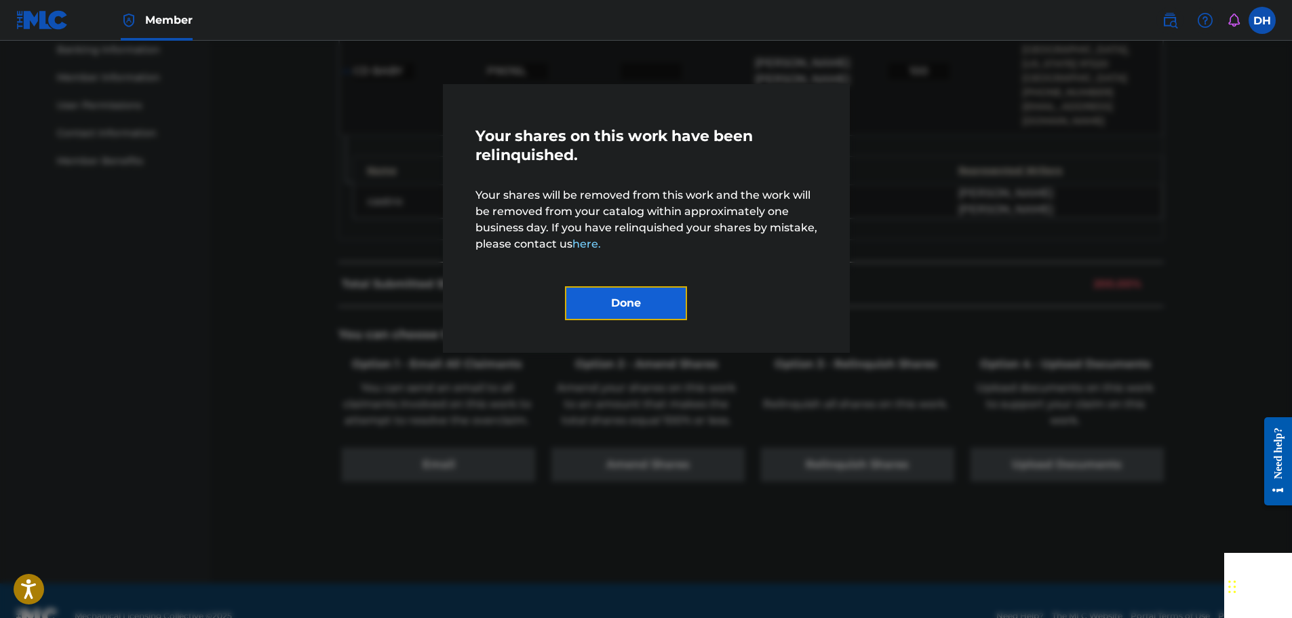
click at [651, 302] on button "Done" at bounding box center [626, 303] width 122 height 34
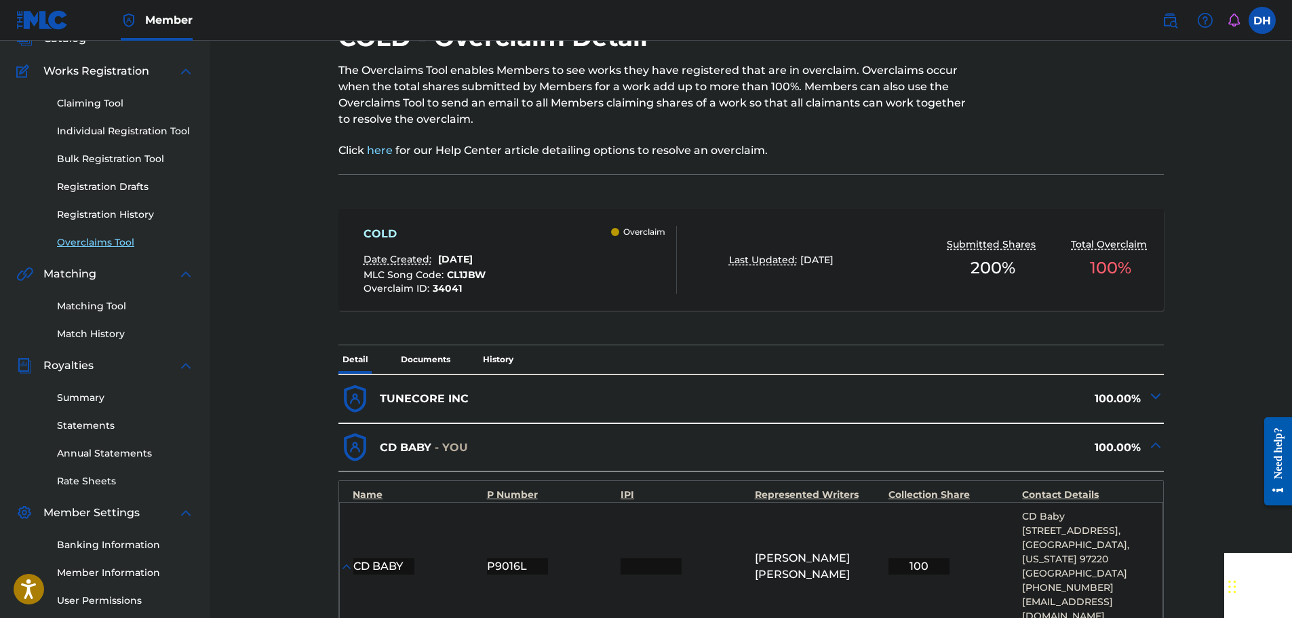
scroll to position [0, 0]
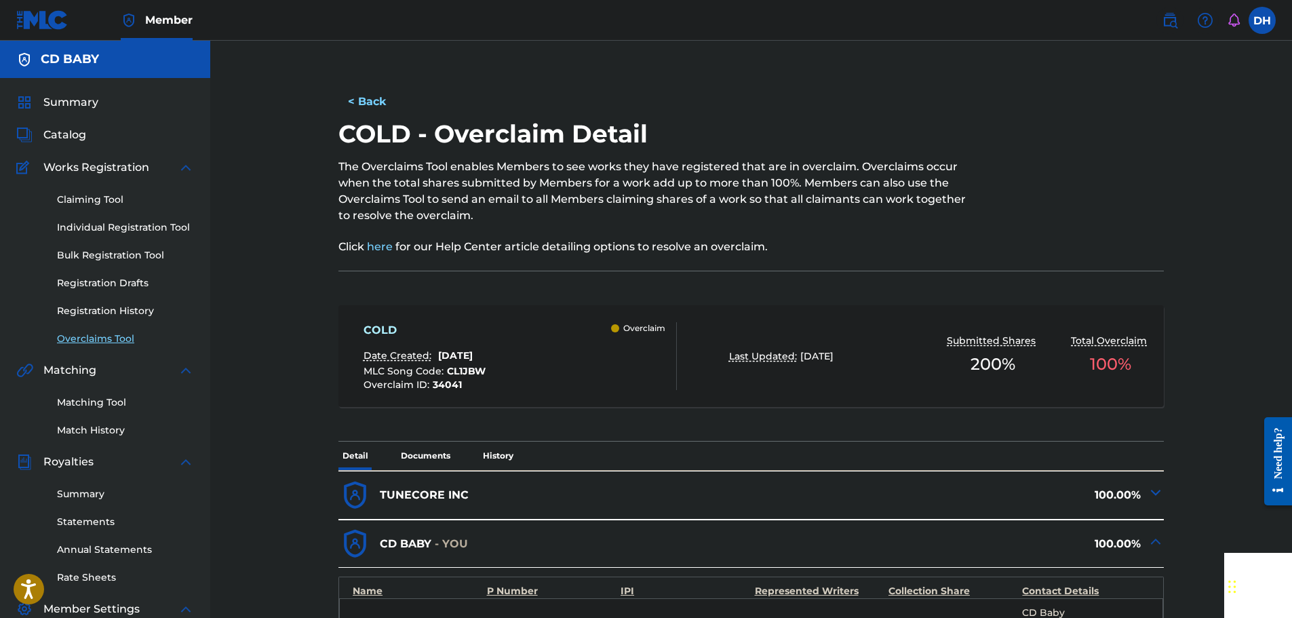
click at [92, 344] on link "Overclaims Tool" at bounding box center [125, 339] width 137 height 14
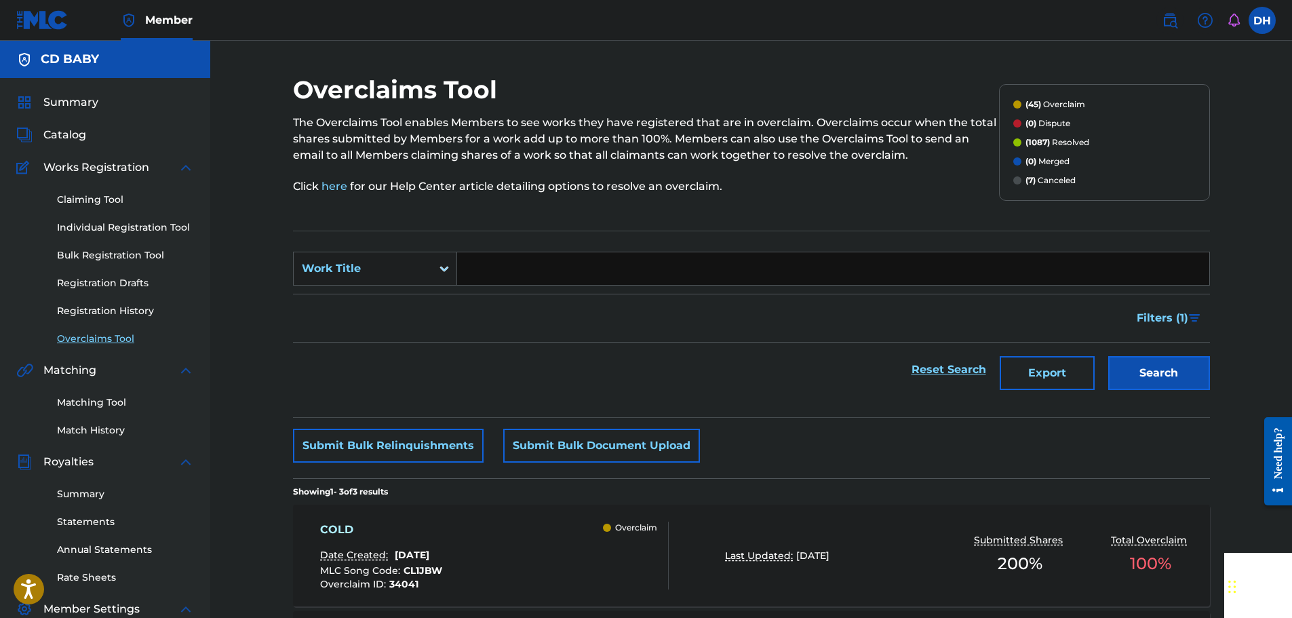
click at [560, 273] on input "Search Form" at bounding box center [833, 268] width 752 height 33
paste input "SUBSTANCE"
type input "SUBSTANCE"
click at [1204, 374] on button "Search" at bounding box center [1159, 373] width 102 height 34
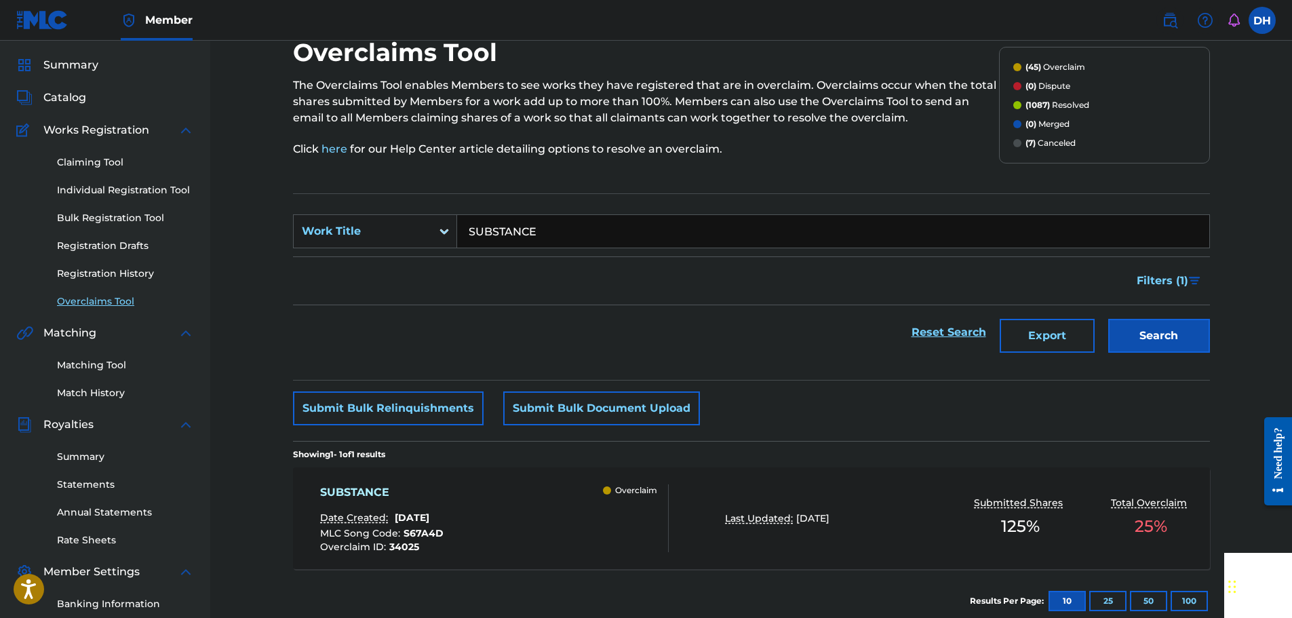
scroll to position [68, 0]
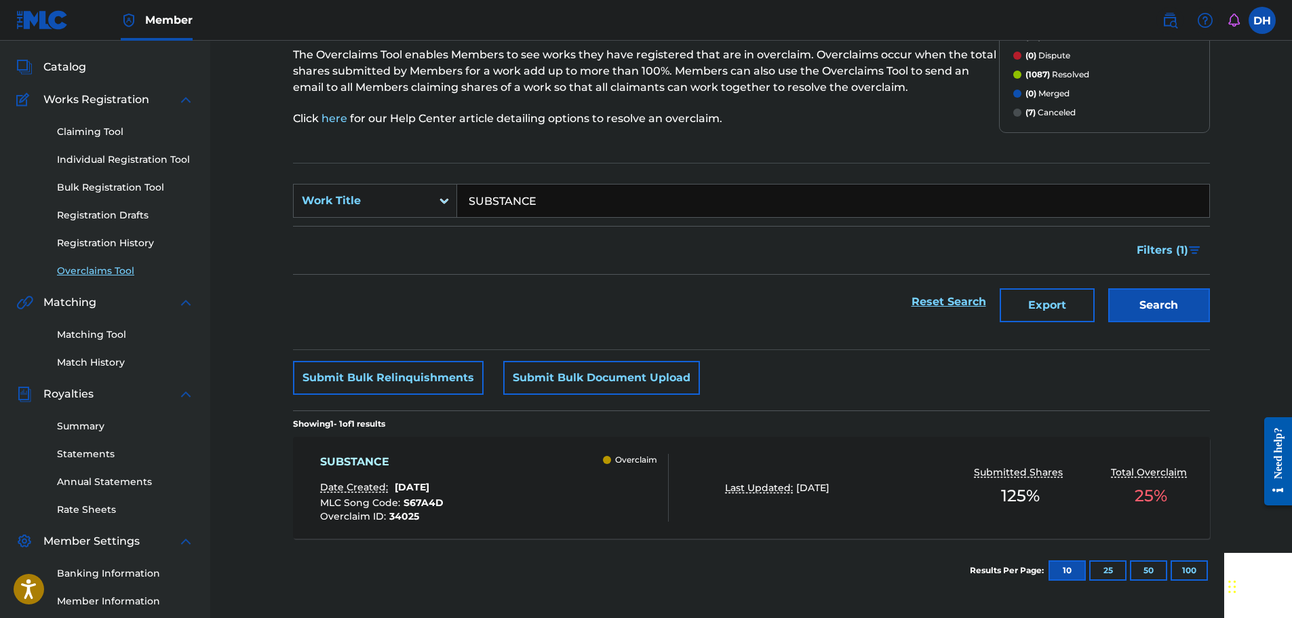
click at [529, 458] on div "SUBSTANCE Date Created: August 26, 2025 MLC Song Code : S67A4D Overclaim ID : 3…" at bounding box center [494, 488] width 349 height 68
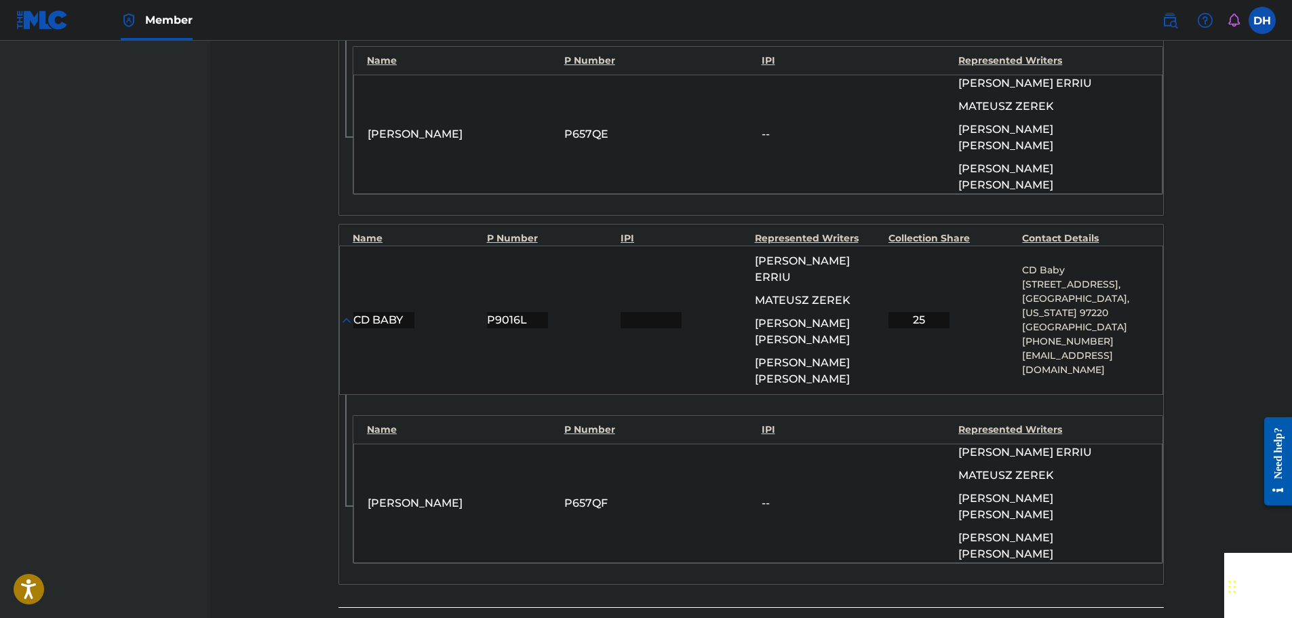
scroll to position [1492, 0]
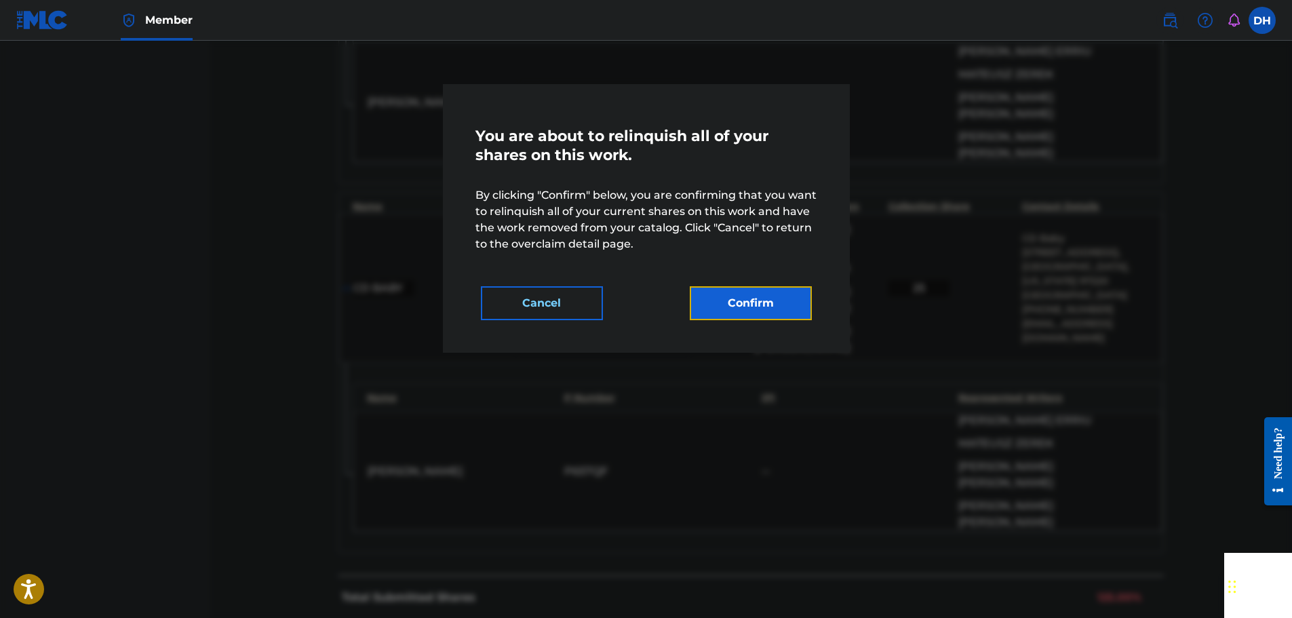
click at [728, 309] on button "Confirm" at bounding box center [751, 303] width 122 height 34
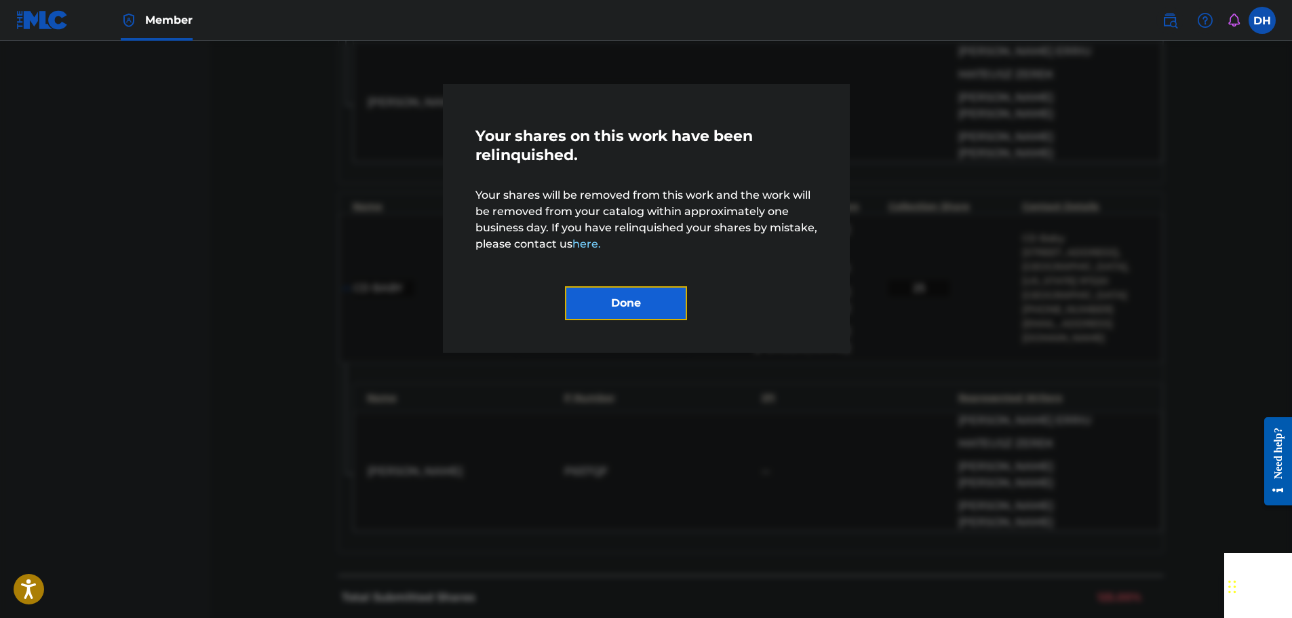
click at [646, 294] on button "Done" at bounding box center [626, 303] width 122 height 34
